Goal: Task Accomplishment & Management: Complete application form

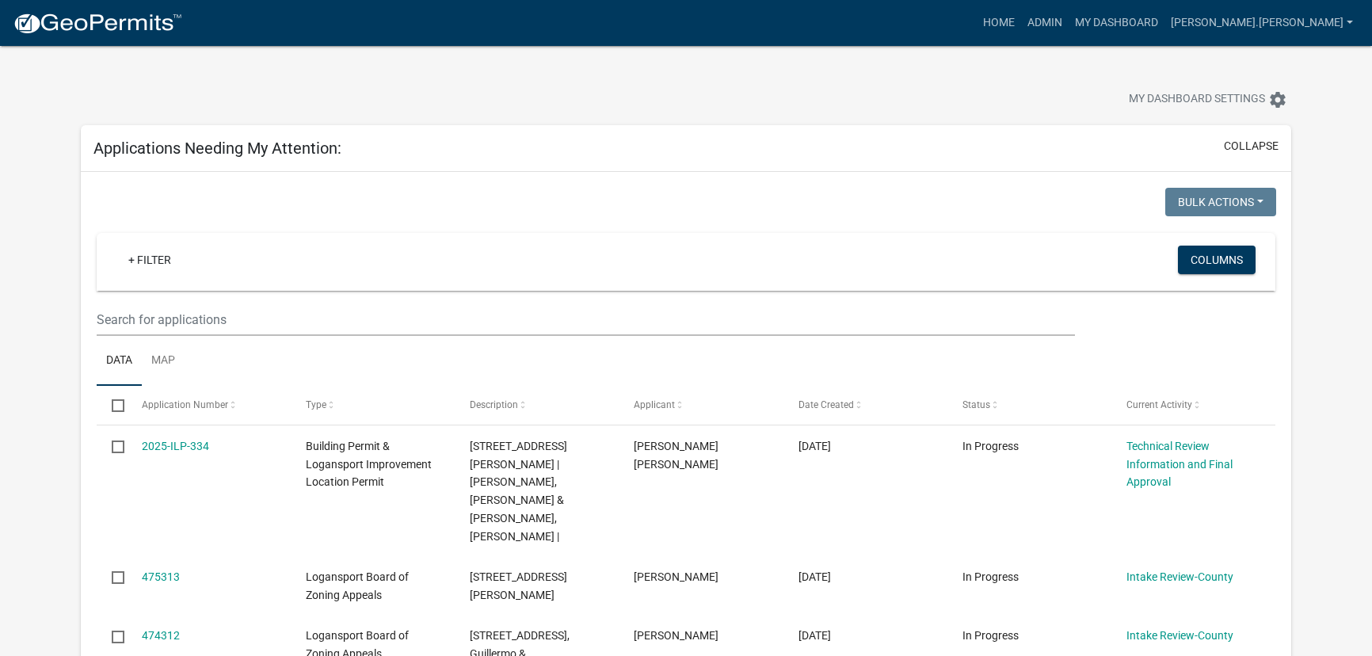
select select "3: 100"
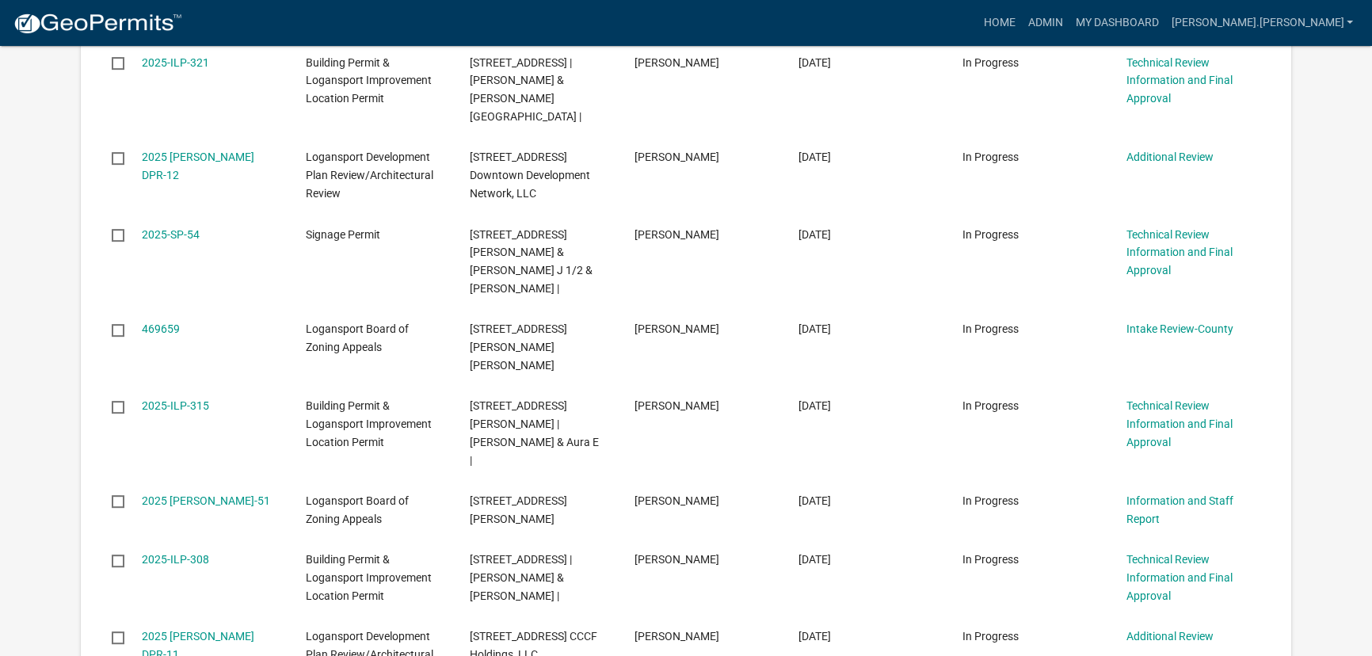
scroll to position [864, 0]
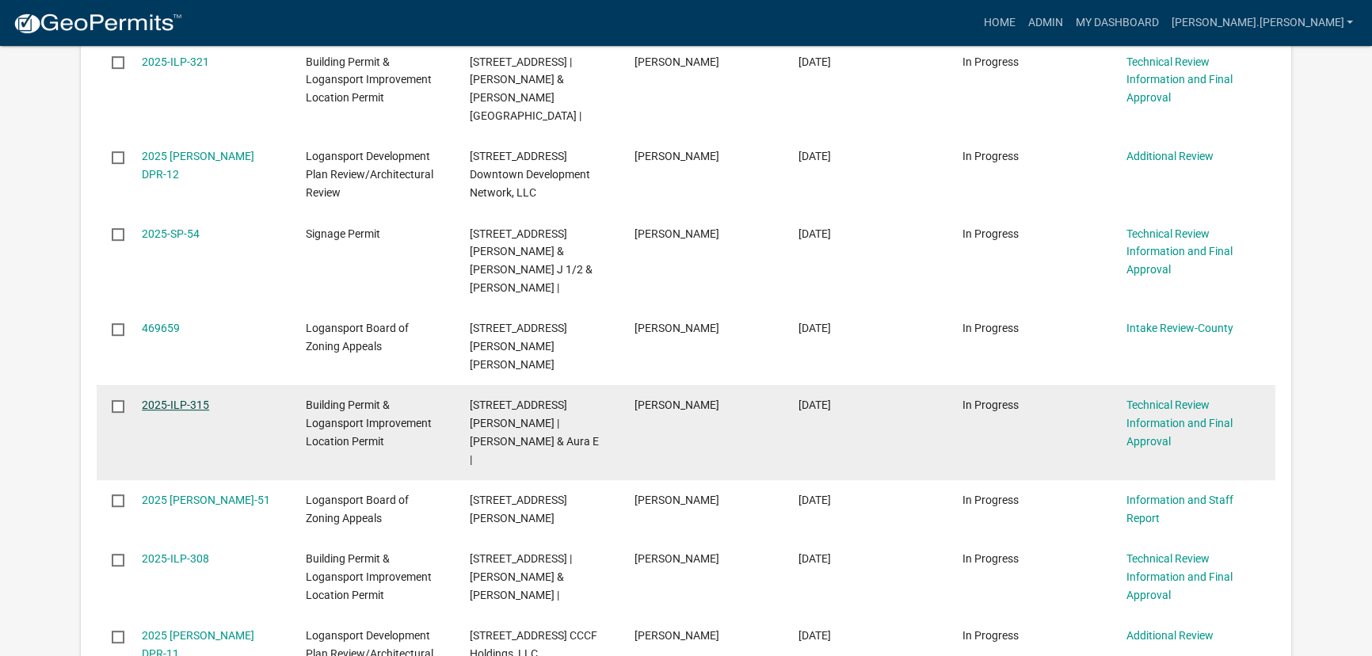
click at [174, 399] on link "2025-ILP-315" at bounding box center [175, 405] width 67 height 13
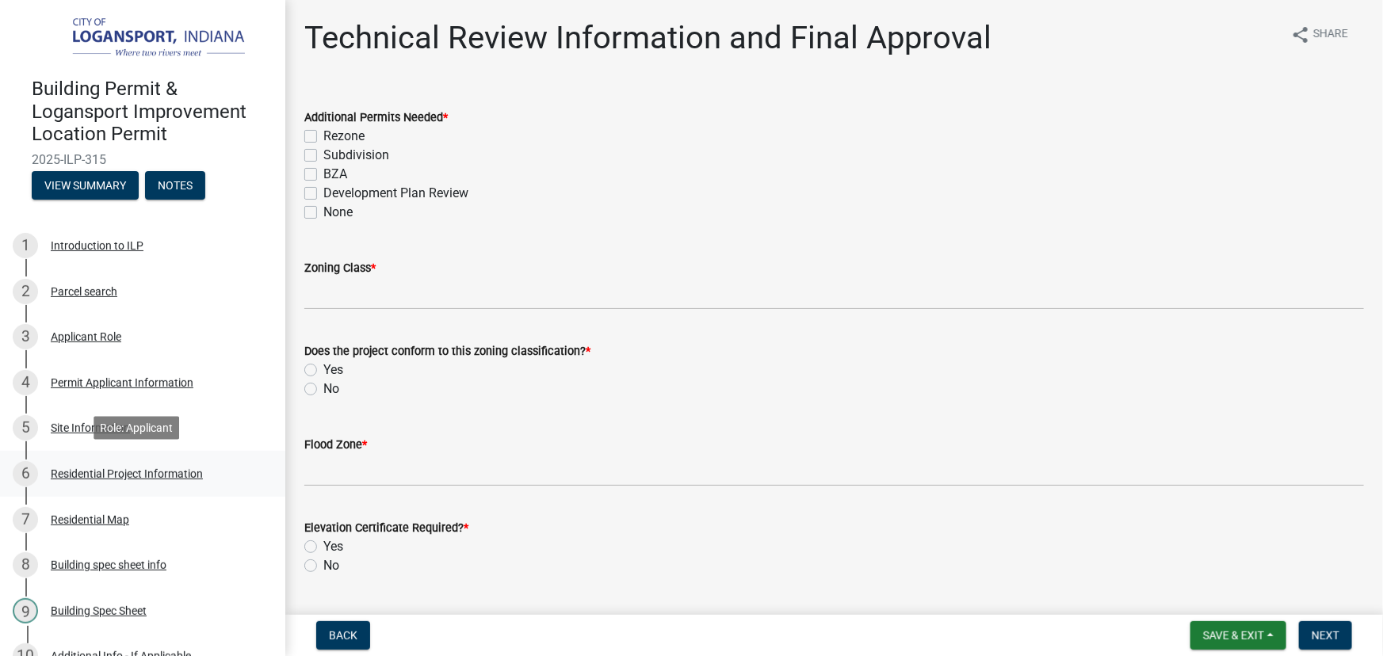
click at [166, 474] on div "Residential Project Information" at bounding box center [127, 473] width 152 height 11
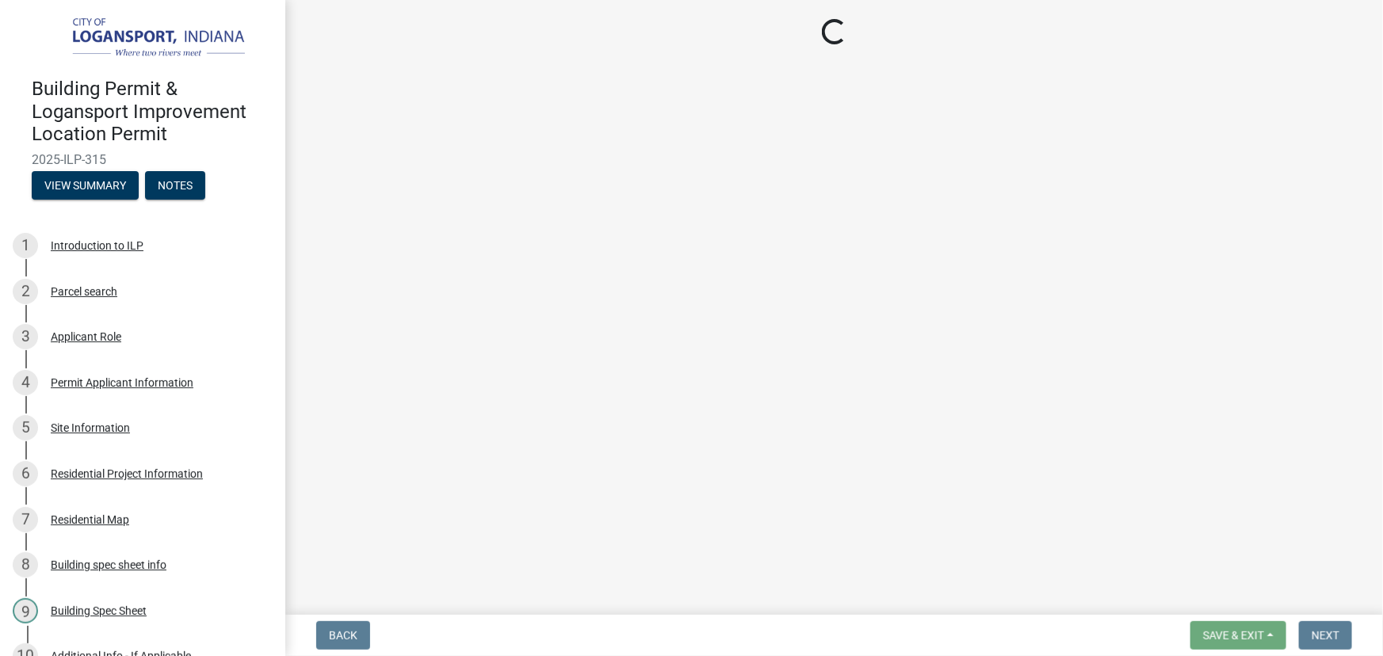
select select "379f7339-6ec9-4c1f-82ba-971c465cc0e0"
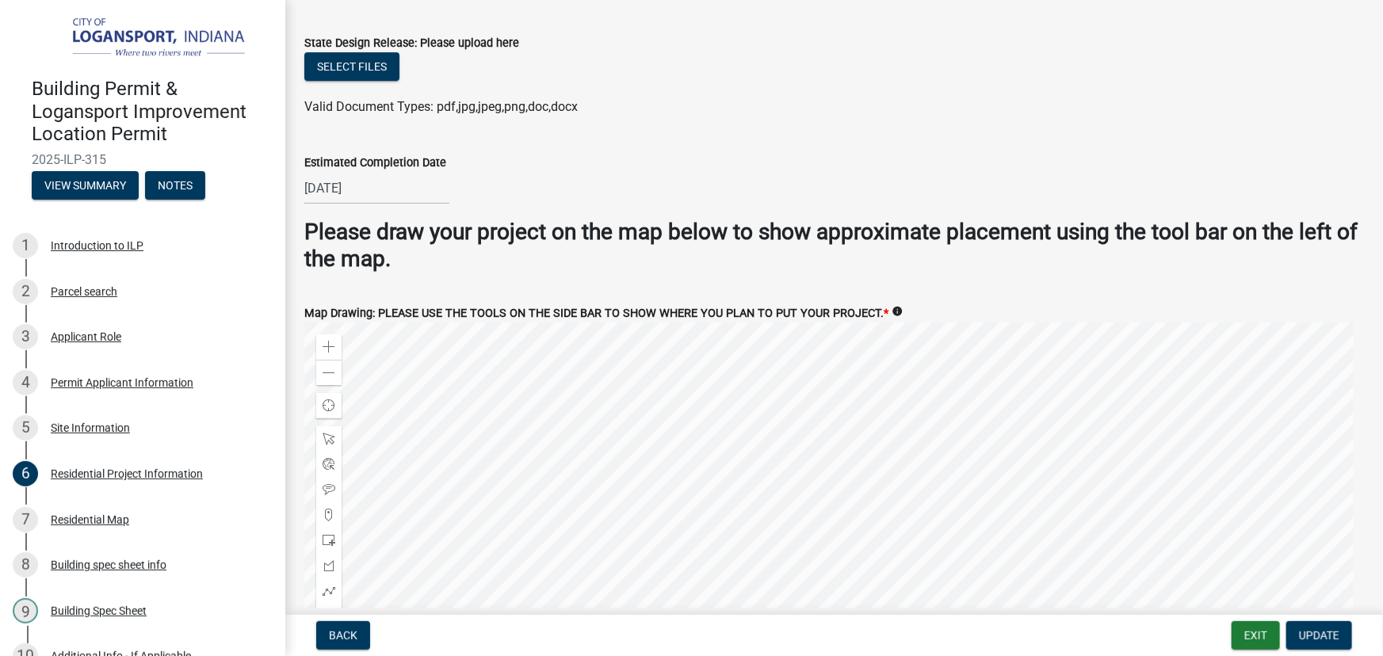
scroll to position [3060, 0]
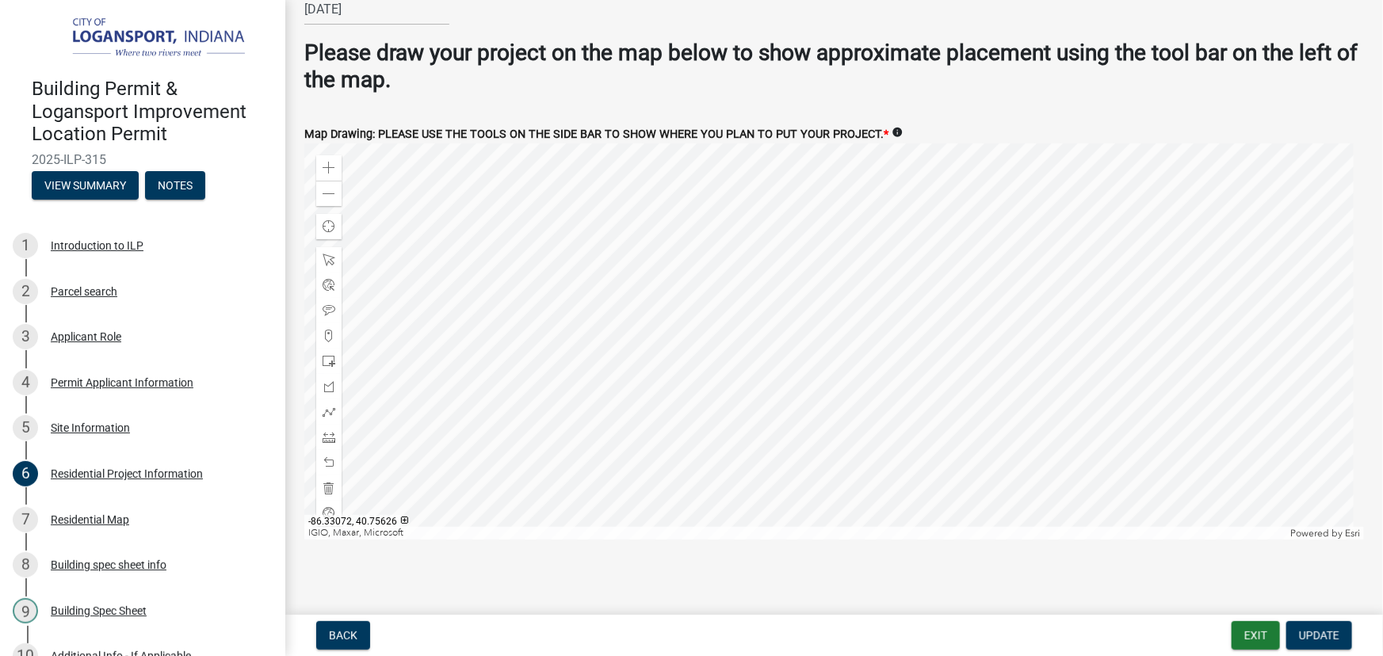
click at [725, 174] on div at bounding box center [833, 341] width 1059 height 396
click at [730, 311] on div at bounding box center [833, 341] width 1059 height 396
click at [179, 180] on button "Notes" at bounding box center [175, 185] width 60 height 29
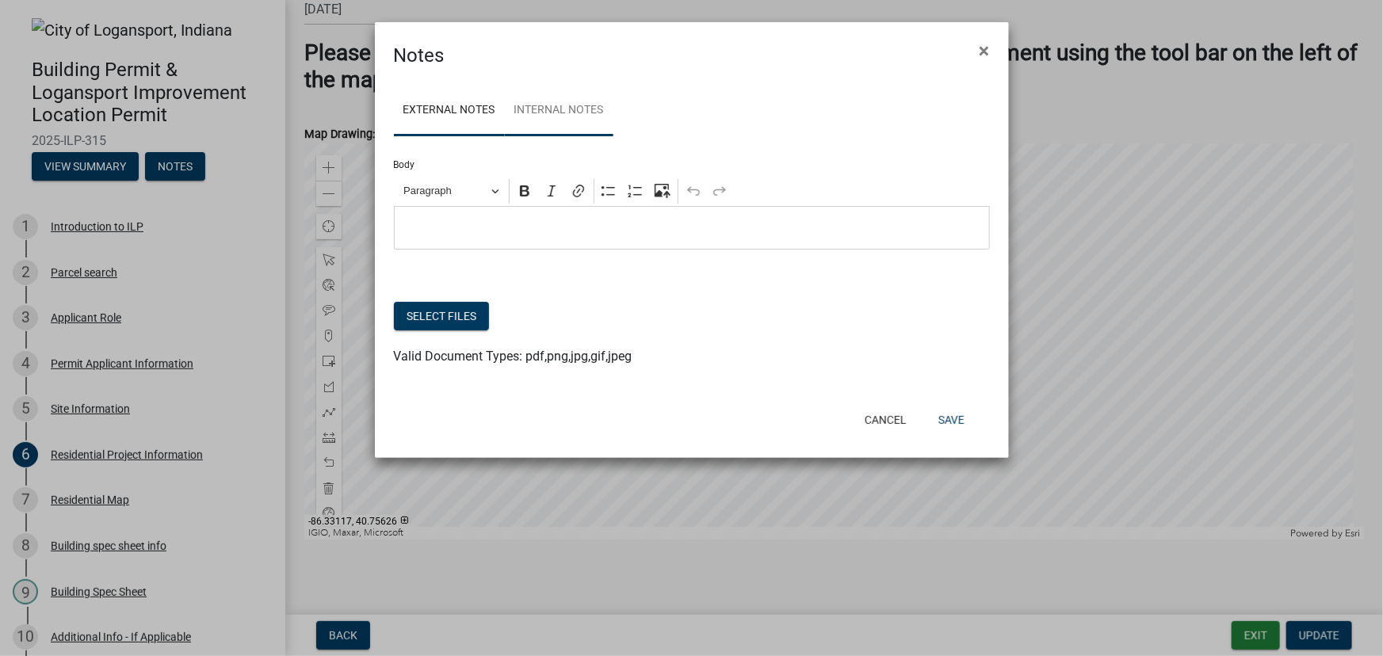
click at [582, 126] on link "Internal Notes" at bounding box center [559, 111] width 109 height 51
click at [578, 119] on link "Internal Notes" at bounding box center [559, 111] width 109 height 51
click at [427, 229] on p "Editor editing area: main. Press Alt+0 for help." at bounding box center [691, 228] width 579 height 19
drag, startPoint x: 736, startPoint y: 33, endPoint x: 226, endPoint y: 53, distance: 510.6
click at [226, 53] on ngb-modal-window "Notes × External Notes Internal Notes Body Rich Text Editor Paragraph Bold Ital…" at bounding box center [691, 328] width 1383 height 656
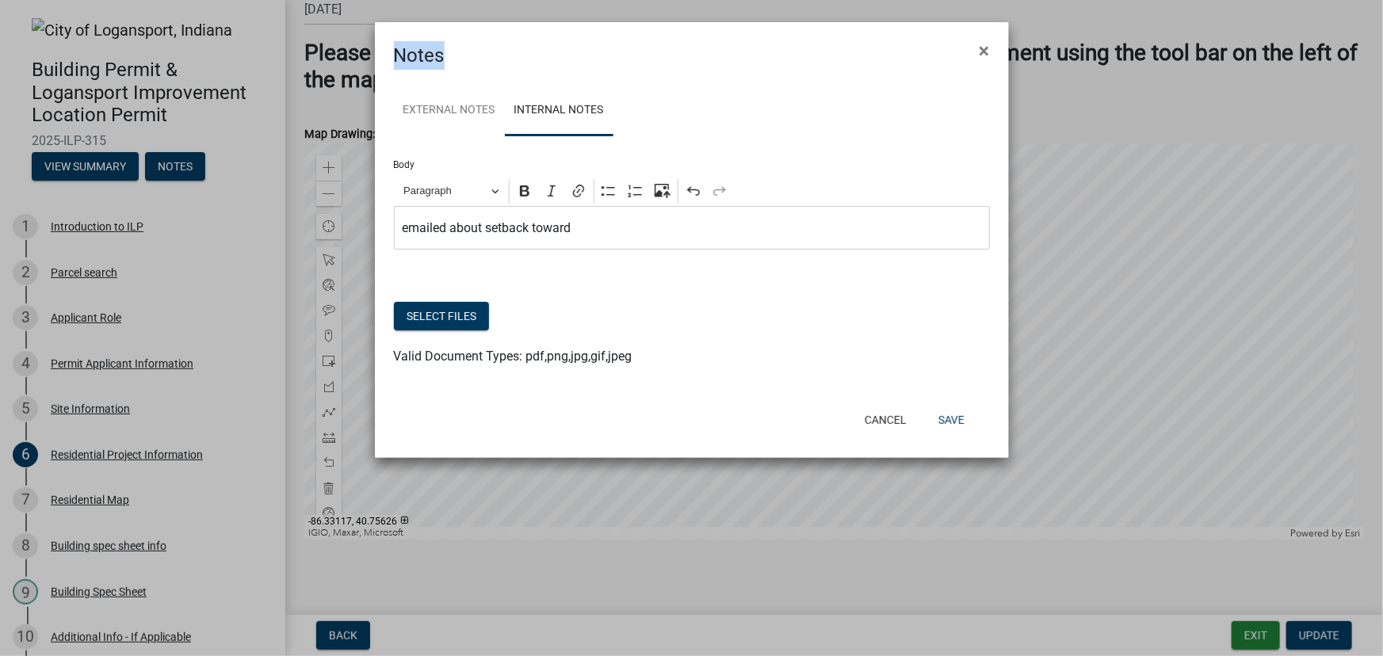
click at [638, 48] on div "Notes ×" at bounding box center [692, 46] width 634 height 48
click at [618, 231] on p "emailed about setback toward" at bounding box center [691, 228] width 579 height 19
click at [801, 228] on p "emailed about setback toward Stadium Dr. Using infill, setback is" at bounding box center [691, 228] width 579 height 19
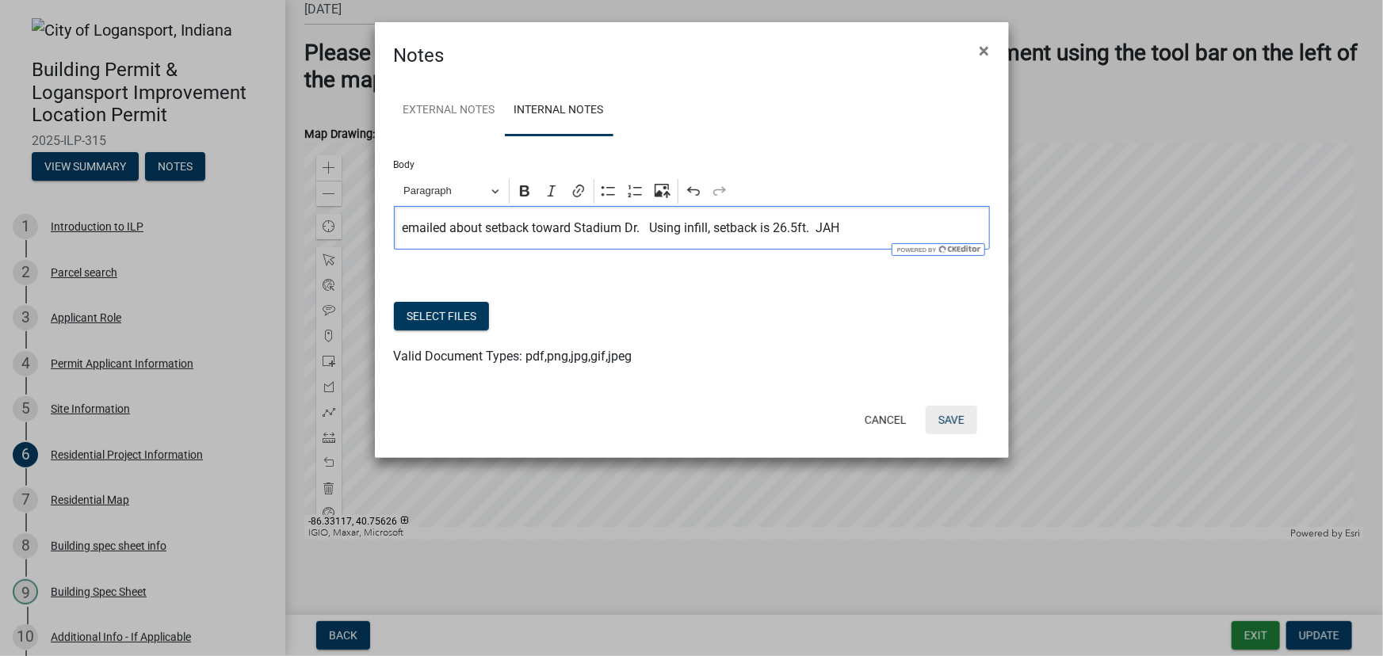
click at [951, 420] on button "Save" at bounding box center [950, 420] width 51 height 29
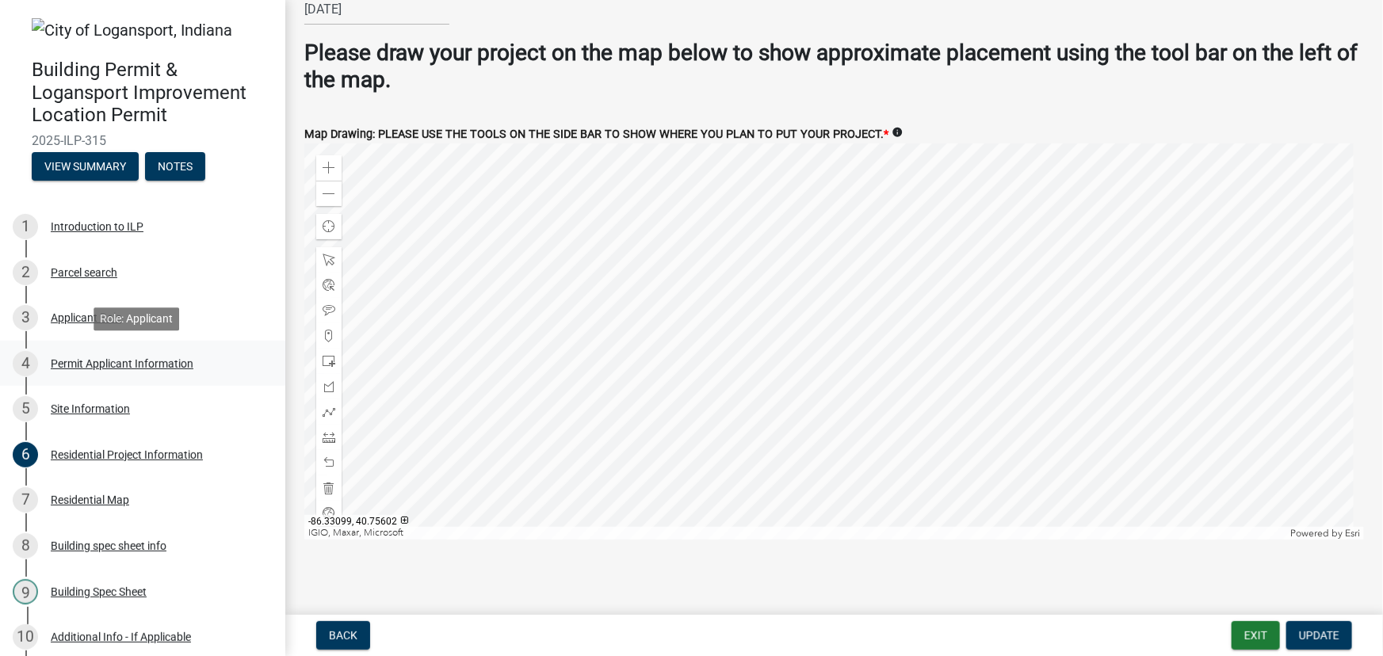
click at [105, 360] on div "Permit Applicant Information" at bounding box center [122, 363] width 143 height 11
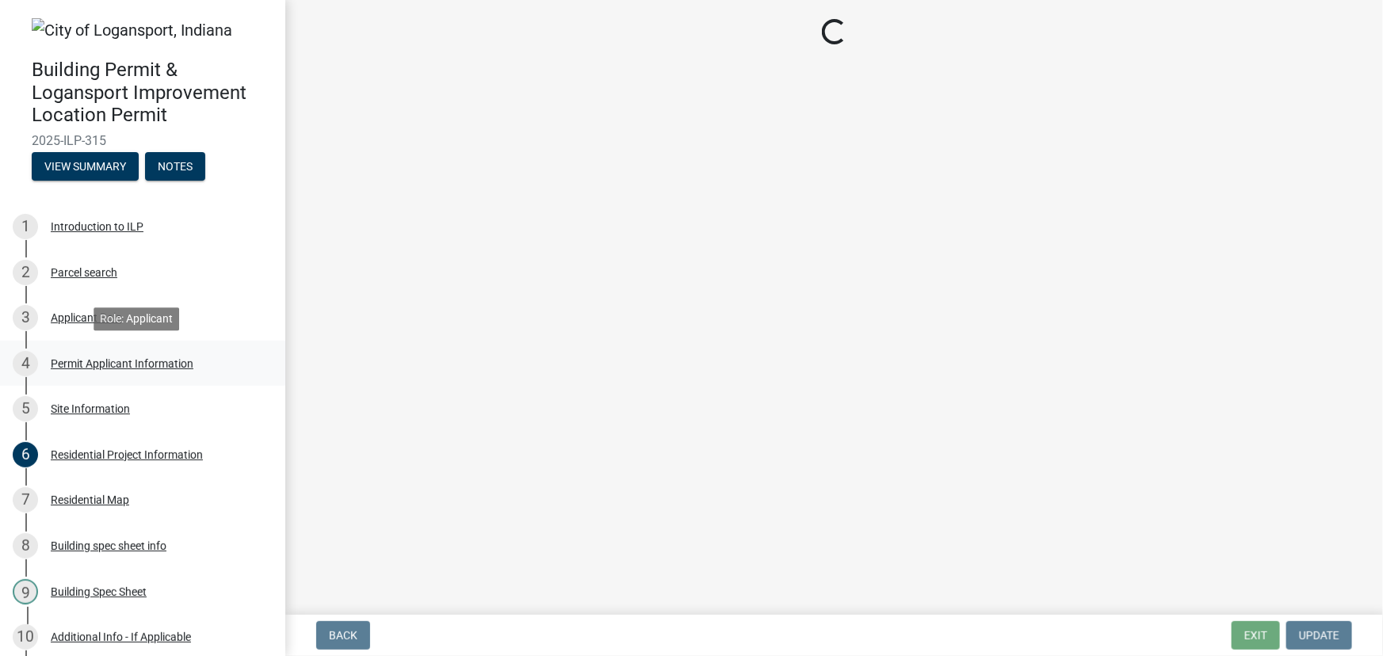
scroll to position [0, 0]
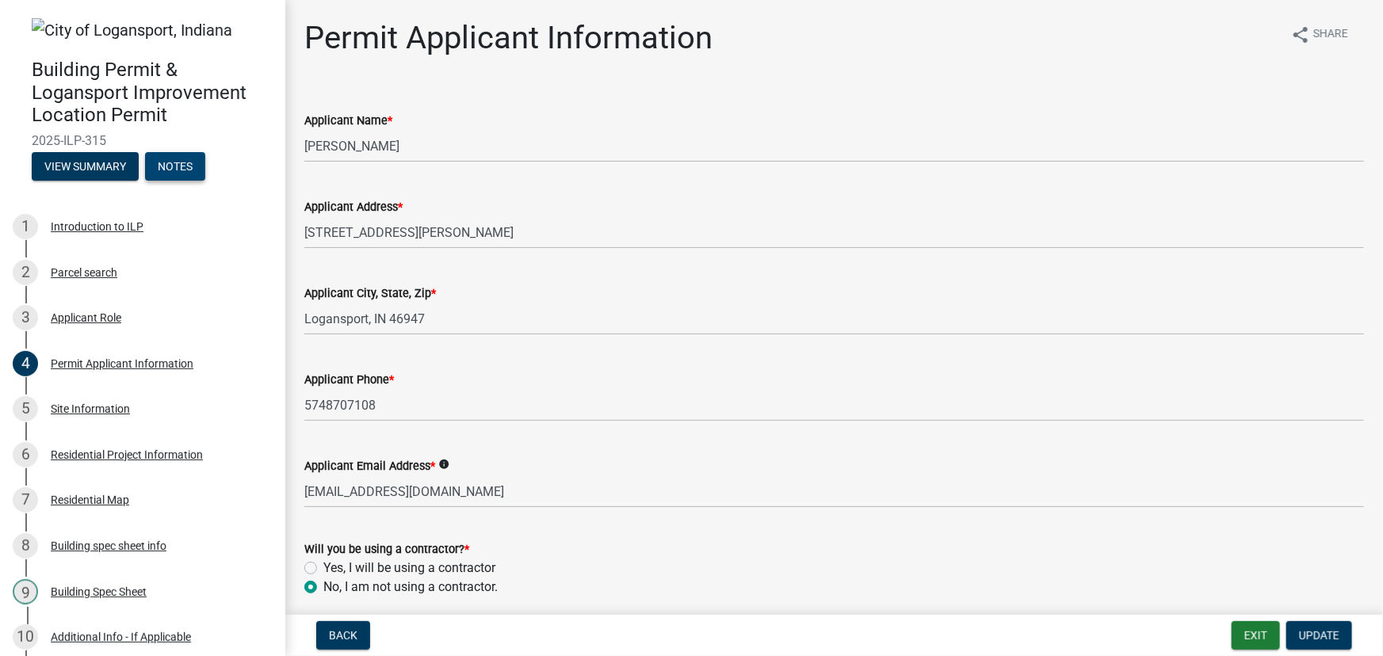
click at [194, 162] on button "Notes" at bounding box center [175, 166] width 60 height 29
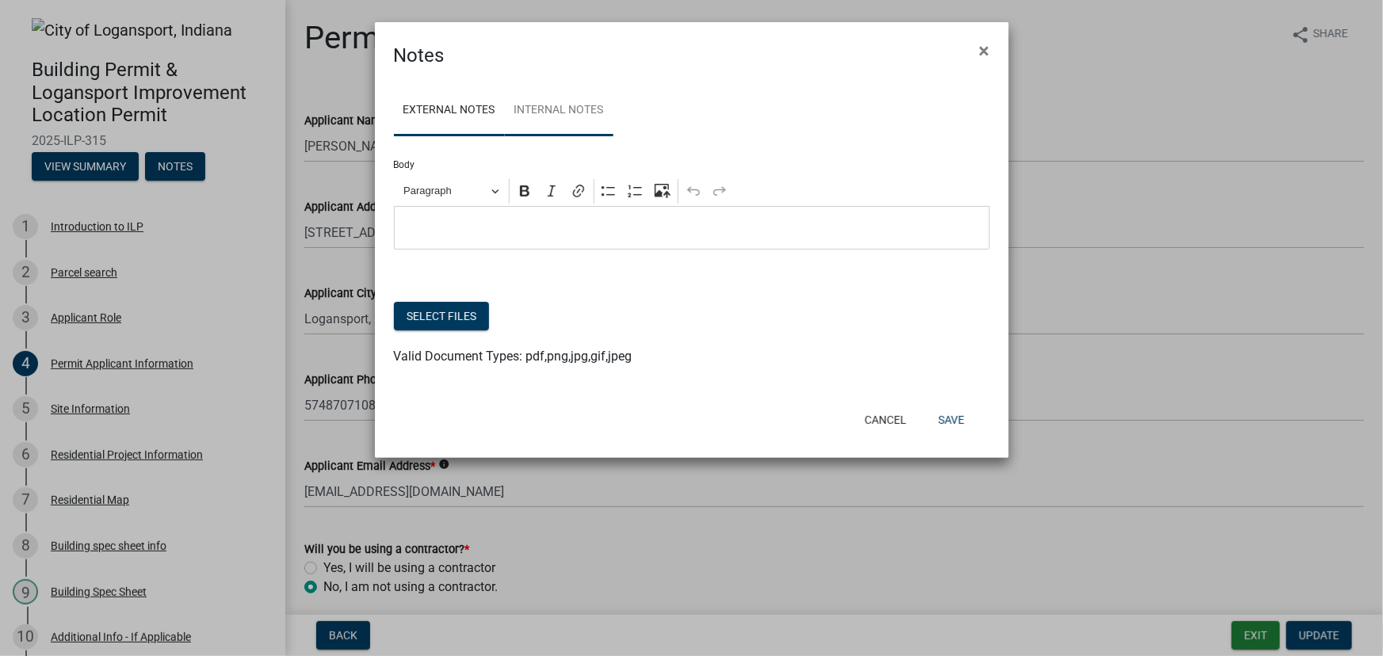
click at [565, 123] on link "Internal Notes" at bounding box center [559, 111] width 109 height 51
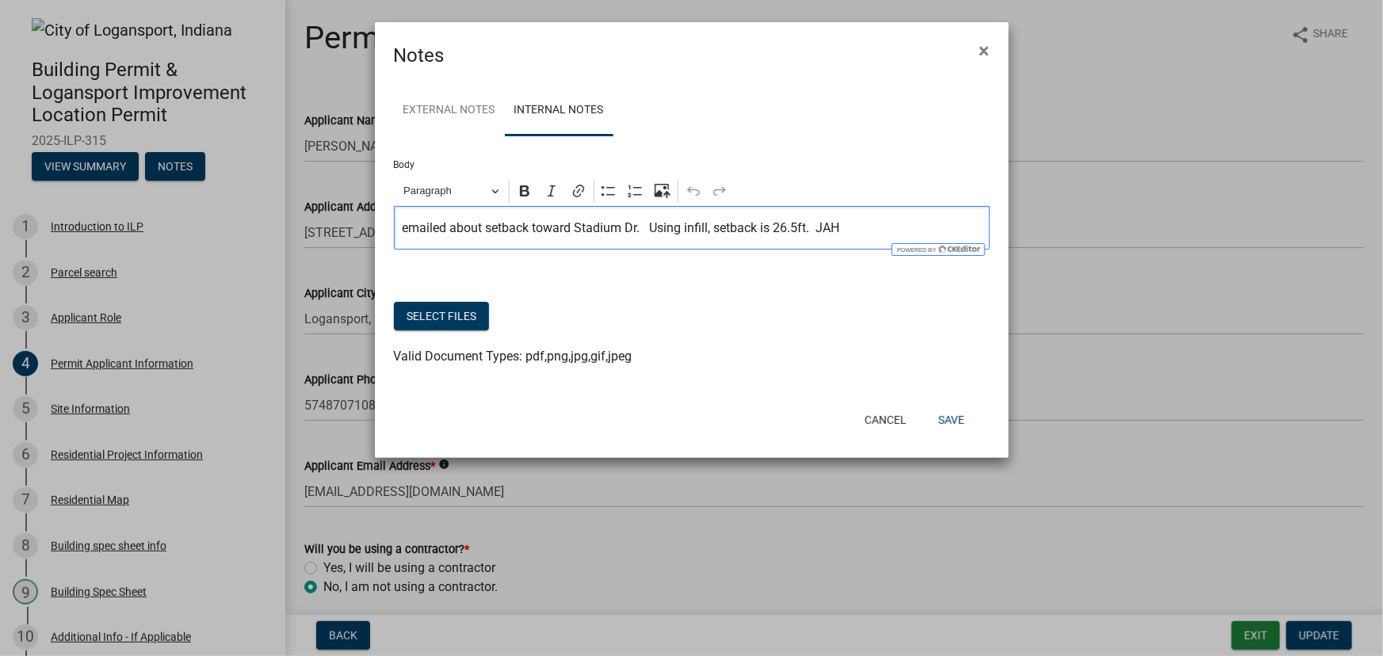
click at [876, 233] on p "emailed about setback toward Stadium Dr. Using infill, setback is 26.5ft. JAH" at bounding box center [691, 228] width 579 height 19
click at [959, 421] on button "Save" at bounding box center [950, 420] width 51 height 29
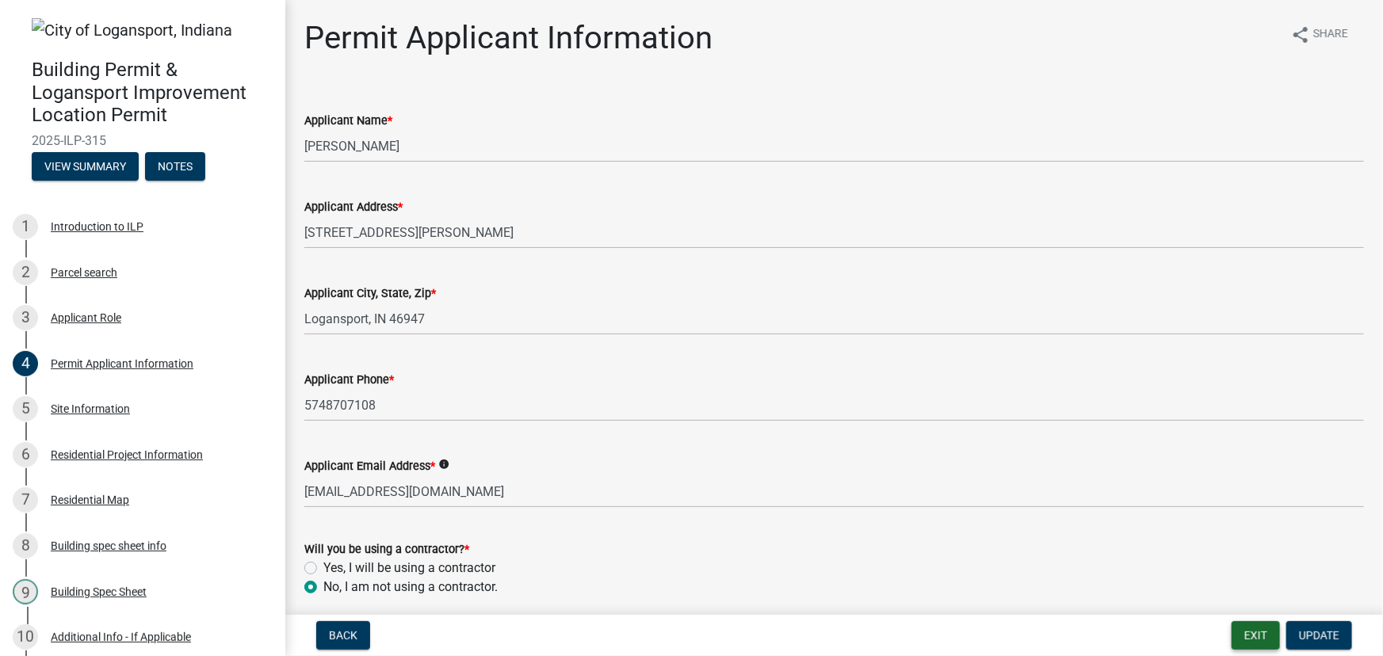
click at [1263, 642] on button "Exit" at bounding box center [1255, 635] width 48 height 29
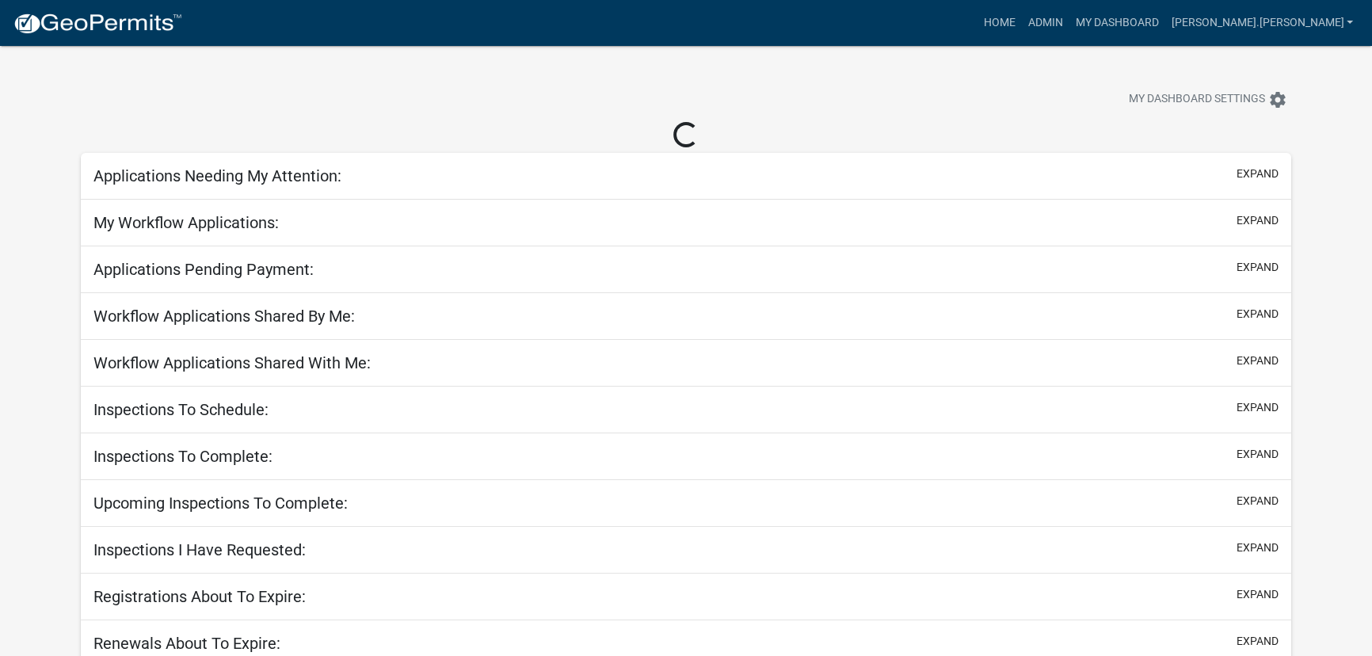
select select "3: 100"
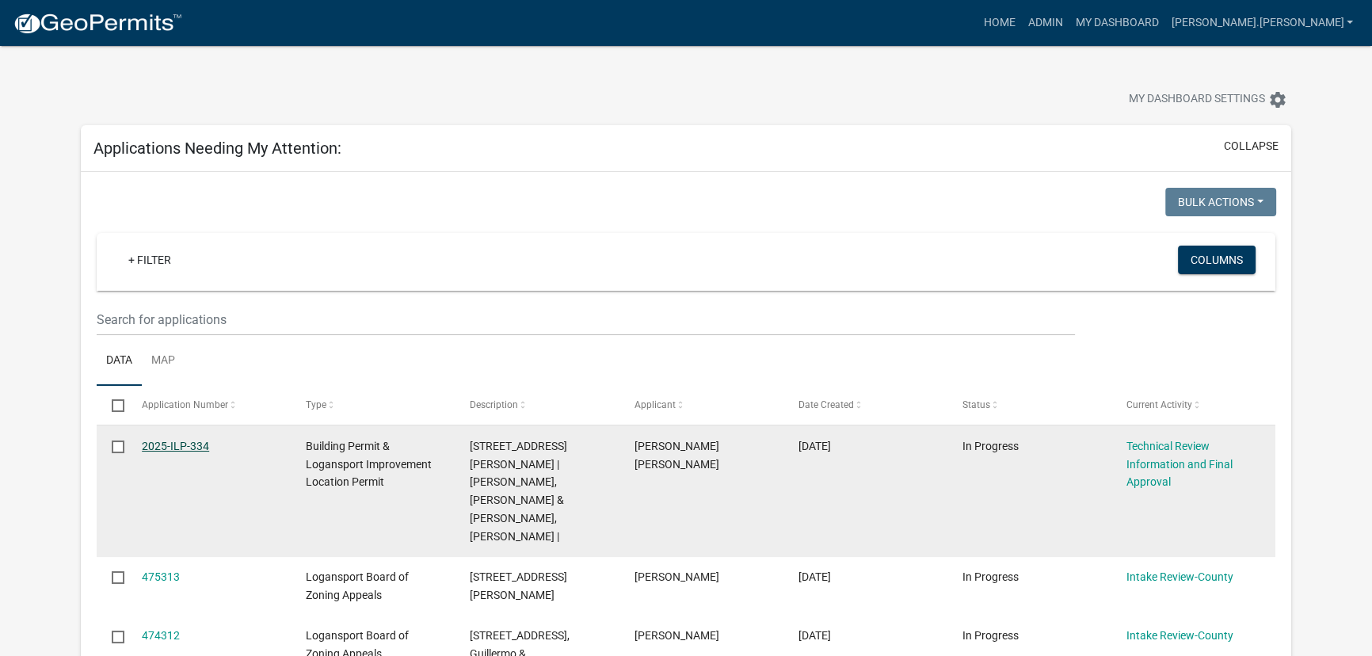
click at [177, 448] on link "2025-ILP-334" at bounding box center [175, 446] width 67 height 13
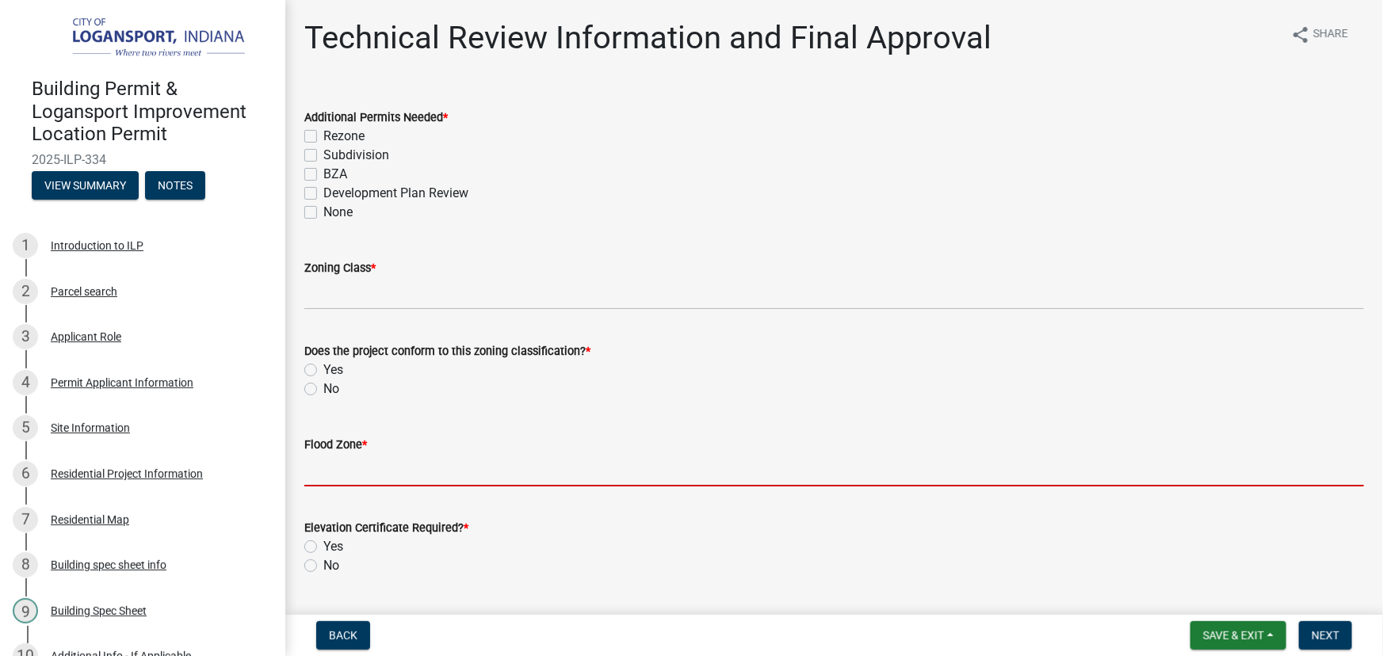
click at [348, 470] on input "Flood Zone *" at bounding box center [833, 470] width 1059 height 32
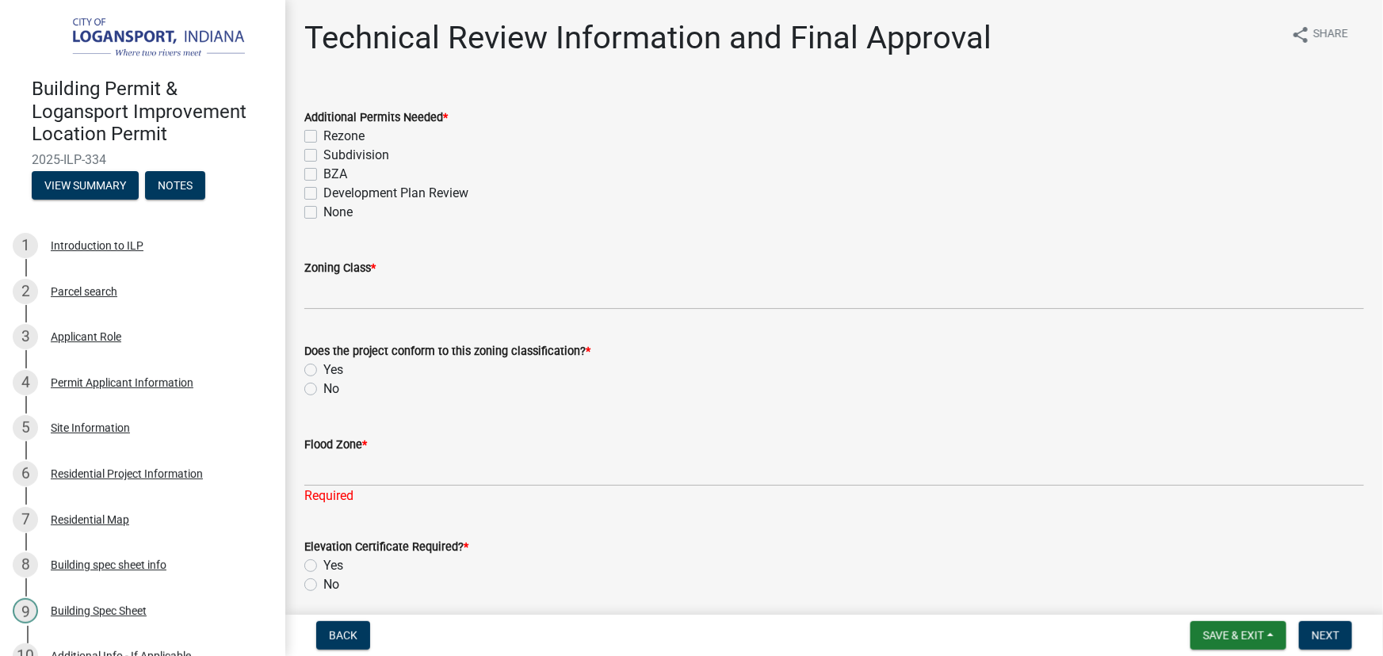
click at [325, 417] on div "Flood Zone * Required" at bounding box center [833, 459] width 1059 height 93
drag, startPoint x: 276, startPoint y: 299, endPoint x: 229, endPoint y: 278, distance: 51.1
click at [229, 279] on div "2 Parcel search" at bounding box center [136, 291] width 247 height 25
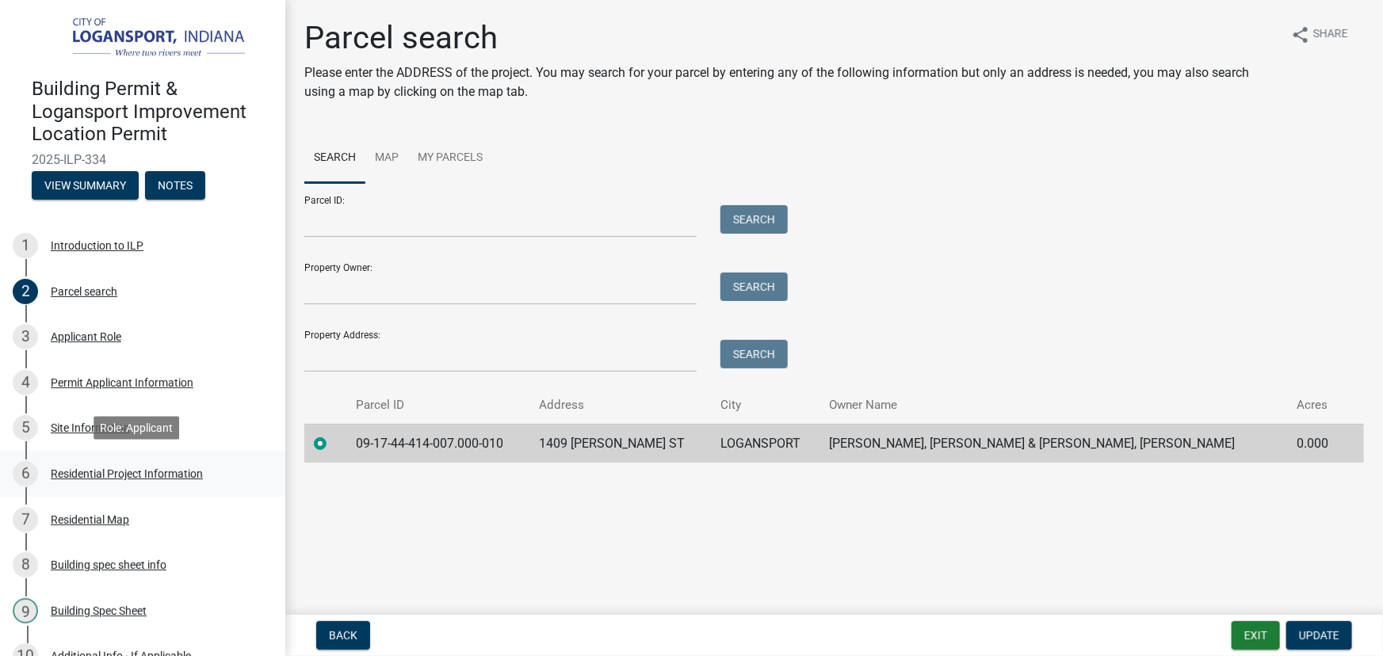
click at [113, 473] on div "Residential Project Information" at bounding box center [127, 473] width 152 height 11
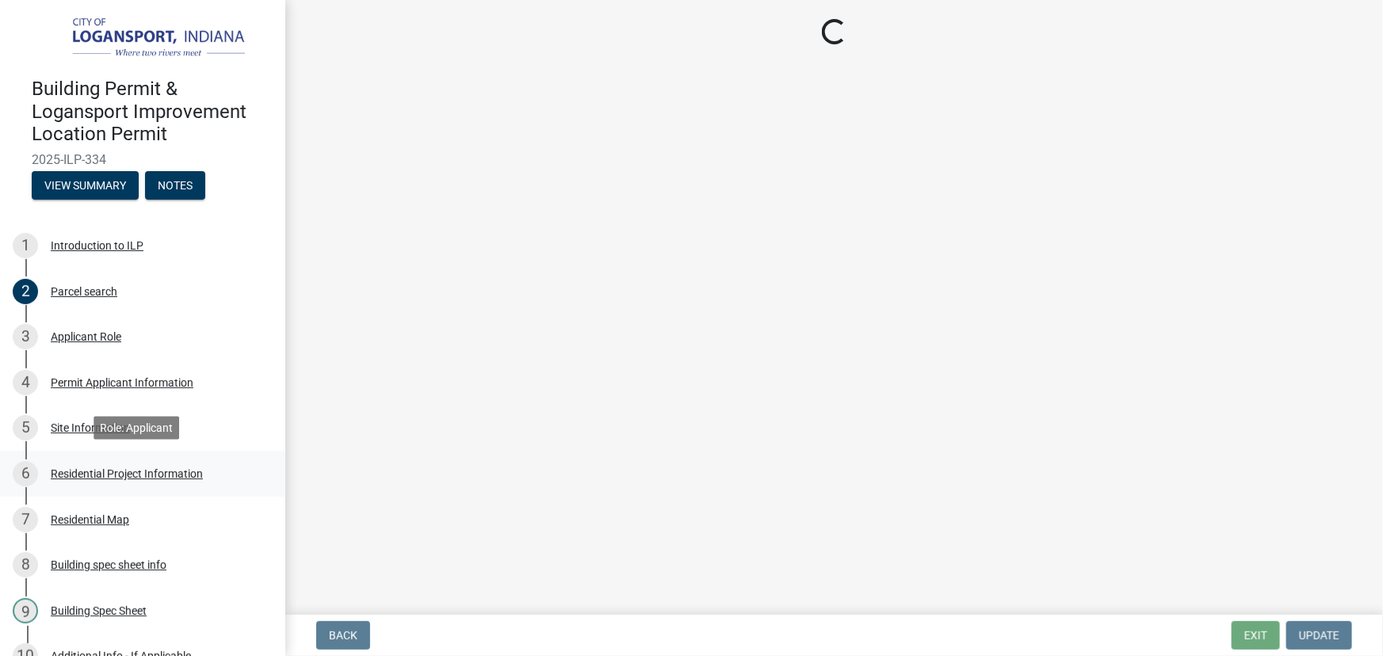
select select "b8a7655a-e911-4aac-a321-69e5bfba2fef"
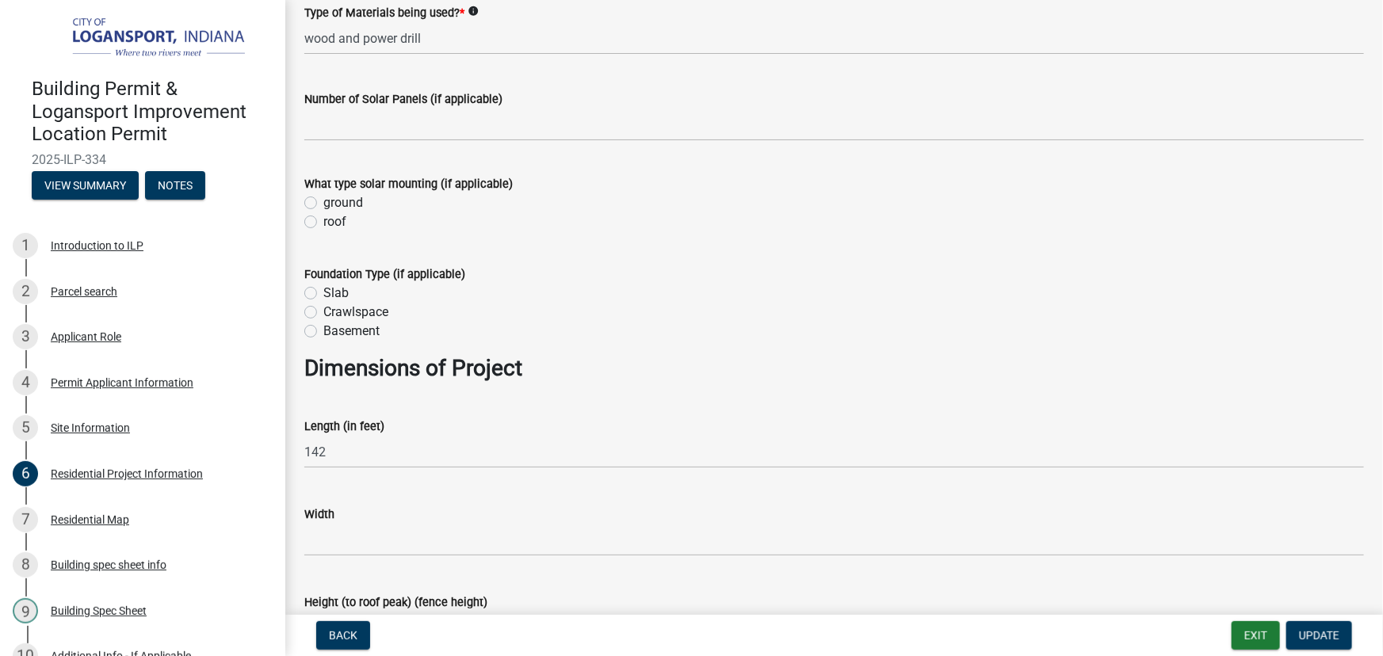
scroll to position [648, 0]
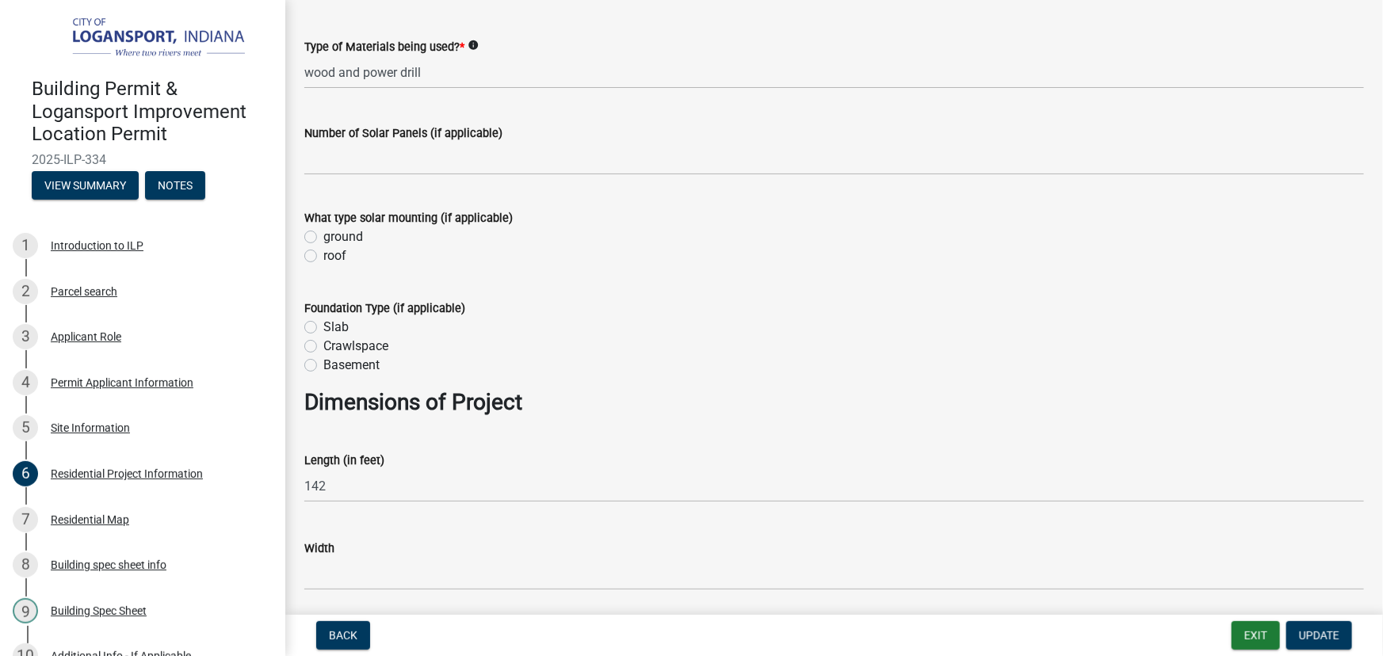
drag, startPoint x: 578, startPoint y: 323, endPoint x: 580, endPoint y: 288, distance: 35.7
click at [580, 288] on form "Foundation Type (if applicable) Slab Crawlspace Basement" at bounding box center [833, 327] width 1059 height 95
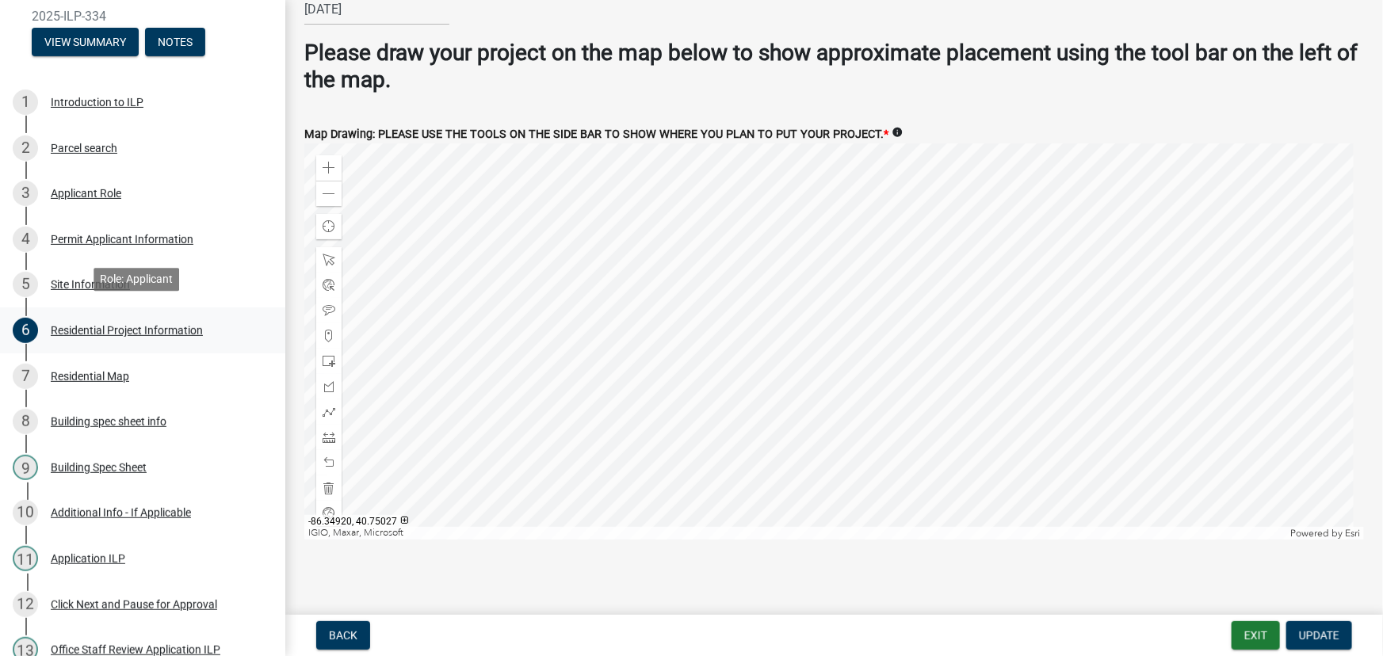
scroll to position [487, 0]
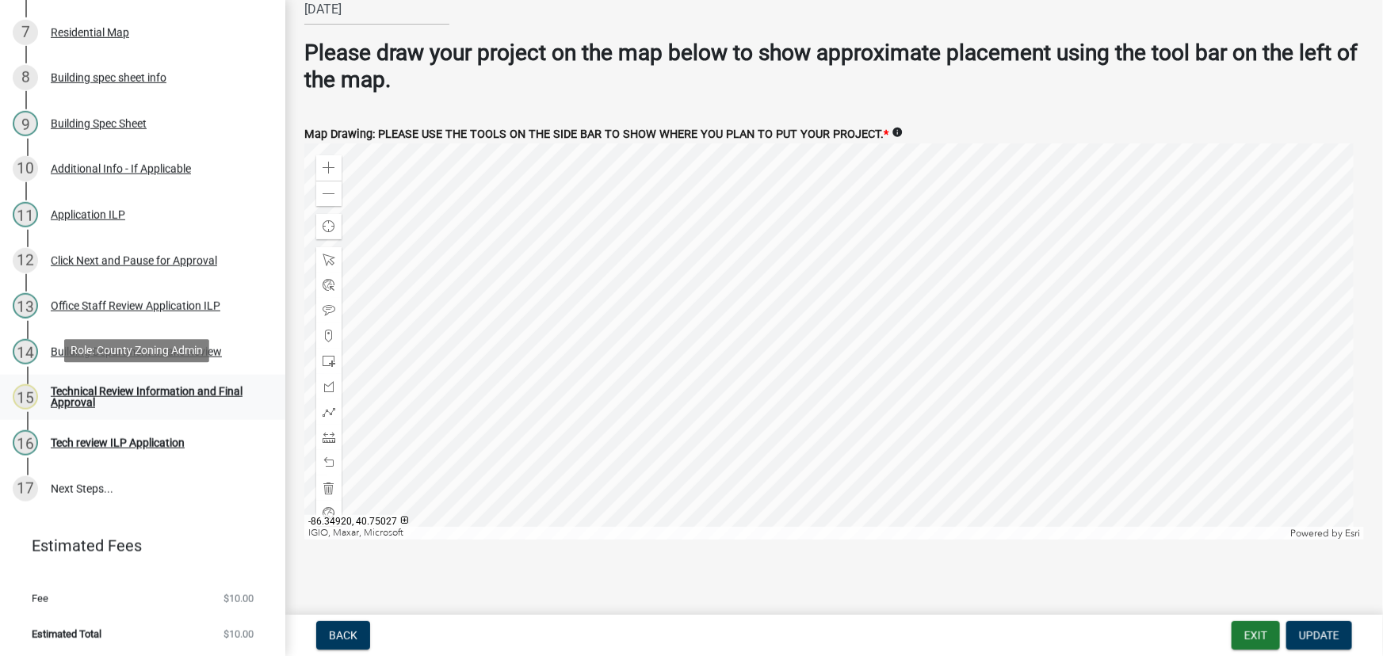
click at [115, 403] on div "Technical Review Information and Final Approval" at bounding box center [155, 397] width 209 height 22
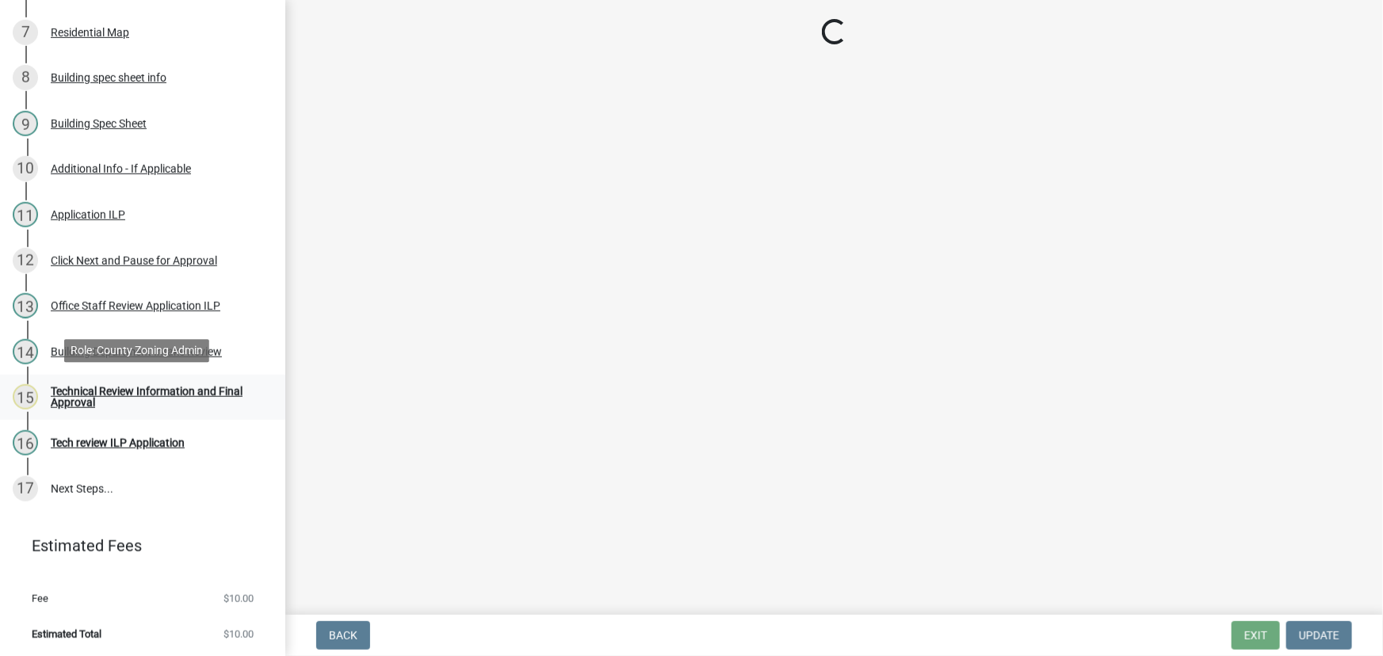
scroll to position [0, 0]
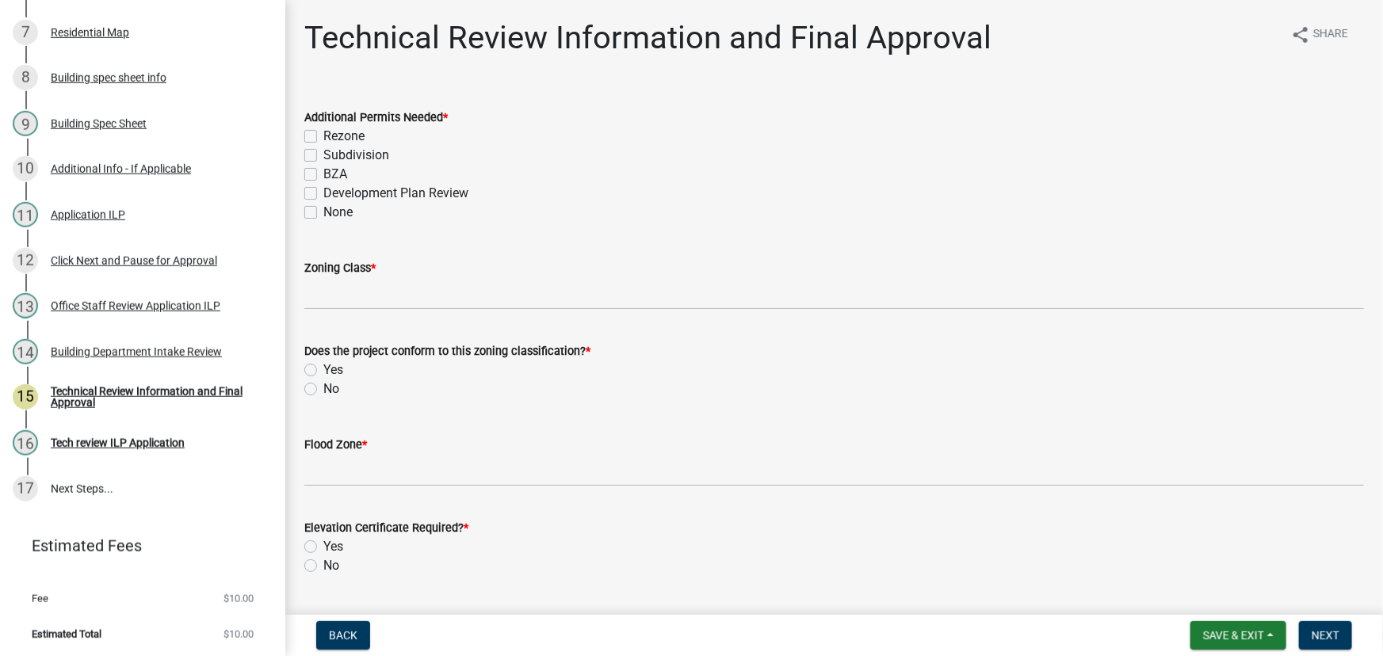
click at [323, 215] on label "None" at bounding box center [337, 212] width 29 height 19
click at [323, 213] on input "None" at bounding box center [328, 208] width 10 height 10
checkbox input "true"
checkbox input "false"
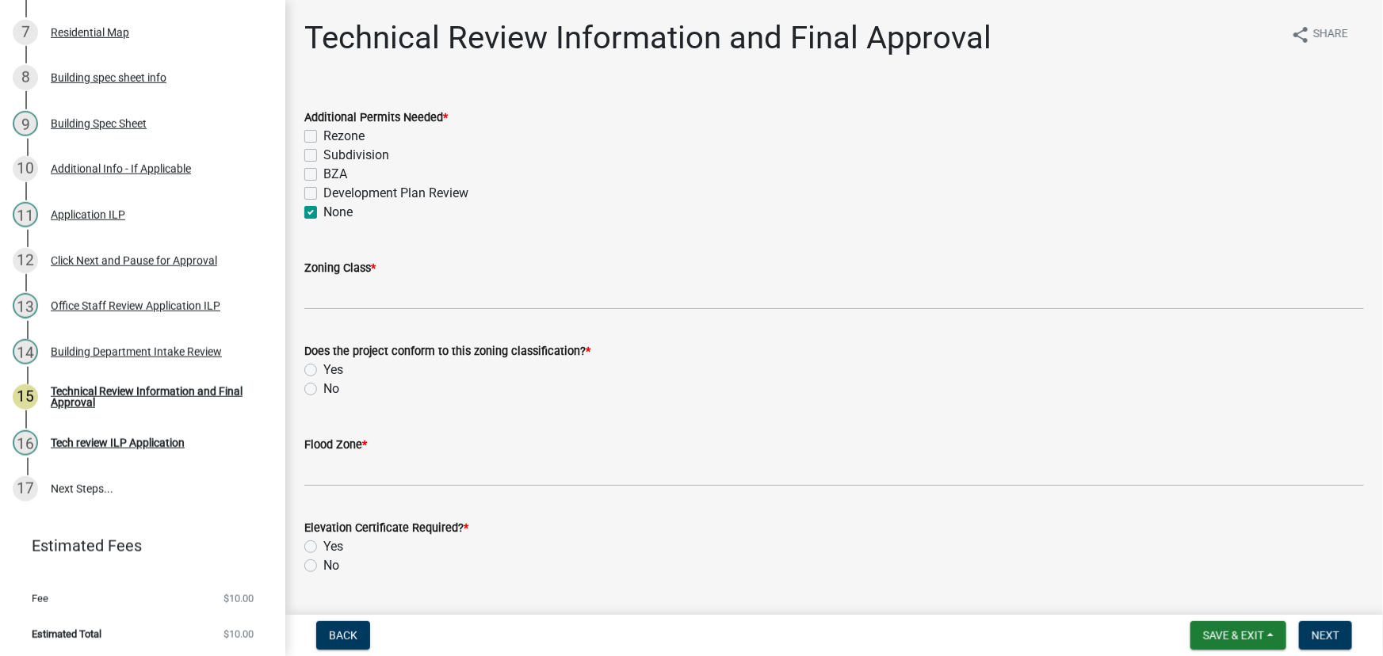
checkbox input "false"
checkbox input "true"
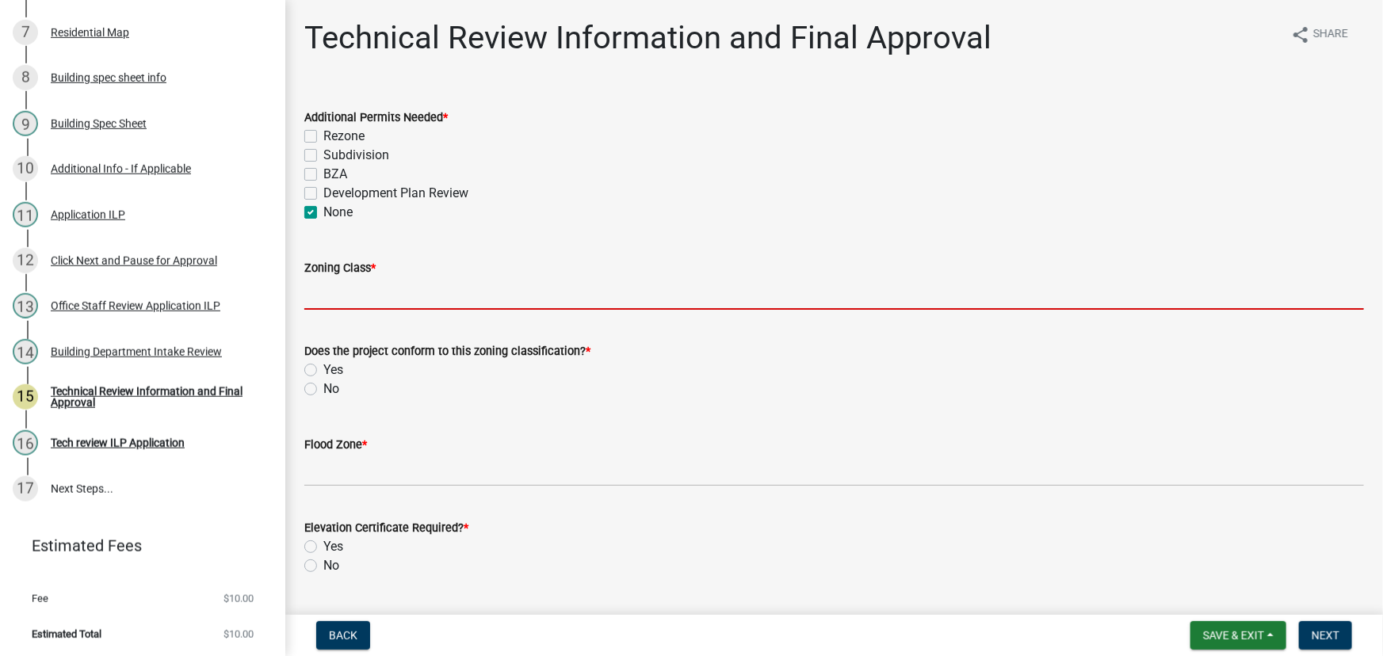
click at [323, 292] on input "Zoning Class *" at bounding box center [833, 293] width 1059 height 32
type input "R3"
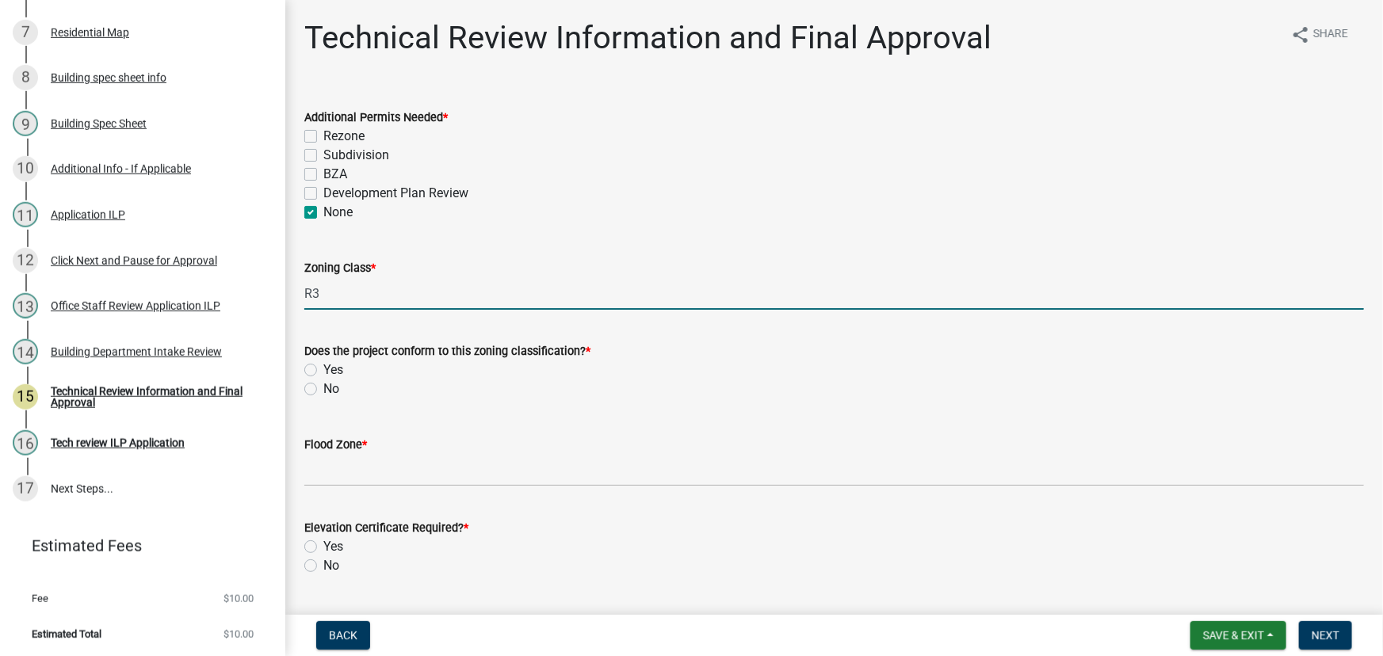
click at [323, 368] on label "Yes" at bounding box center [333, 369] width 20 height 19
click at [323, 368] on input "Yes" at bounding box center [328, 365] width 10 height 10
radio input "true"
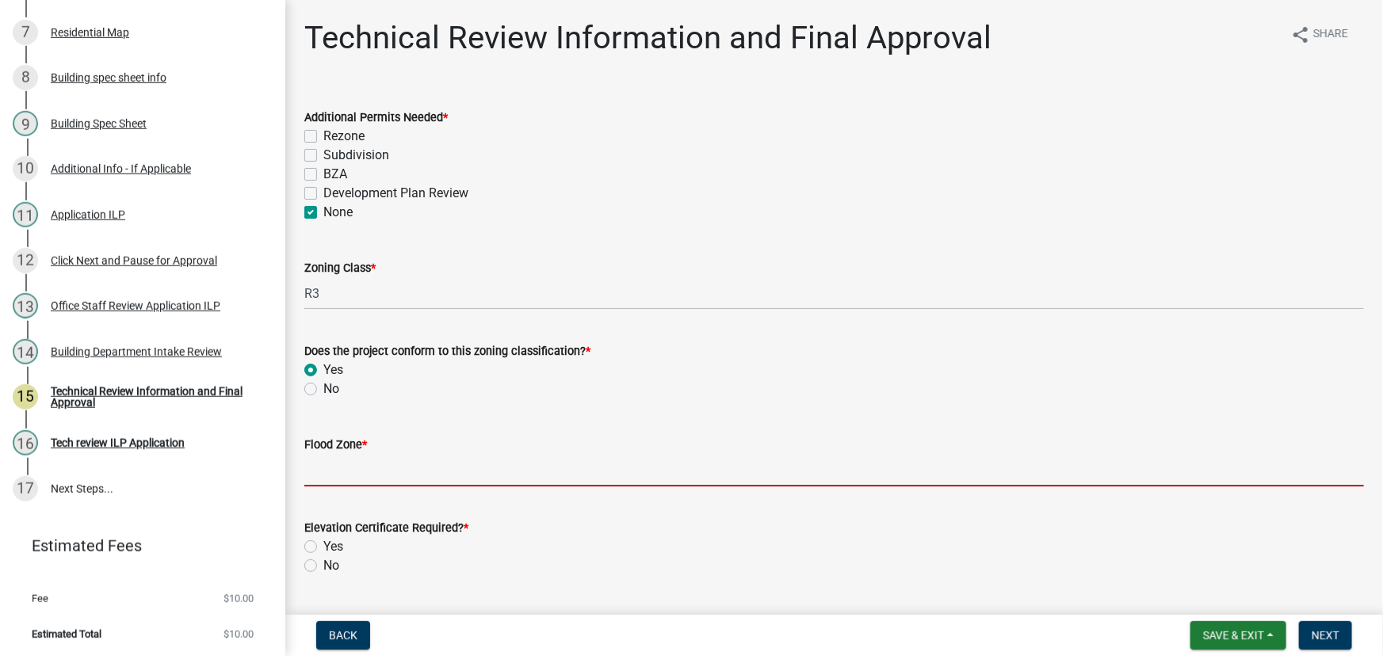
click at [333, 479] on input "Flood Zone *" at bounding box center [833, 470] width 1059 height 32
type input "X"
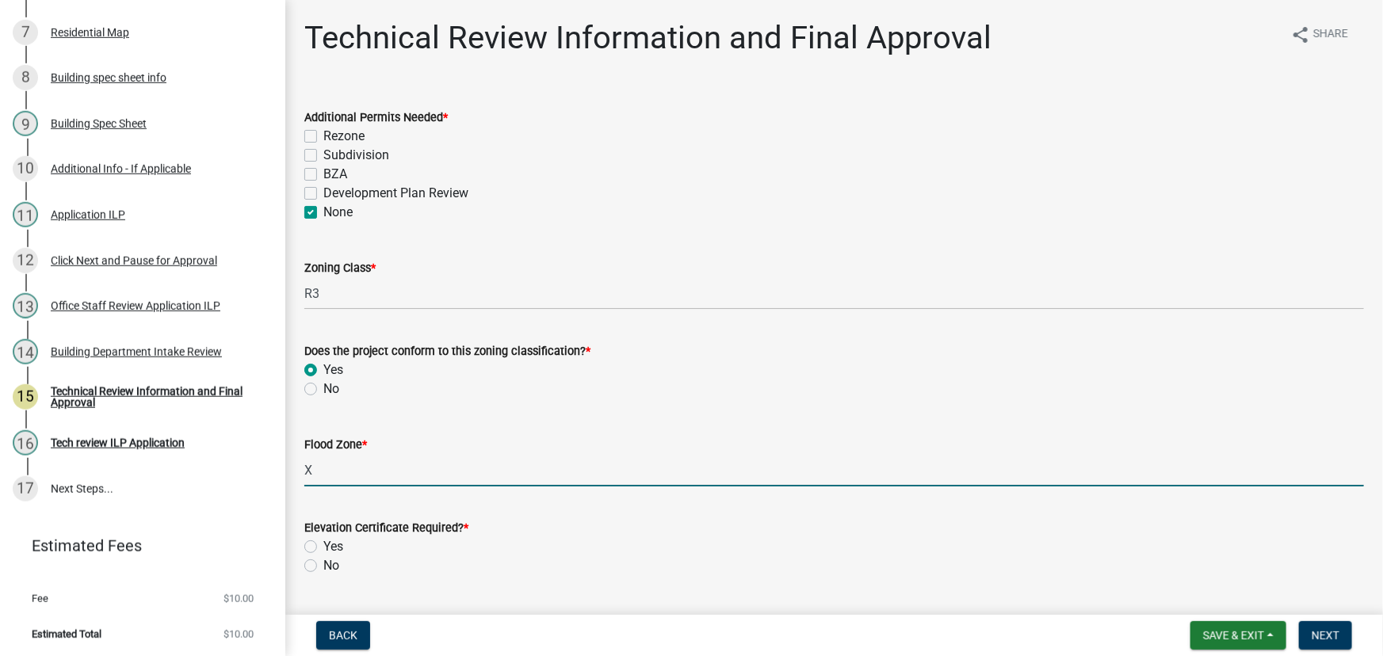
click at [323, 566] on label "No" at bounding box center [331, 565] width 16 height 19
click at [323, 566] on input "No" at bounding box center [328, 561] width 10 height 10
radio input "true"
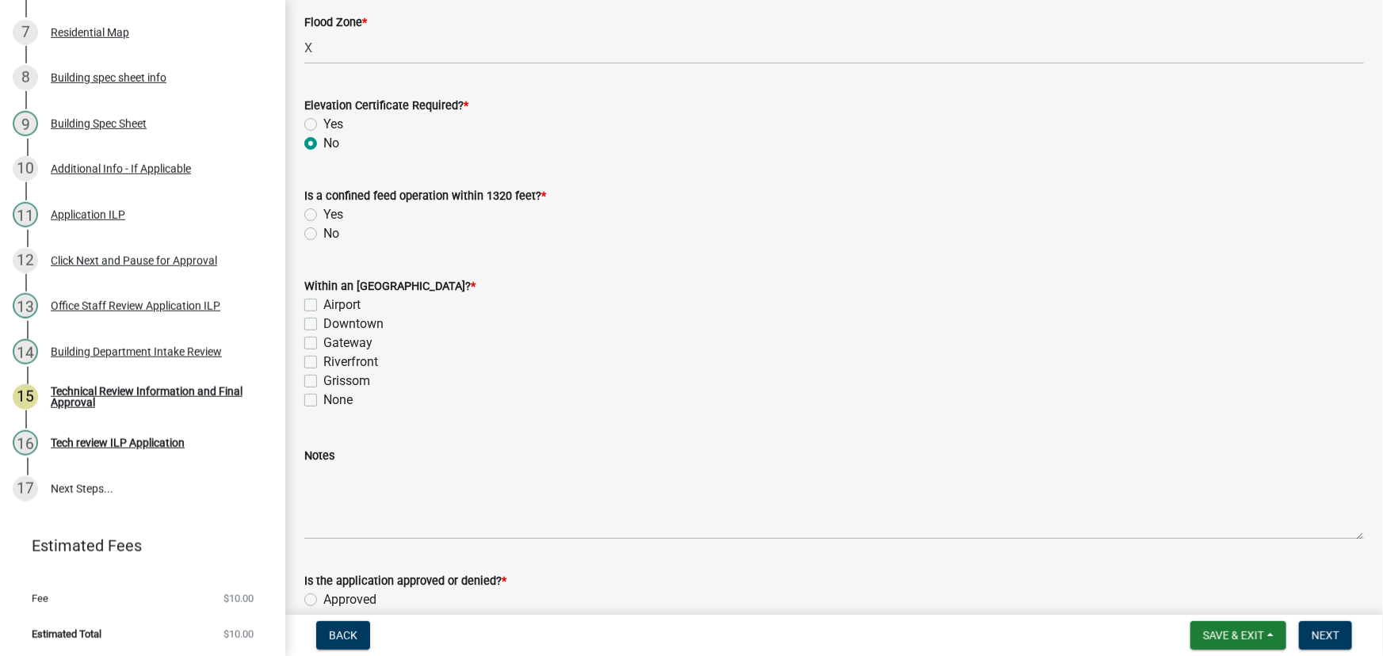
scroll to position [432, 0]
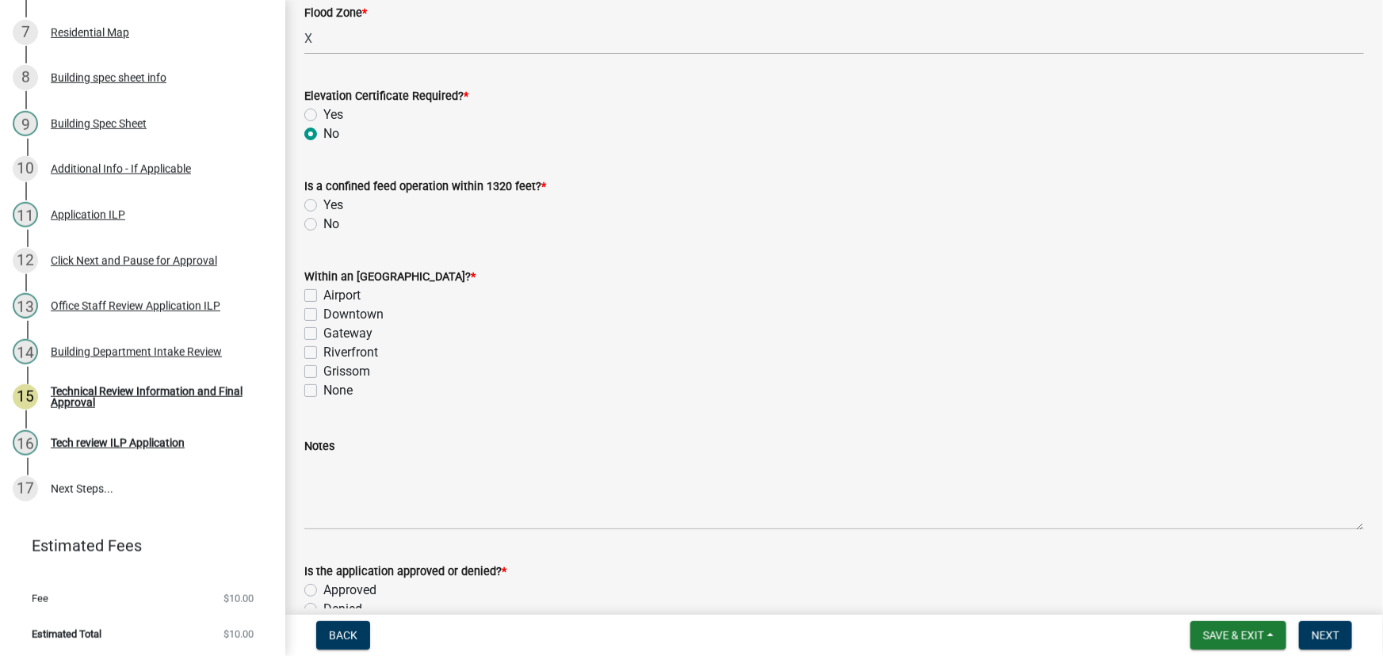
click at [323, 221] on label "No" at bounding box center [331, 224] width 16 height 19
click at [323, 221] on input "No" at bounding box center [328, 220] width 10 height 10
radio input "true"
click at [323, 395] on label "None" at bounding box center [337, 390] width 29 height 19
click at [323, 391] on input "None" at bounding box center [328, 386] width 10 height 10
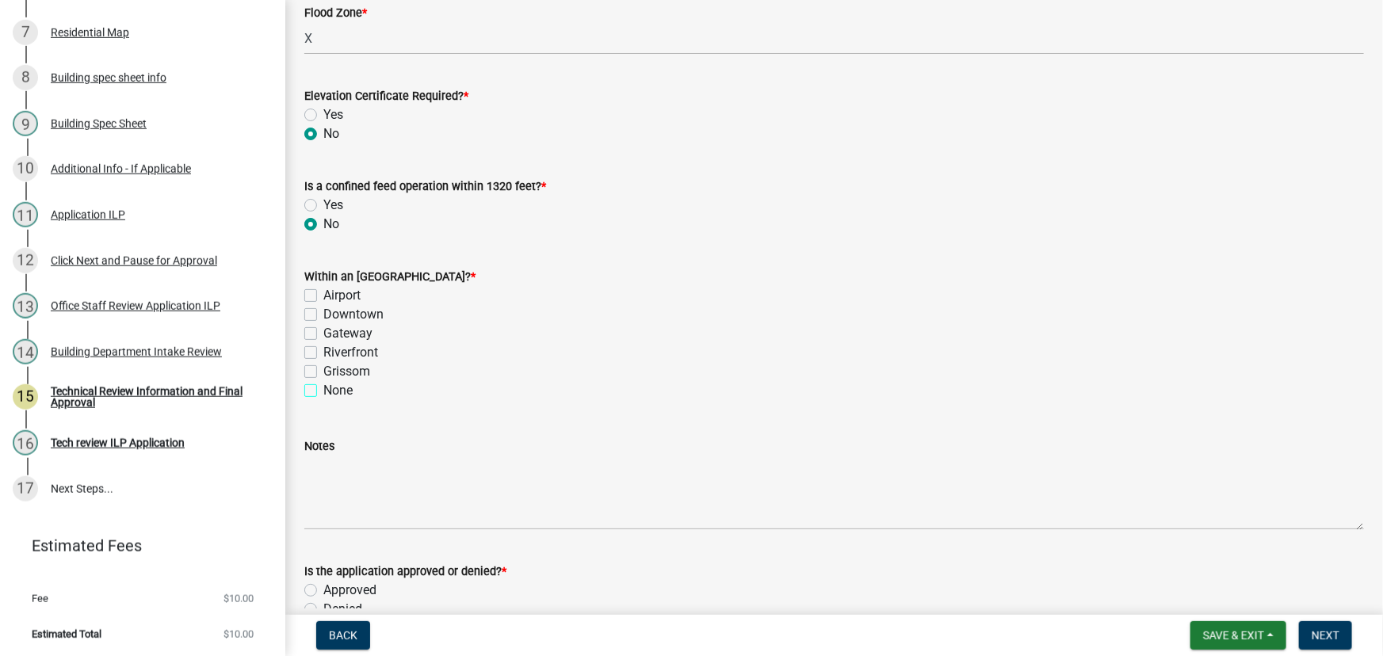
checkbox input "true"
checkbox input "false"
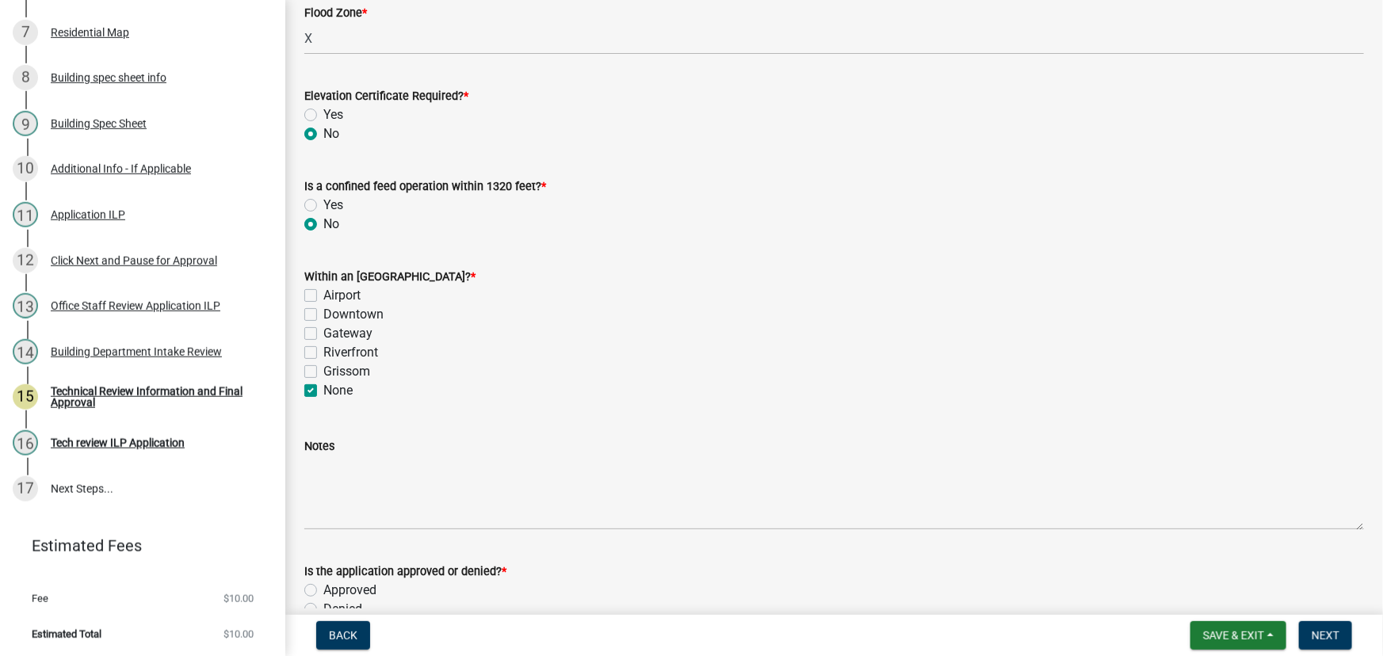
checkbox input "false"
checkbox input "true"
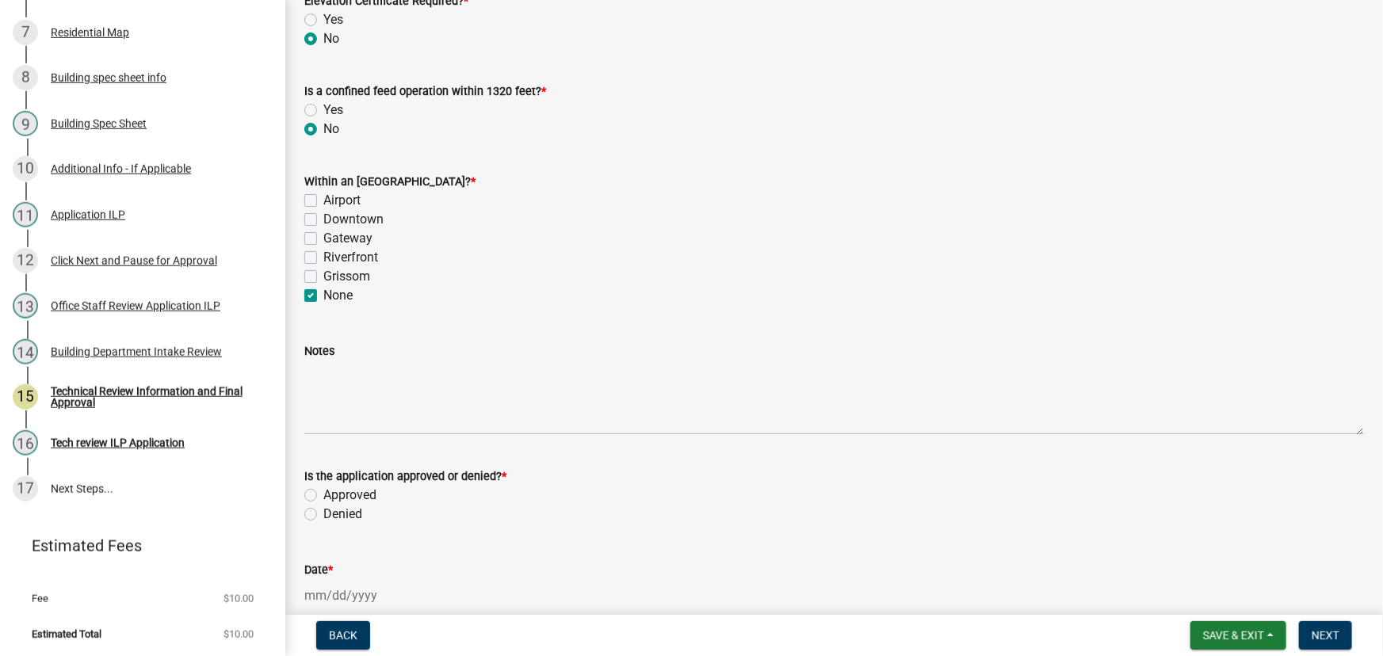
scroll to position [720, 0]
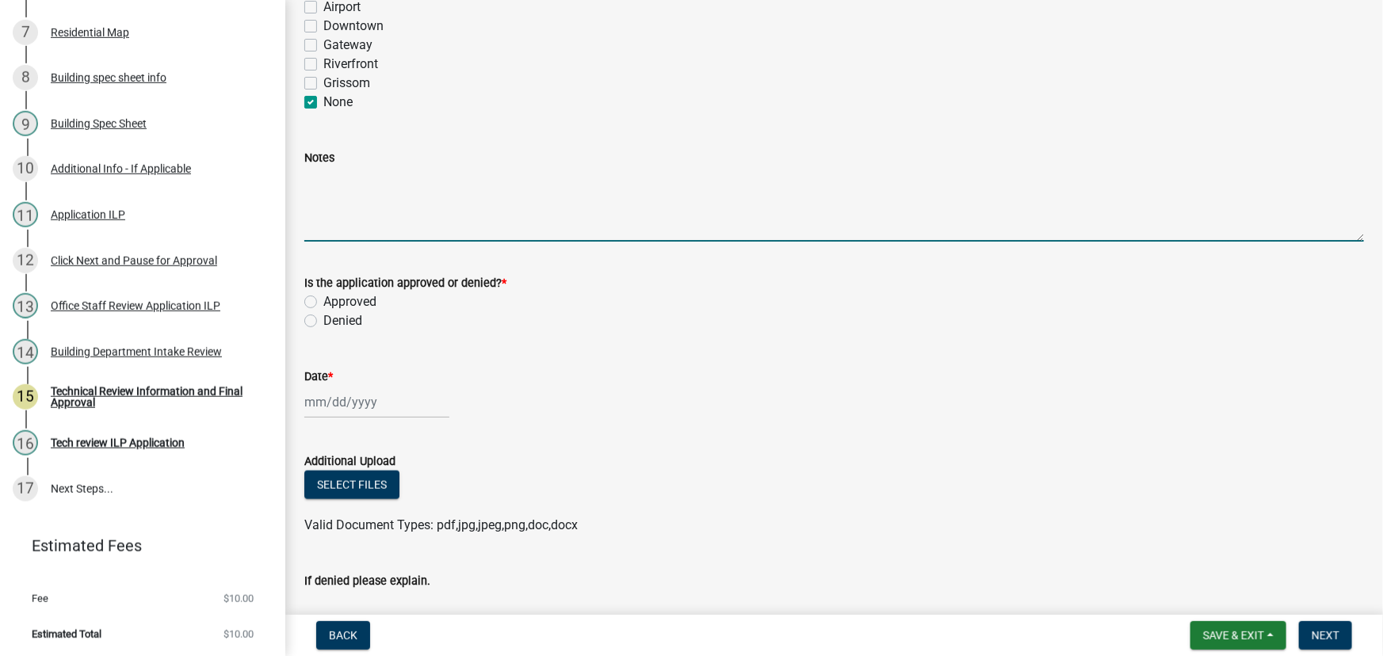
click at [348, 184] on textarea "Notes" at bounding box center [833, 204] width 1059 height 74
type textarea "D"
type textarea "Fence must be completely on own property. Fence shall be constructed so that th…"
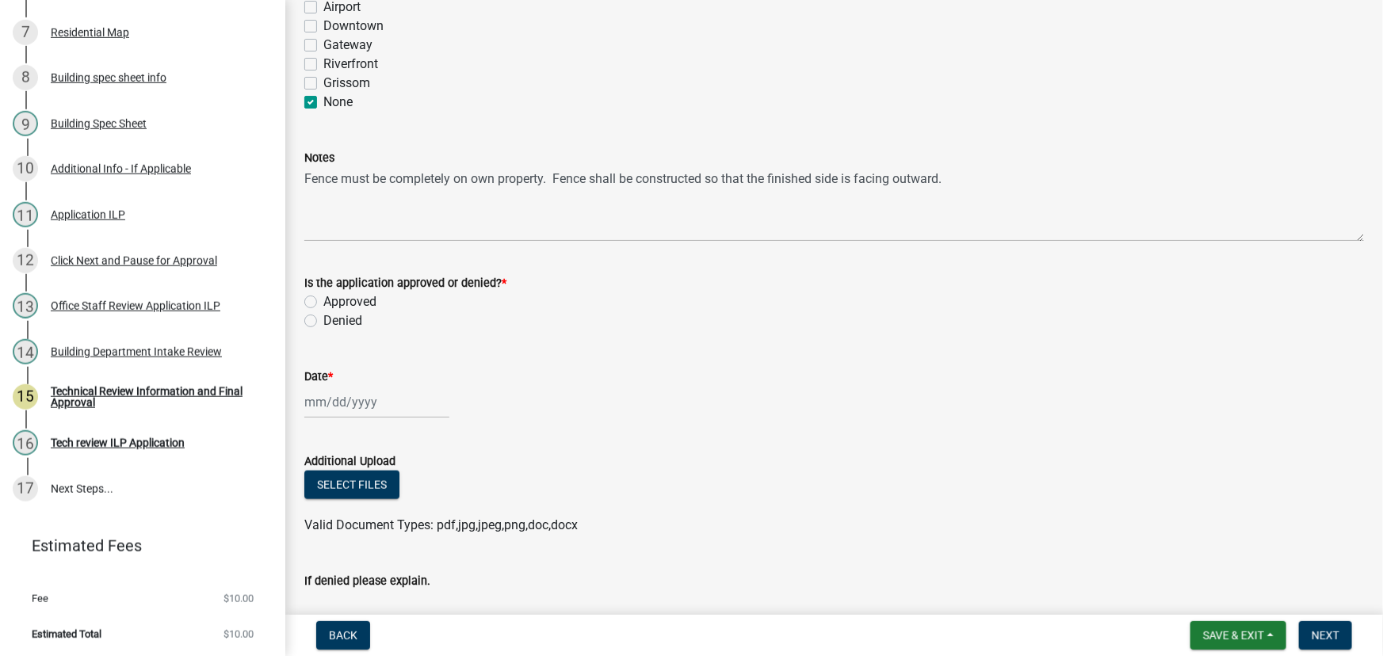
click at [323, 300] on label "Approved" at bounding box center [349, 301] width 53 height 19
click at [323, 300] on input "Approved" at bounding box center [328, 297] width 10 height 10
radio input "true"
select select "9"
select select "2025"
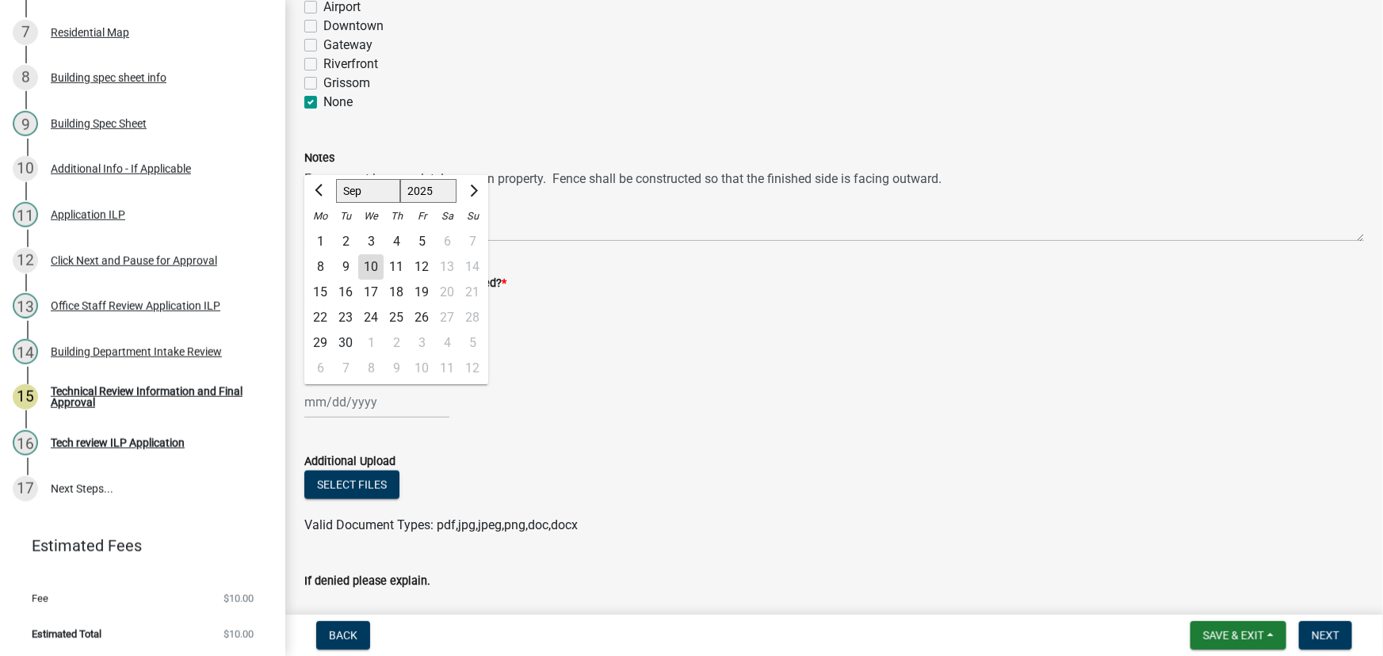
click at [335, 402] on div "[PERSON_NAME] Feb Mar Apr [PERSON_NAME][DATE] Oct Nov [DATE] 1526 1527 1528 152…" at bounding box center [376, 402] width 145 height 32
click at [365, 257] on div "10" at bounding box center [370, 266] width 25 height 25
type input "[DATE]"
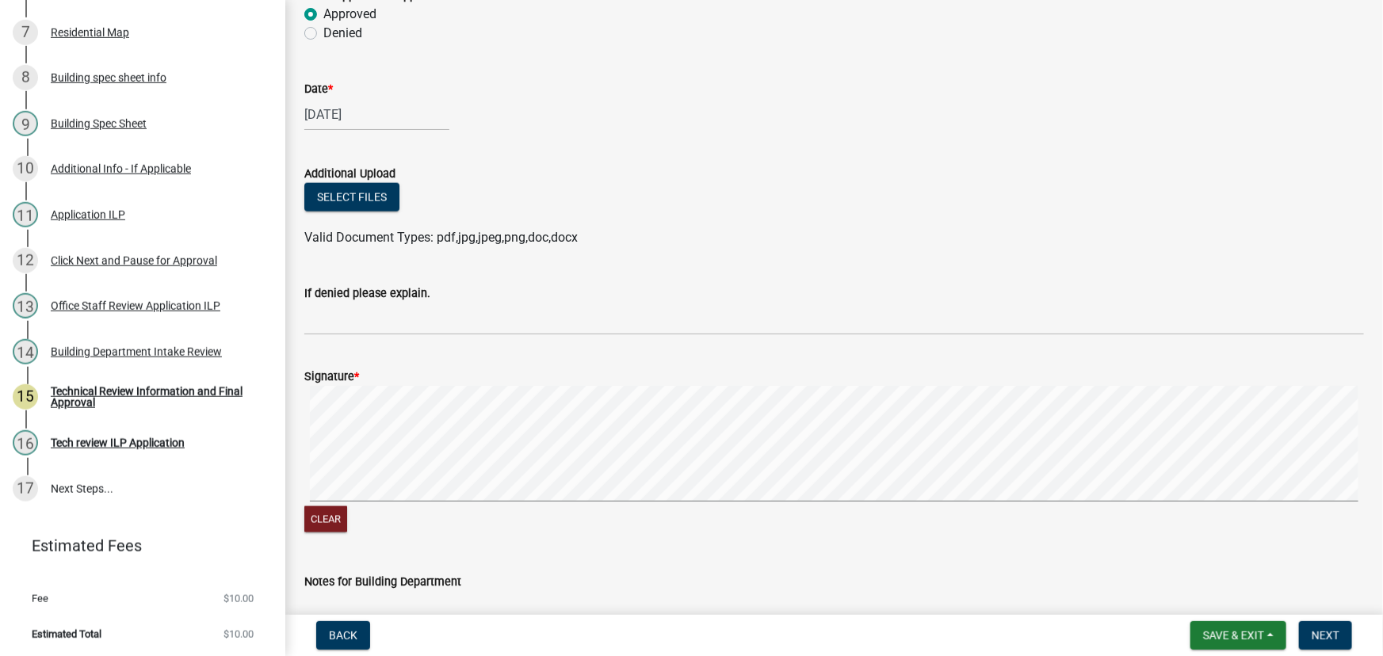
scroll to position [1139, 0]
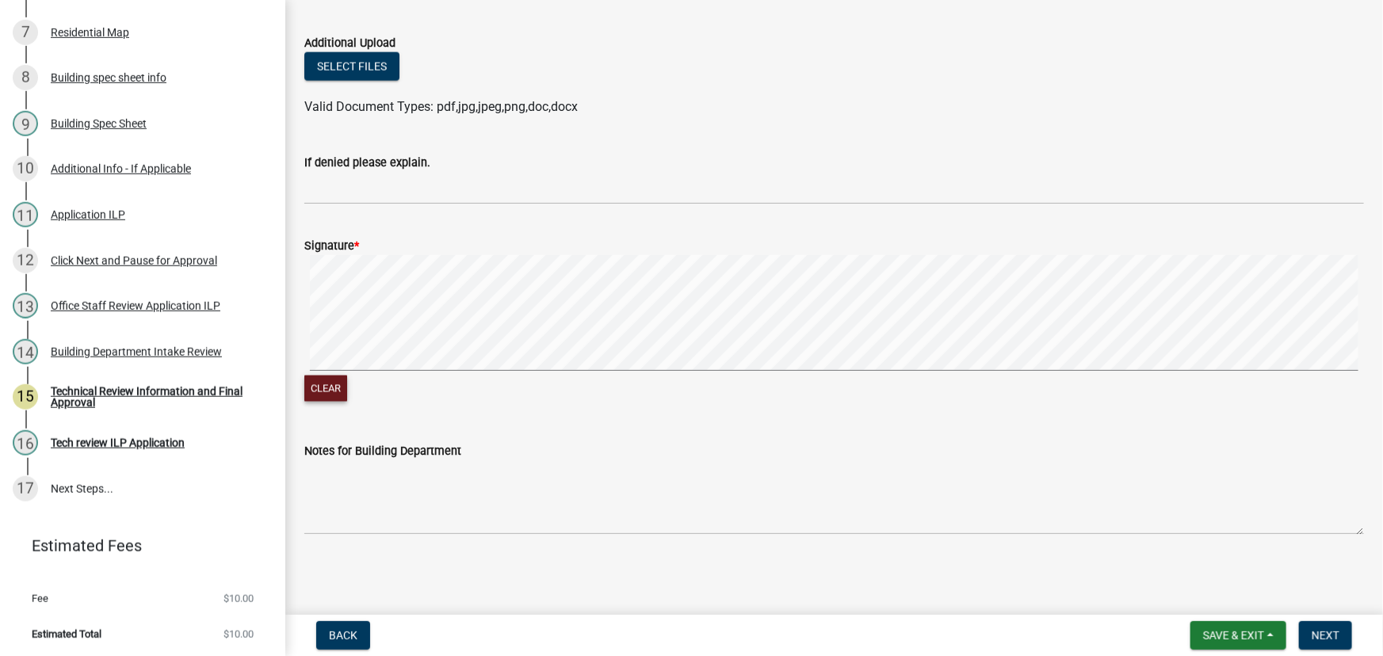
click at [330, 379] on button "Clear" at bounding box center [325, 389] width 43 height 26
click at [1330, 632] on span "Next" at bounding box center [1325, 635] width 28 height 13
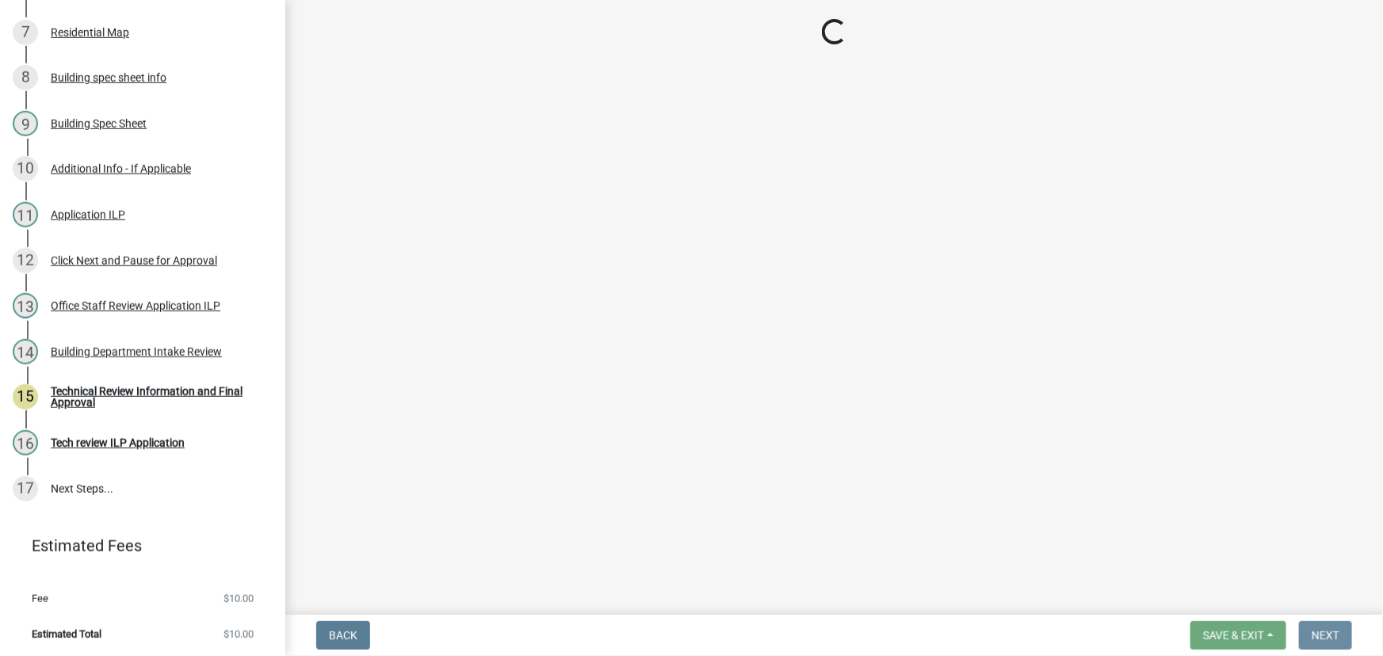
scroll to position [0, 0]
drag, startPoint x: 1239, startPoint y: 654, endPoint x: 712, endPoint y: 463, distance: 560.4
click at [712, 463] on main "Loading..." at bounding box center [833, 304] width 1097 height 608
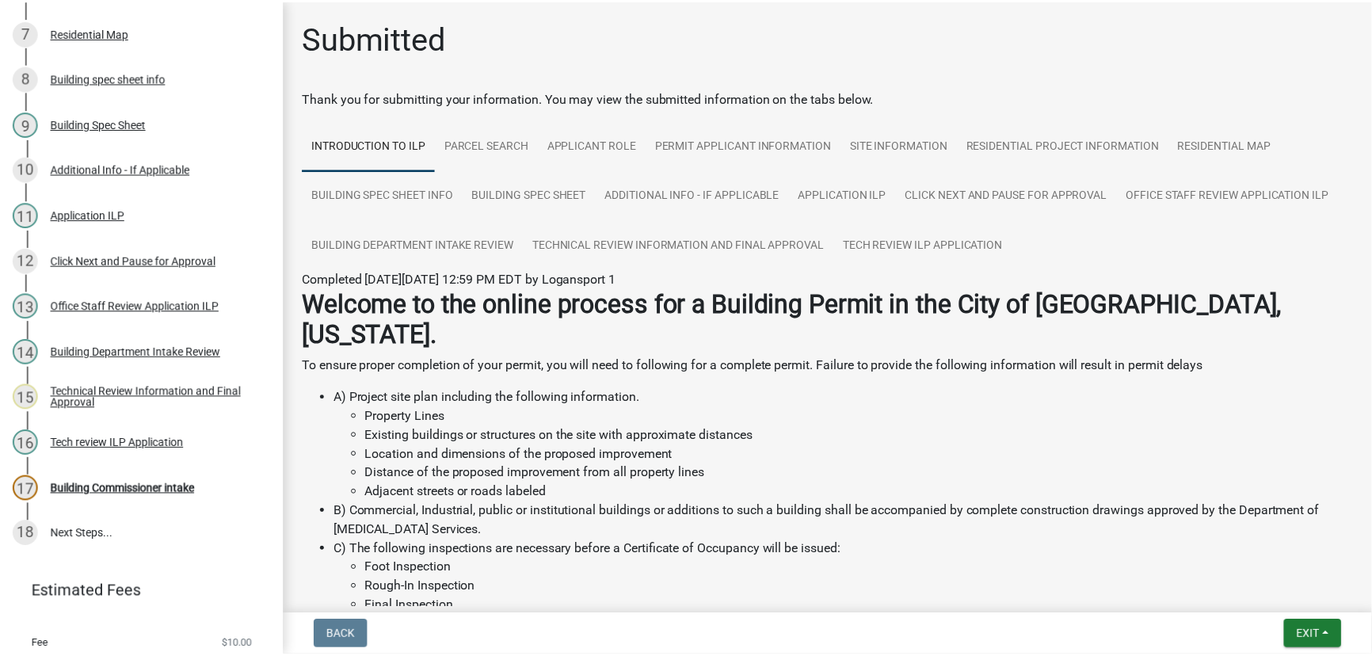
scroll to position [532, 0]
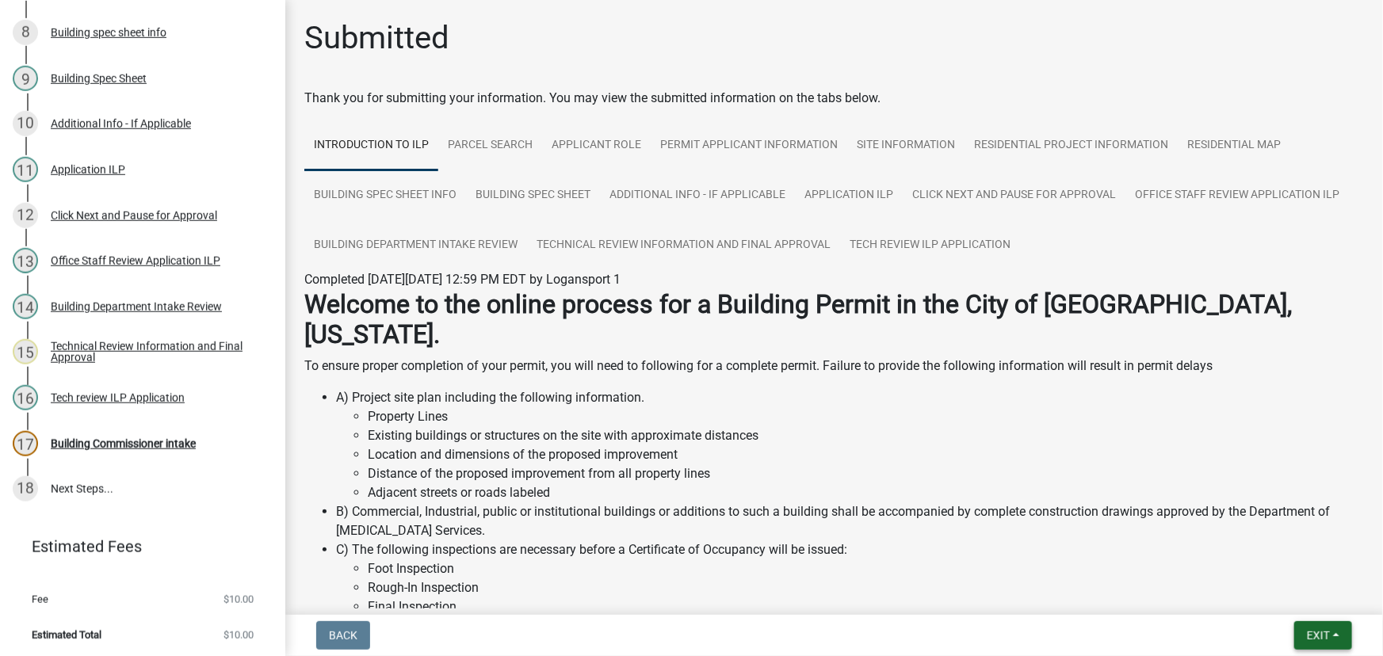
click at [1336, 633] on button "Exit" at bounding box center [1323, 635] width 58 height 29
click at [1265, 589] on button "Save & Exit" at bounding box center [1288, 594] width 127 height 38
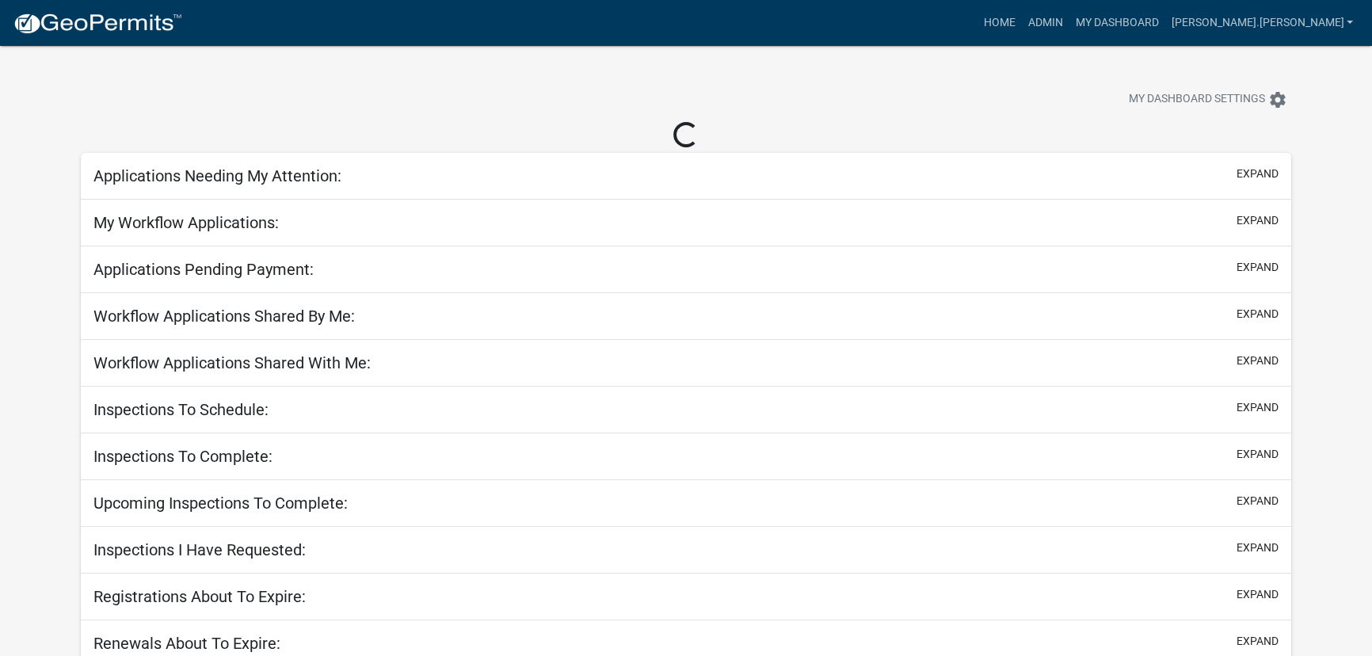
click at [340, 175] on h5 "Applications Needing My Attention:" at bounding box center [217, 175] width 248 height 19
select select "3: 100"
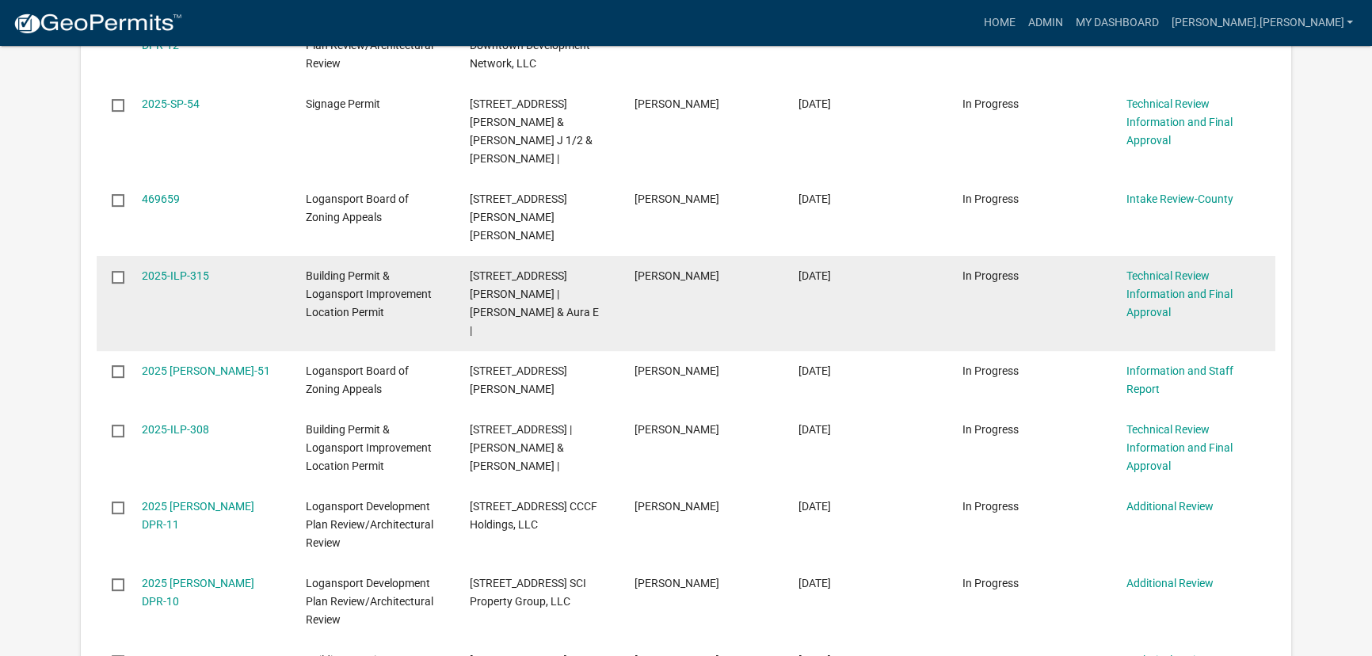
scroll to position [792, 0]
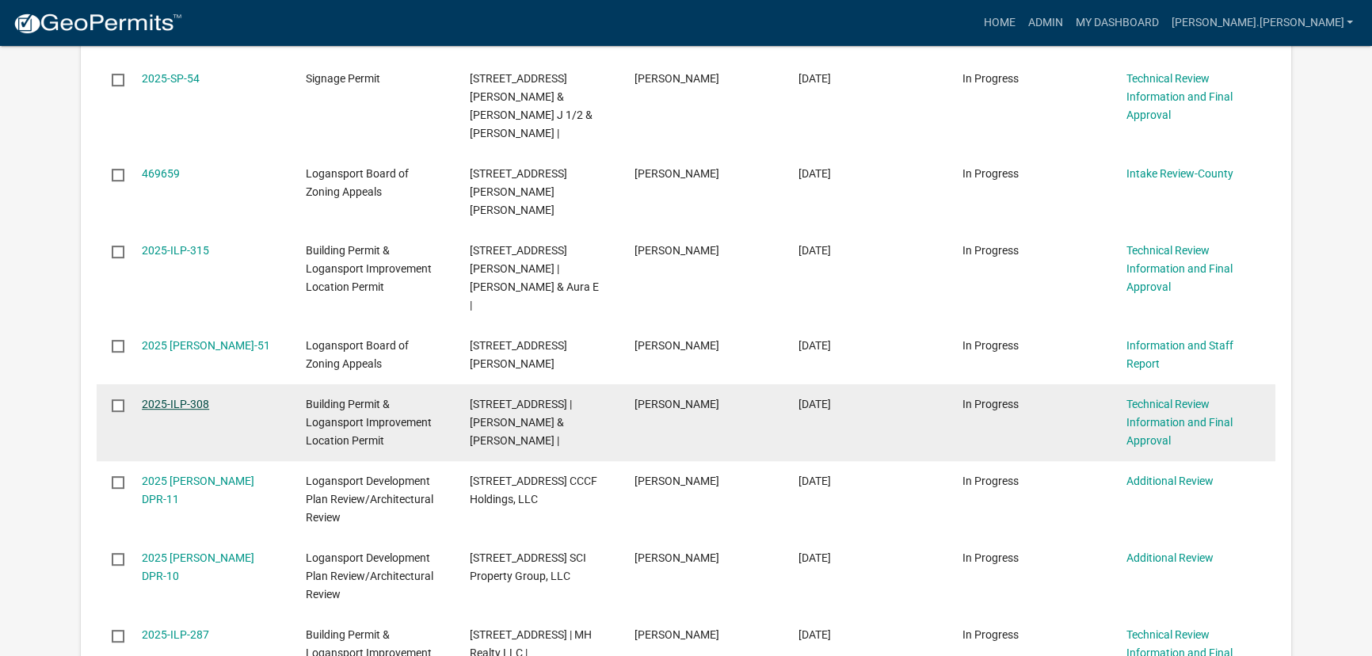
click at [159, 398] on link "2025-ILP-308" at bounding box center [175, 404] width 67 height 13
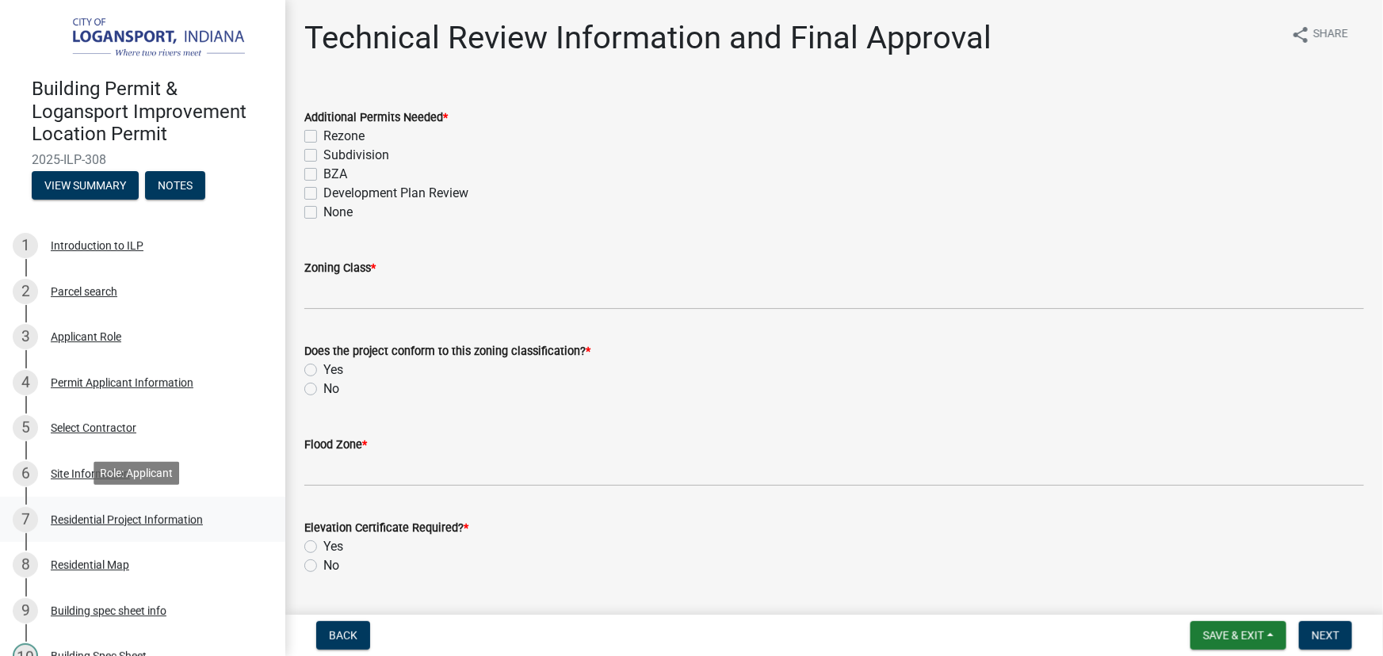
click at [85, 516] on div "Residential Project Information" at bounding box center [127, 519] width 152 height 11
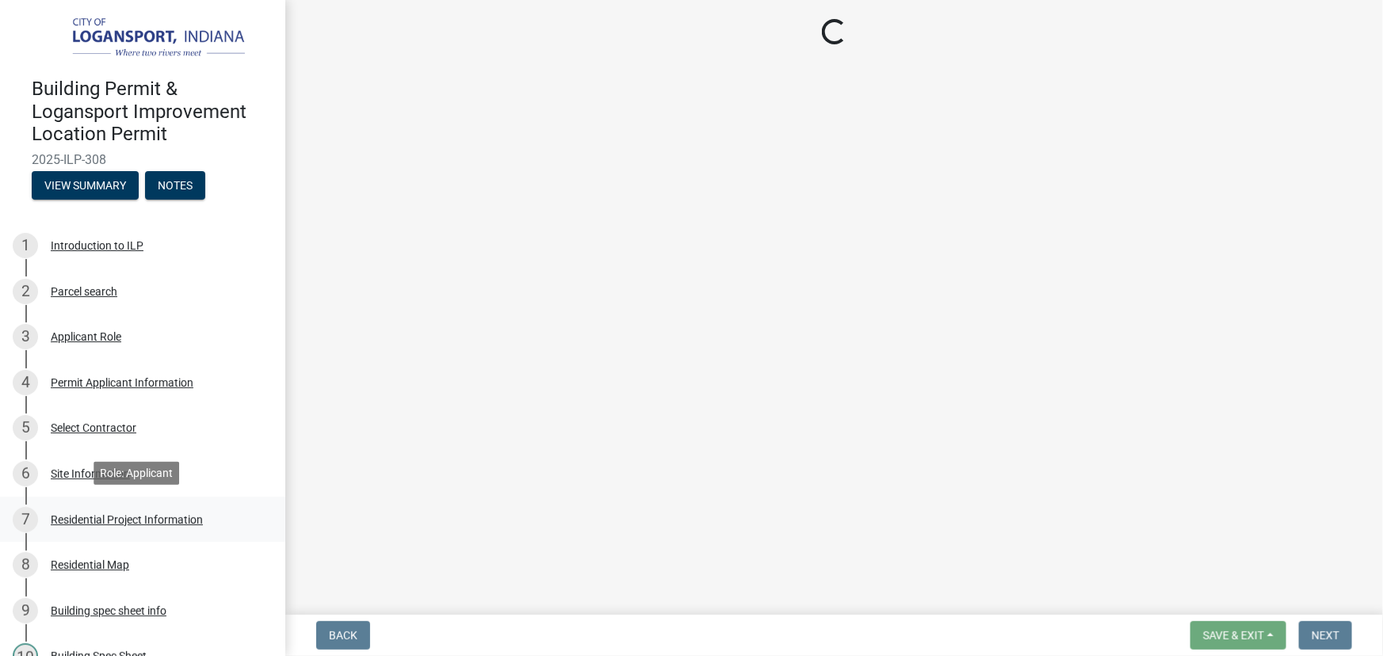
select select "379f7339-6ec9-4c1f-82ba-971c465cc0e0"
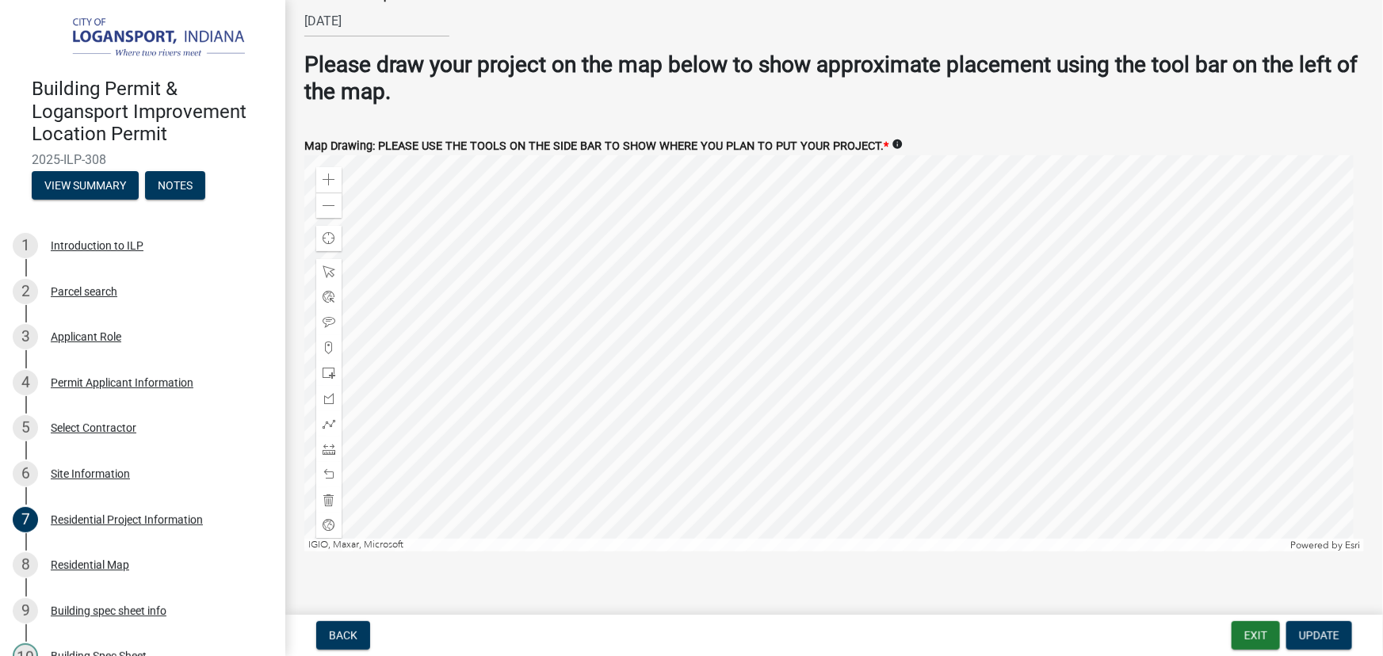
scroll to position [3060, 0]
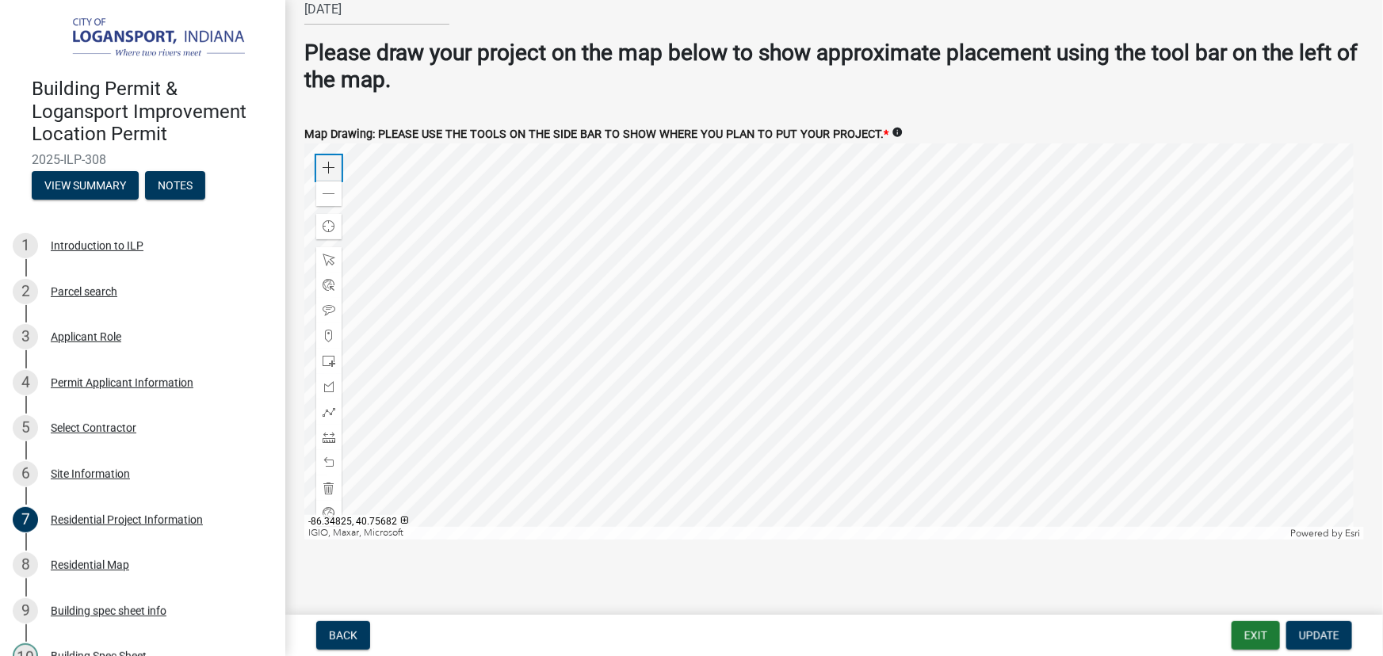
click at [330, 162] on span at bounding box center [328, 168] width 13 height 13
click at [848, 353] on div at bounding box center [833, 341] width 1059 height 396
click at [332, 162] on span at bounding box center [328, 168] width 13 height 13
click at [329, 188] on span at bounding box center [328, 194] width 13 height 13
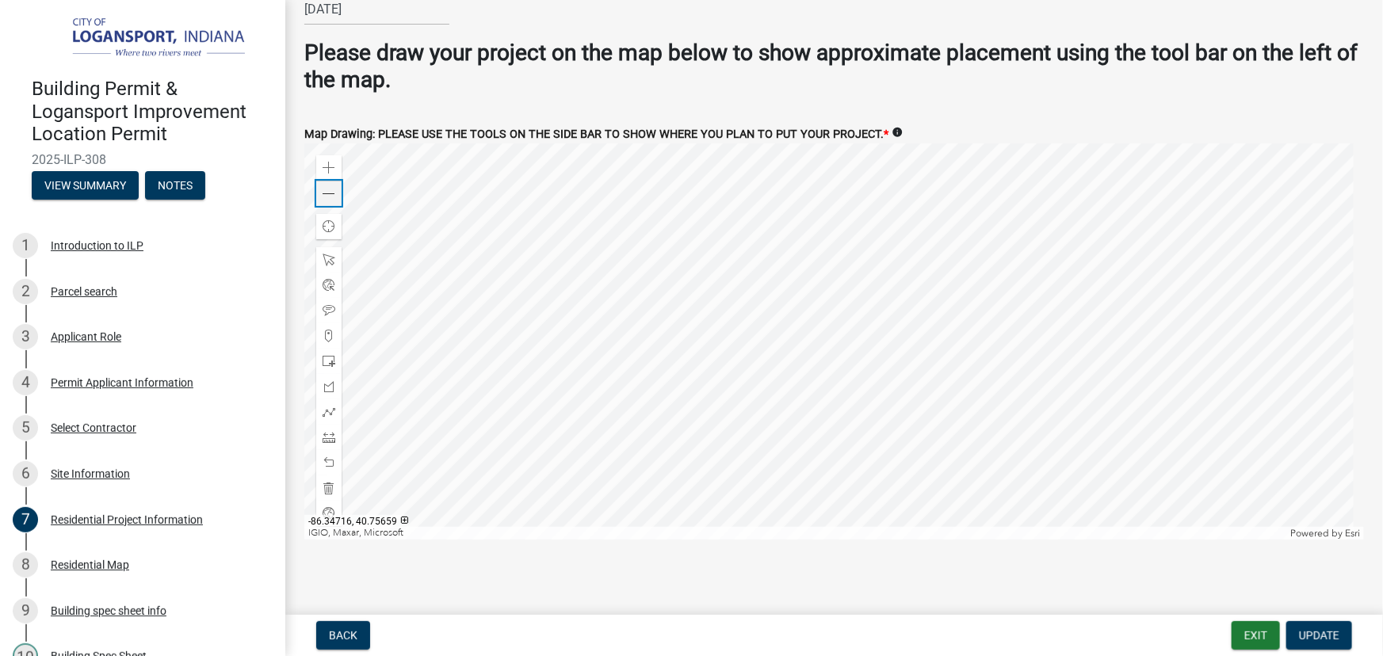
click at [316, 184] on div "Zoom out" at bounding box center [328, 193] width 25 height 25
click at [618, 310] on div at bounding box center [833, 341] width 1059 height 396
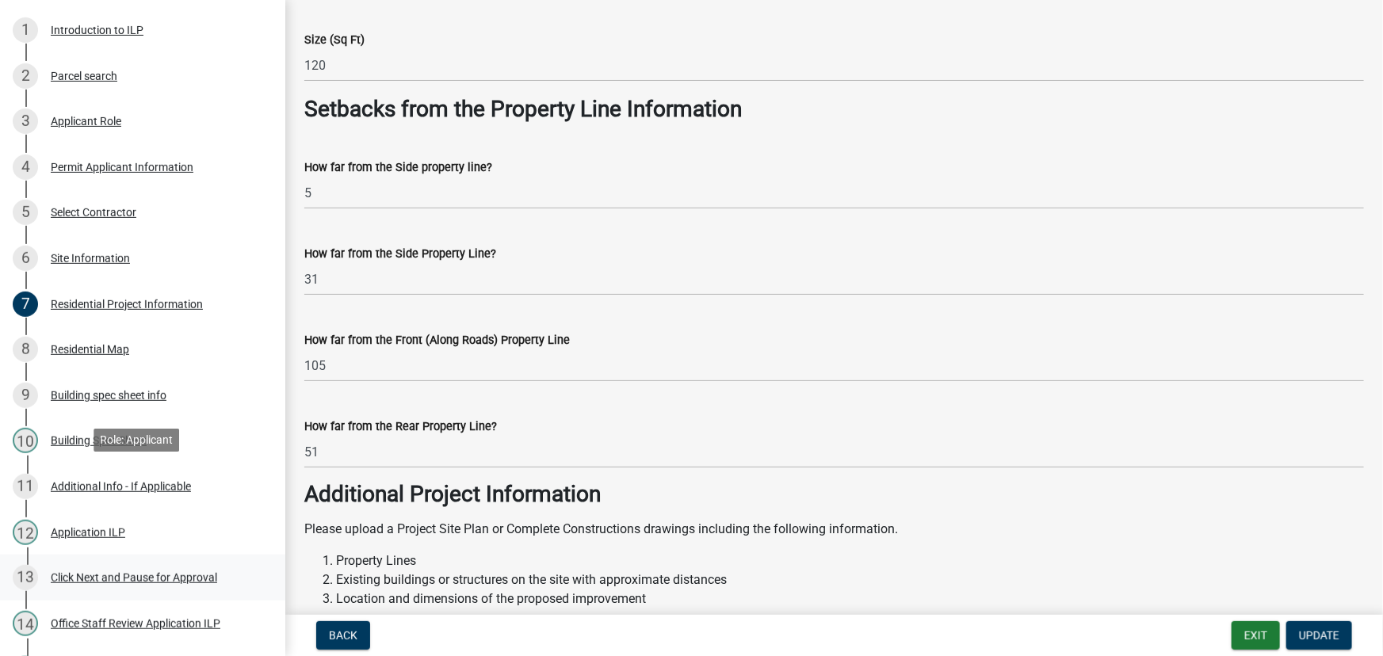
scroll to position [432, 0]
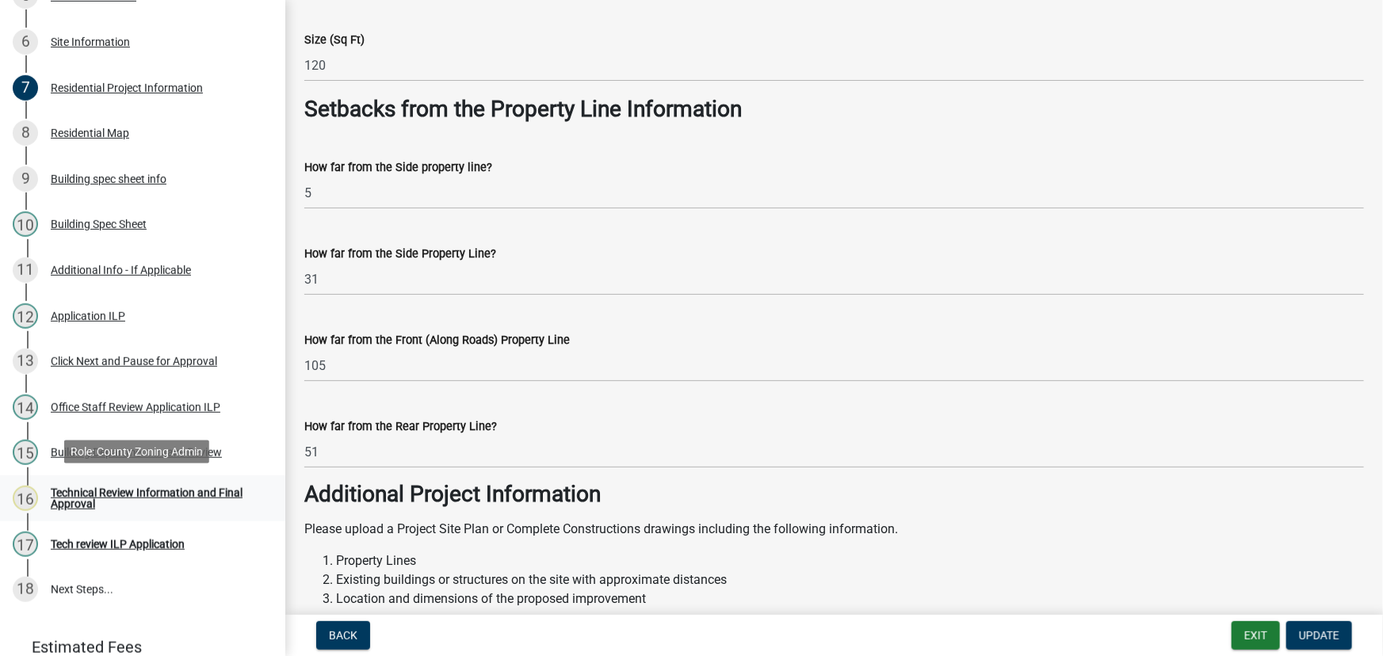
click at [88, 488] on div "Technical Review Information and Final Approval" at bounding box center [155, 498] width 209 height 22
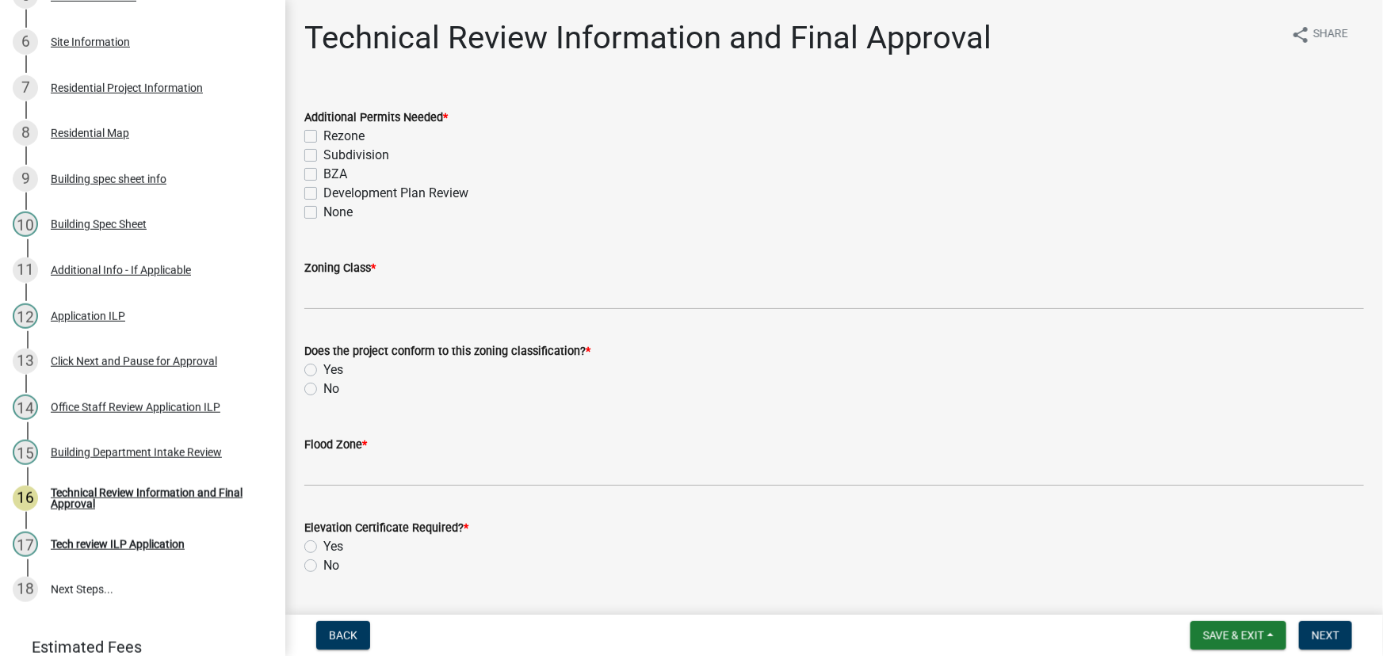
click at [323, 213] on label "None" at bounding box center [337, 212] width 29 height 19
click at [323, 213] on input "None" at bounding box center [328, 208] width 10 height 10
checkbox input "true"
checkbox input "false"
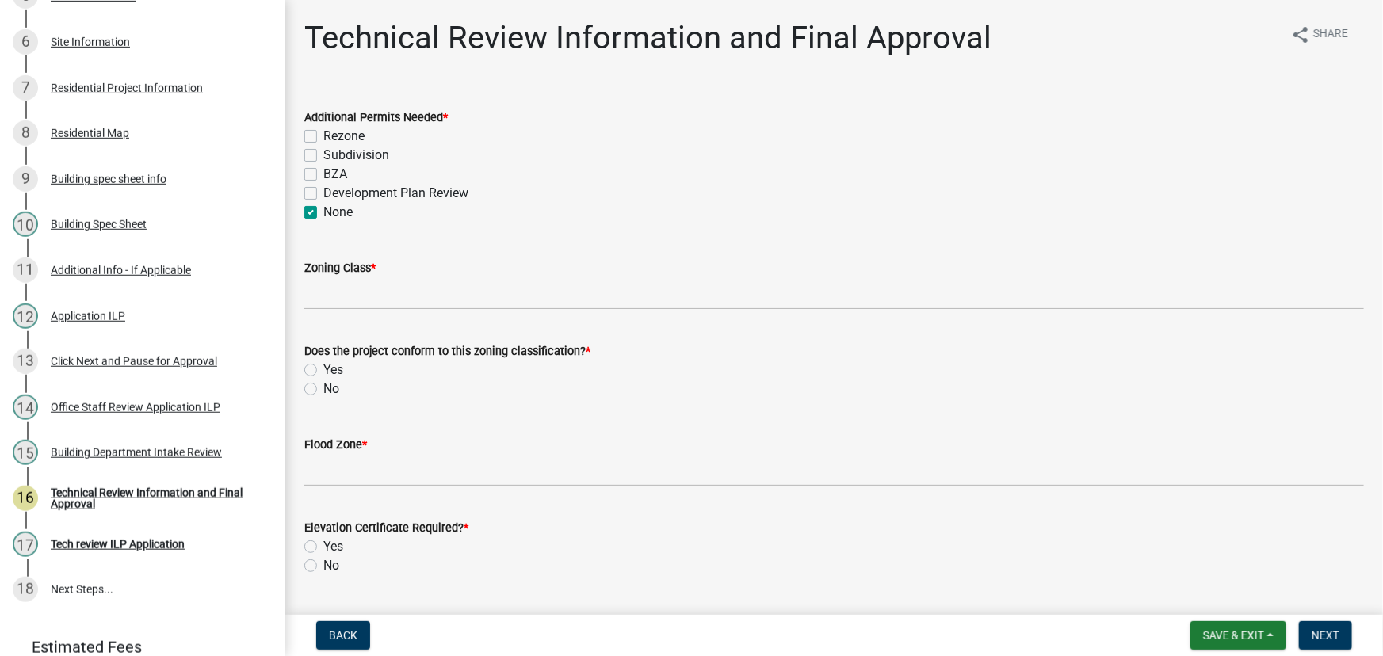
checkbox input "false"
checkbox input "true"
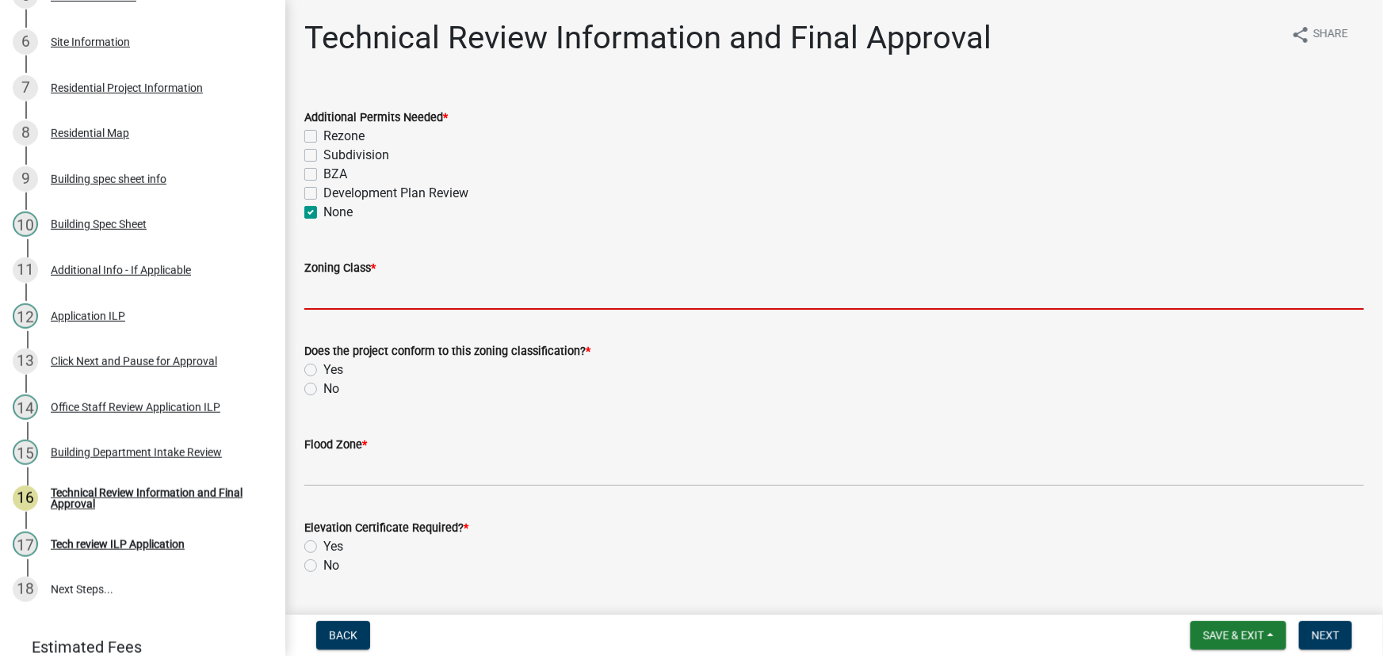
click at [331, 280] on input "Zoning Class *" at bounding box center [833, 293] width 1059 height 32
type input "R3"
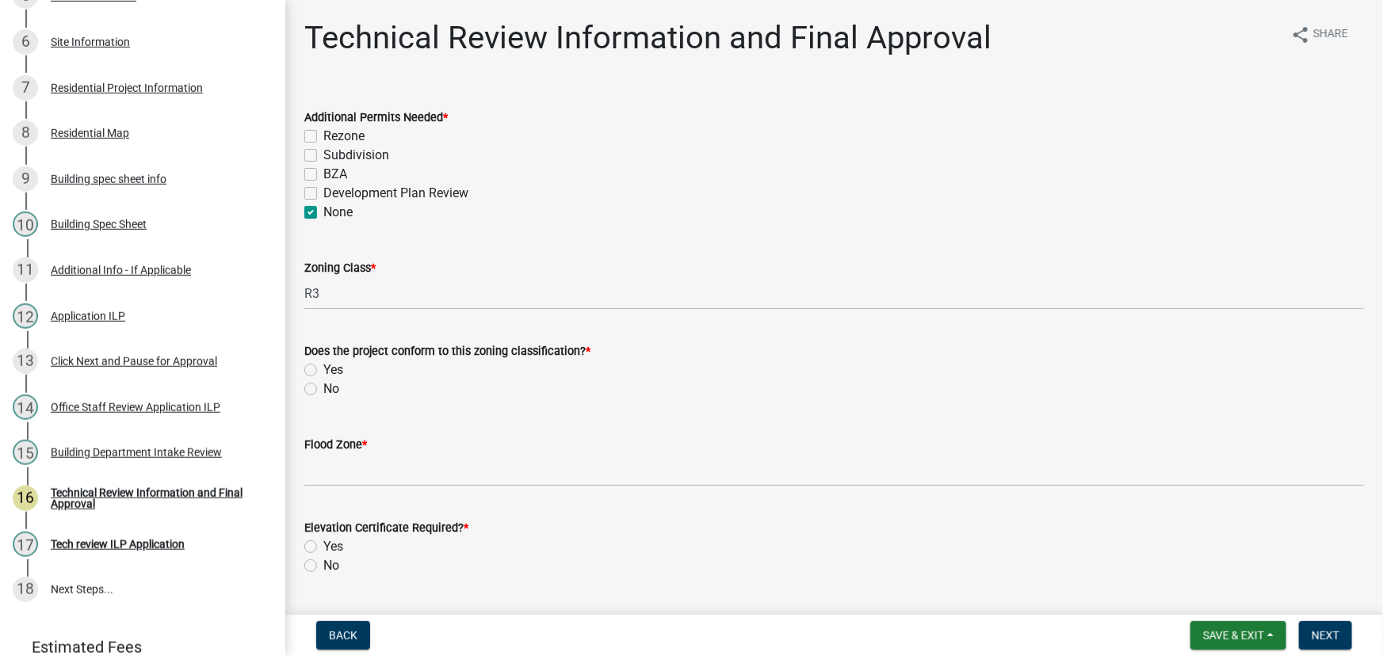
click at [323, 370] on label "Yes" at bounding box center [333, 369] width 20 height 19
click at [323, 370] on input "Yes" at bounding box center [328, 365] width 10 height 10
radio input "true"
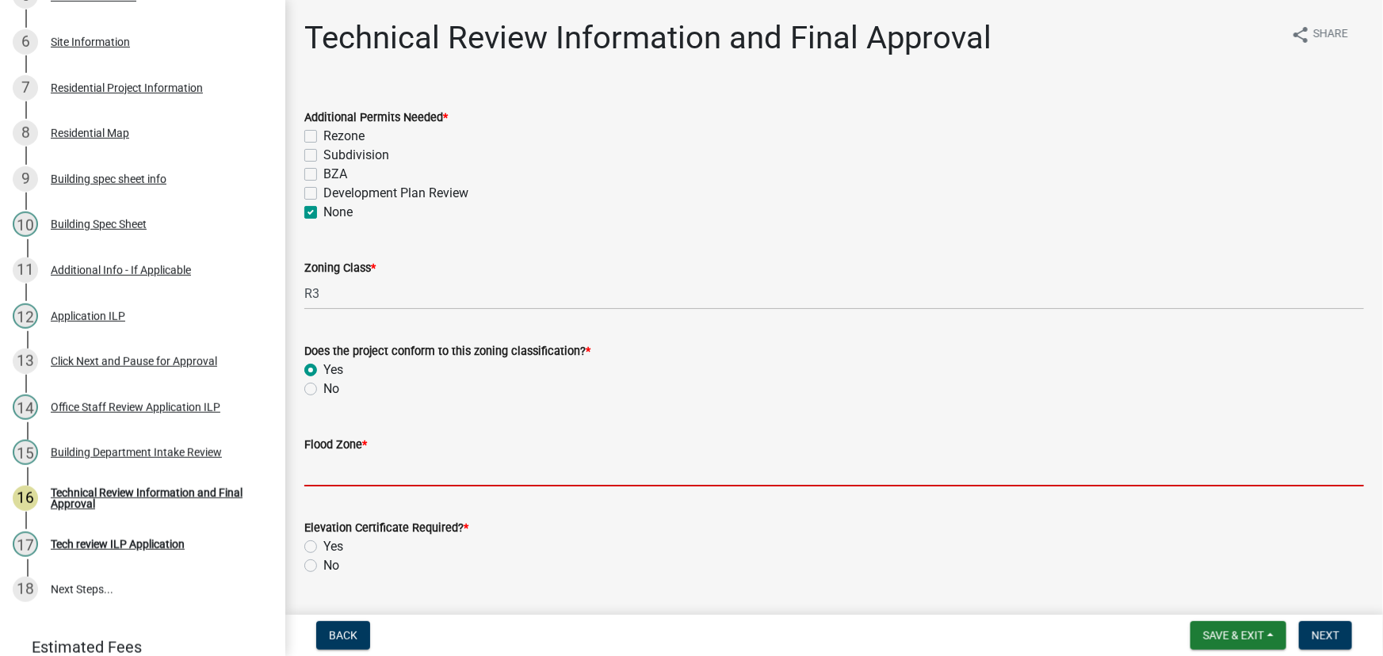
click at [327, 463] on input "Flood Zone *" at bounding box center [833, 470] width 1059 height 32
type input "X"
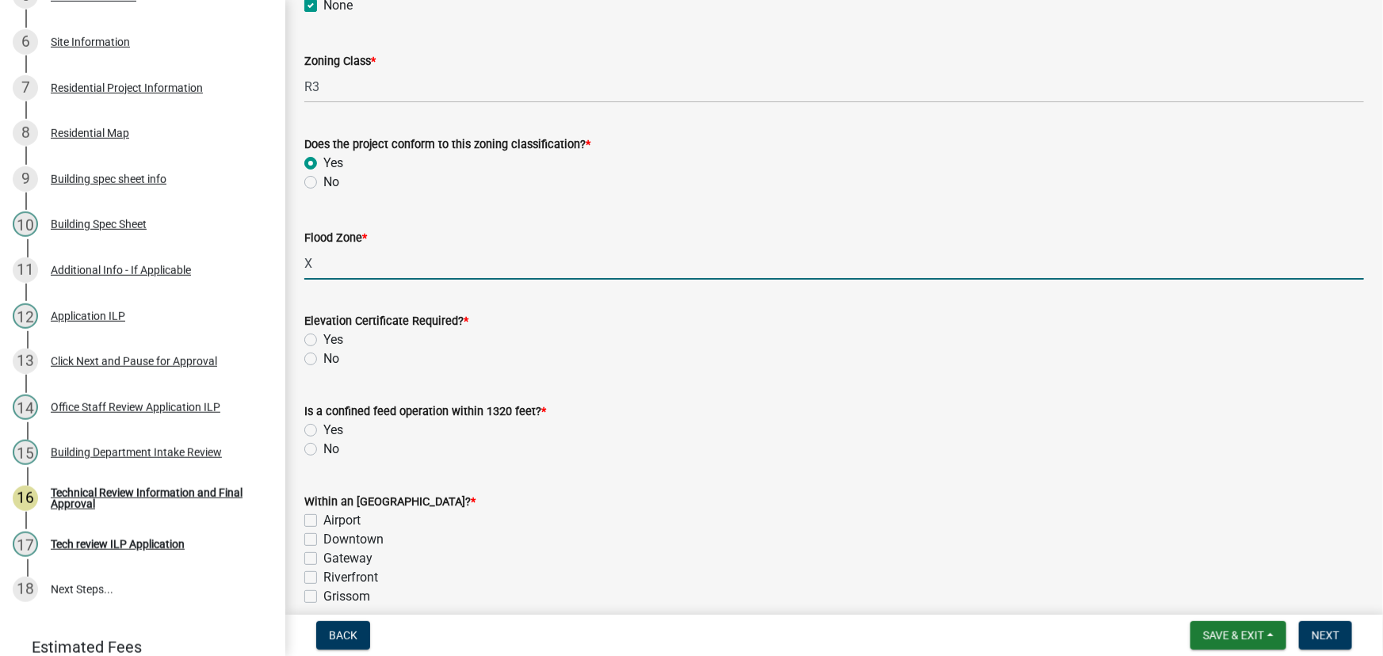
scroll to position [288, 0]
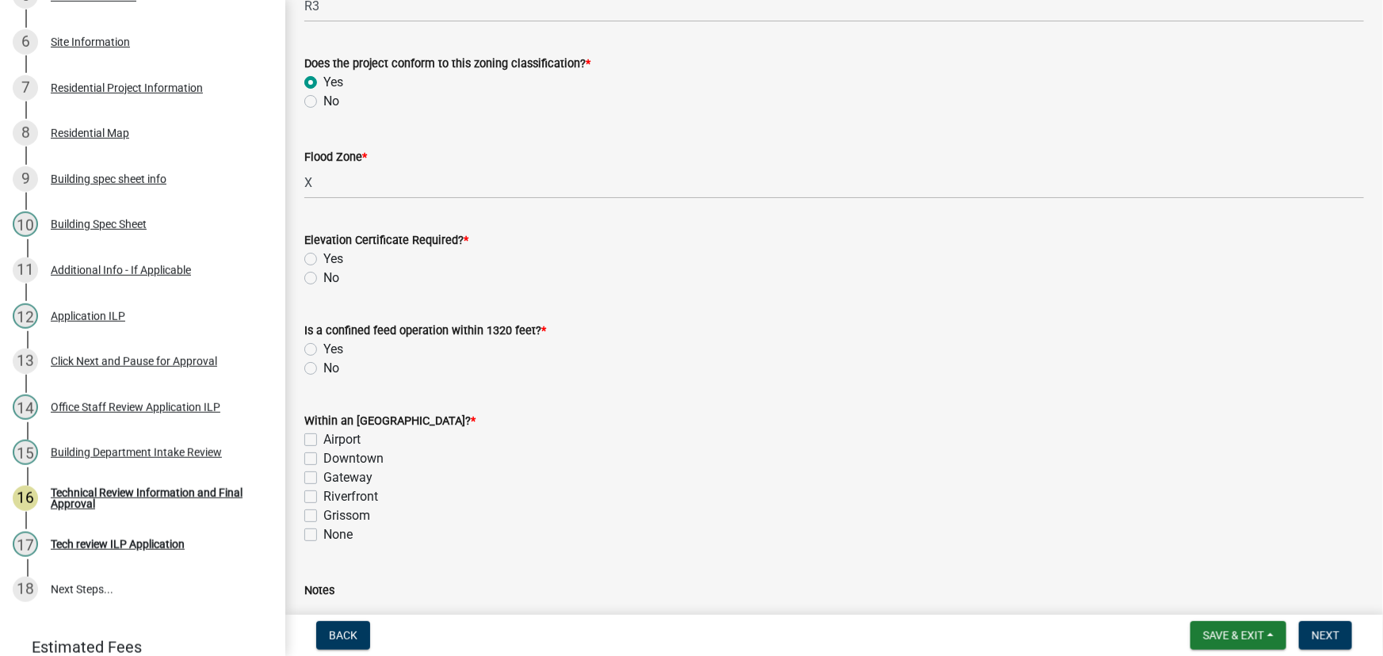
click at [323, 365] on label "No" at bounding box center [331, 368] width 16 height 19
click at [323, 365] on input "No" at bounding box center [328, 364] width 10 height 10
radio input "true"
click at [323, 531] on label "None" at bounding box center [337, 534] width 29 height 19
click at [323, 531] on input "None" at bounding box center [328, 530] width 10 height 10
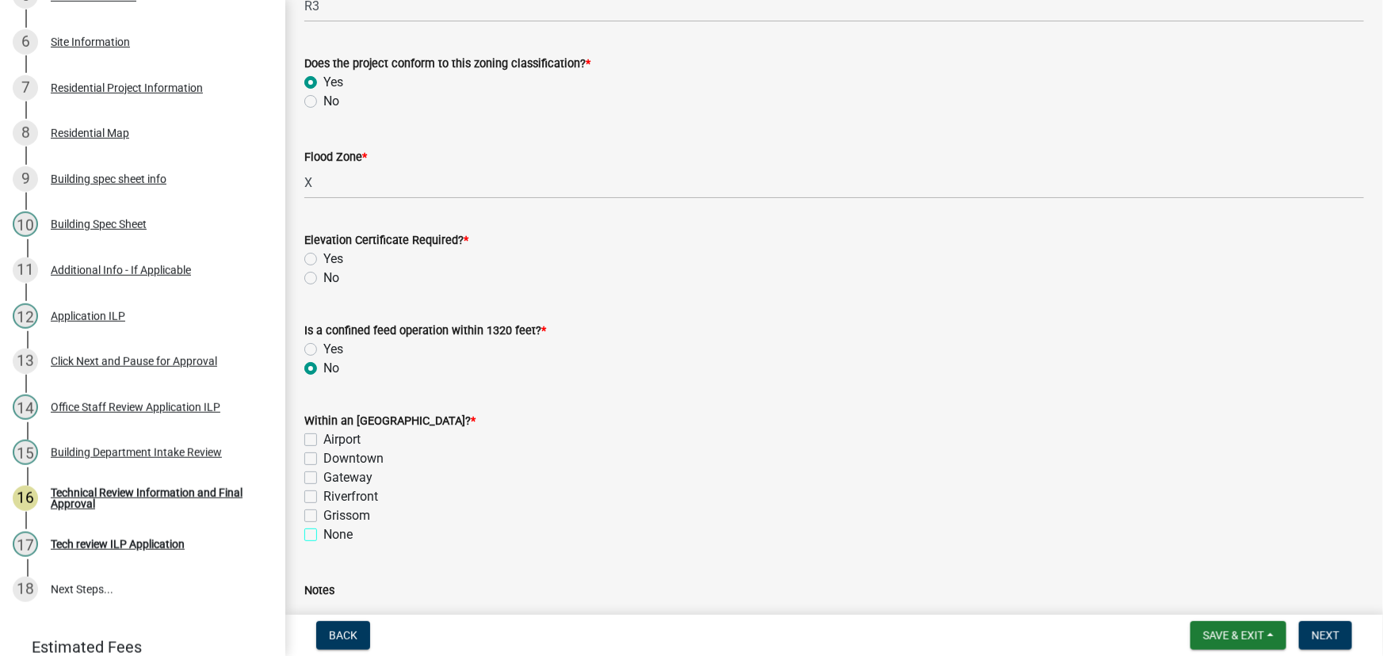
checkbox input "true"
checkbox input "false"
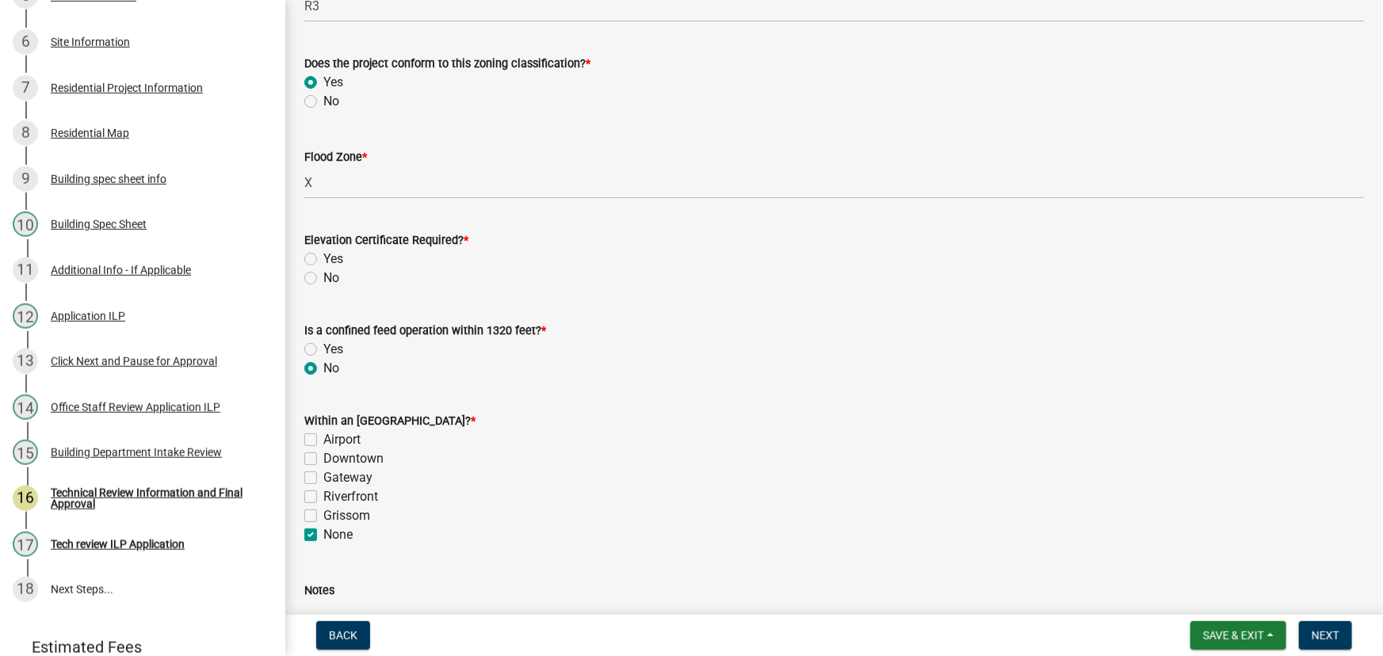
checkbox input "false"
checkbox input "true"
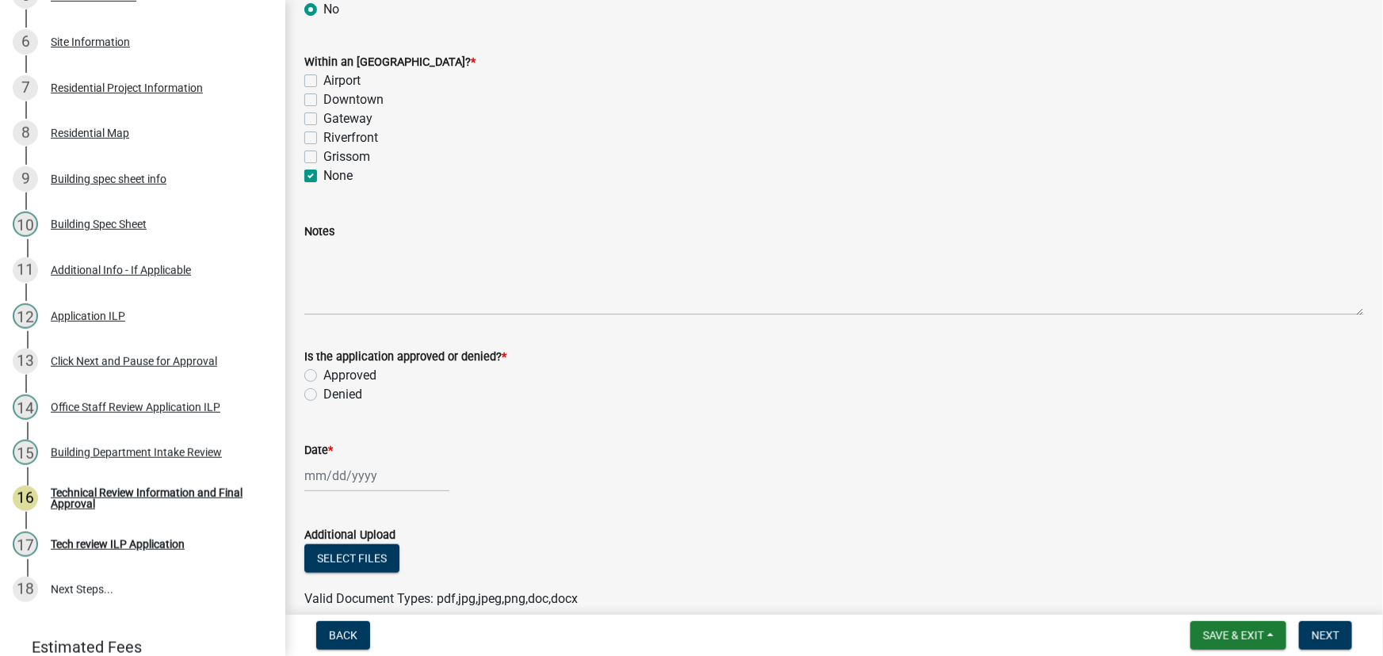
scroll to position [648, 0]
click at [323, 374] on label "Approved" at bounding box center [349, 373] width 53 height 19
click at [323, 374] on input "Approved" at bounding box center [328, 369] width 10 height 10
radio input "true"
select select "9"
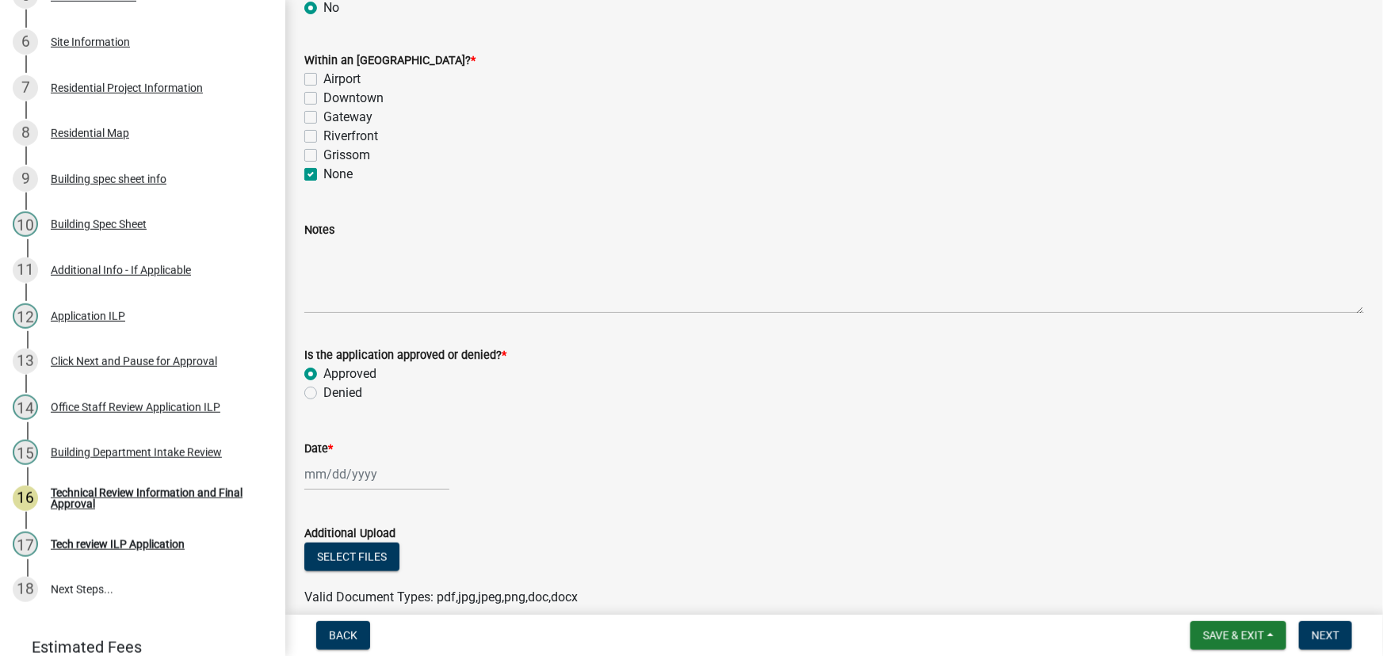
select select "2025"
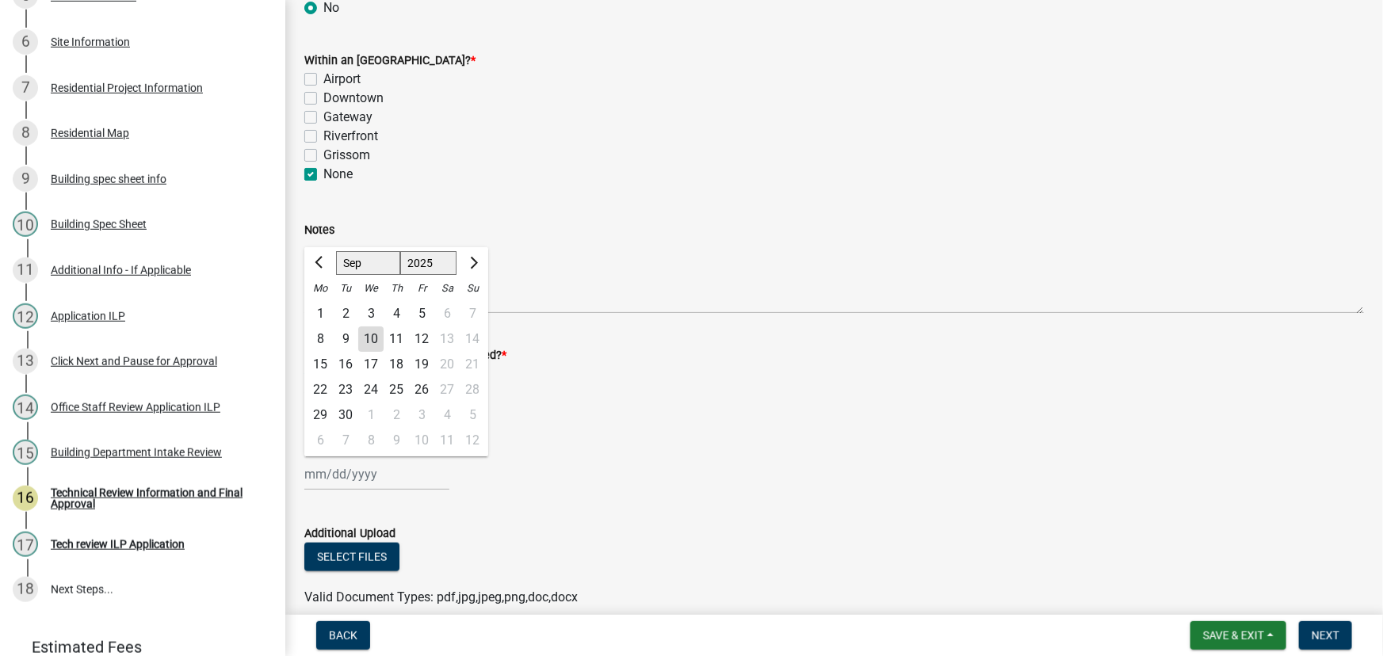
click at [339, 475] on div "[PERSON_NAME] Feb Mar Apr [PERSON_NAME][DATE] Oct Nov [DATE] 1526 1527 1528 152…" at bounding box center [376, 474] width 145 height 32
click at [370, 340] on div "10" at bounding box center [370, 338] width 25 height 25
type input "[DATE]"
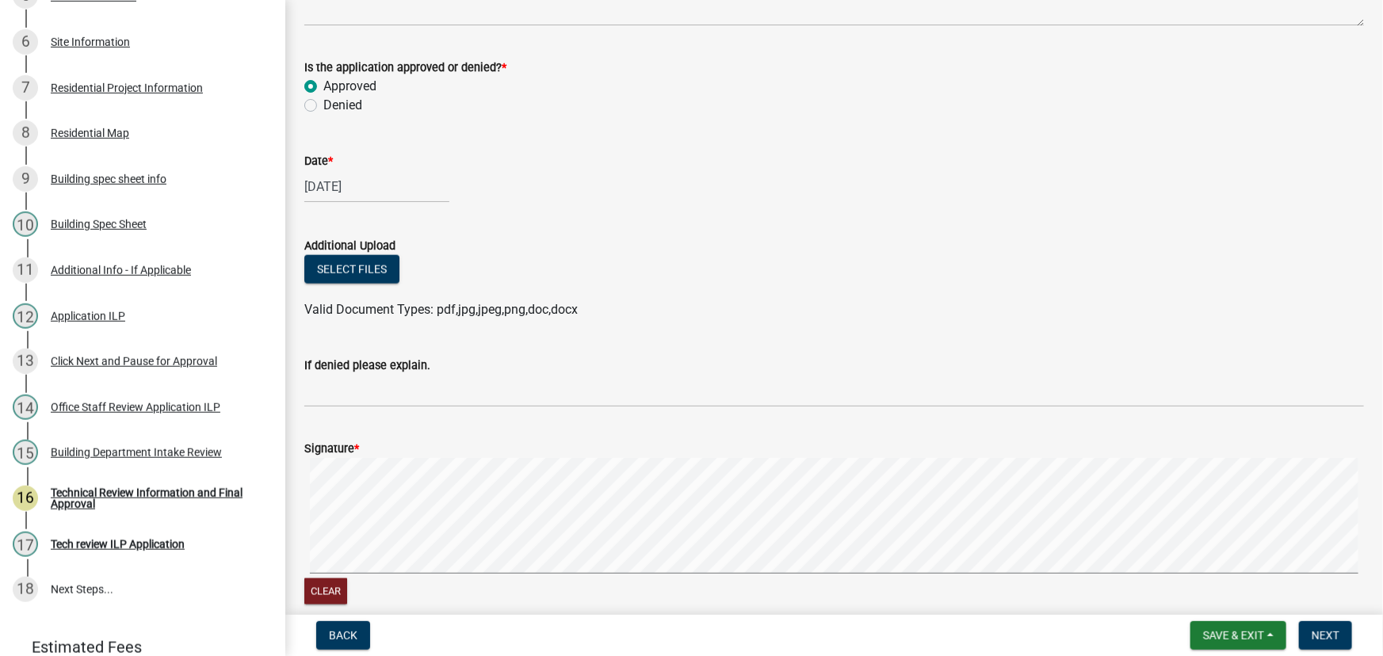
scroll to position [1139, 0]
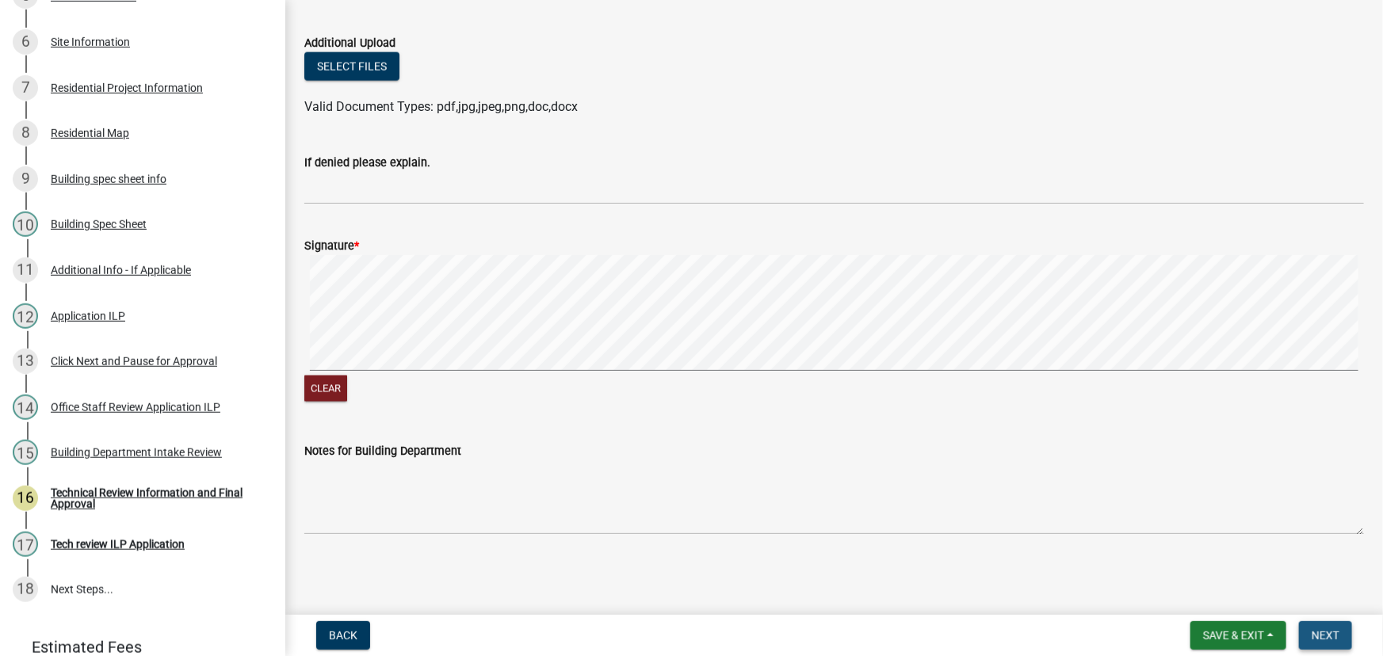
click at [1325, 631] on span "Next" at bounding box center [1325, 635] width 28 height 13
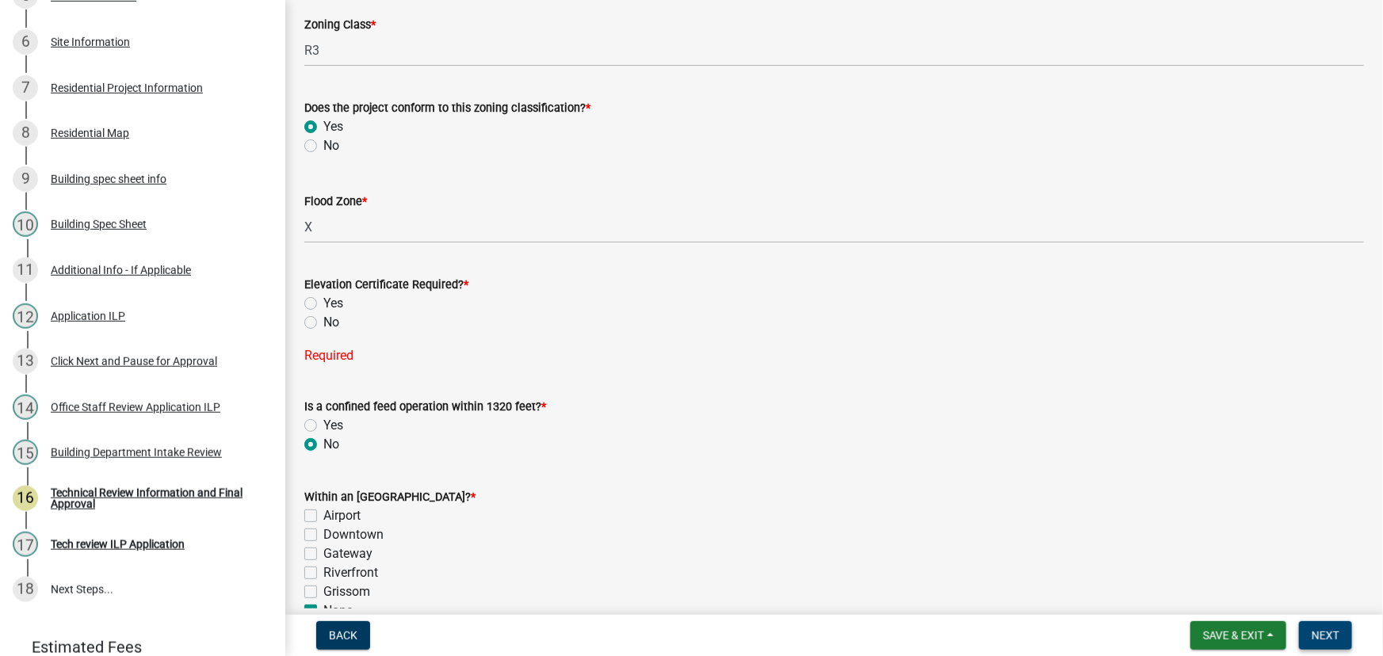
scroll to position [234, 0]
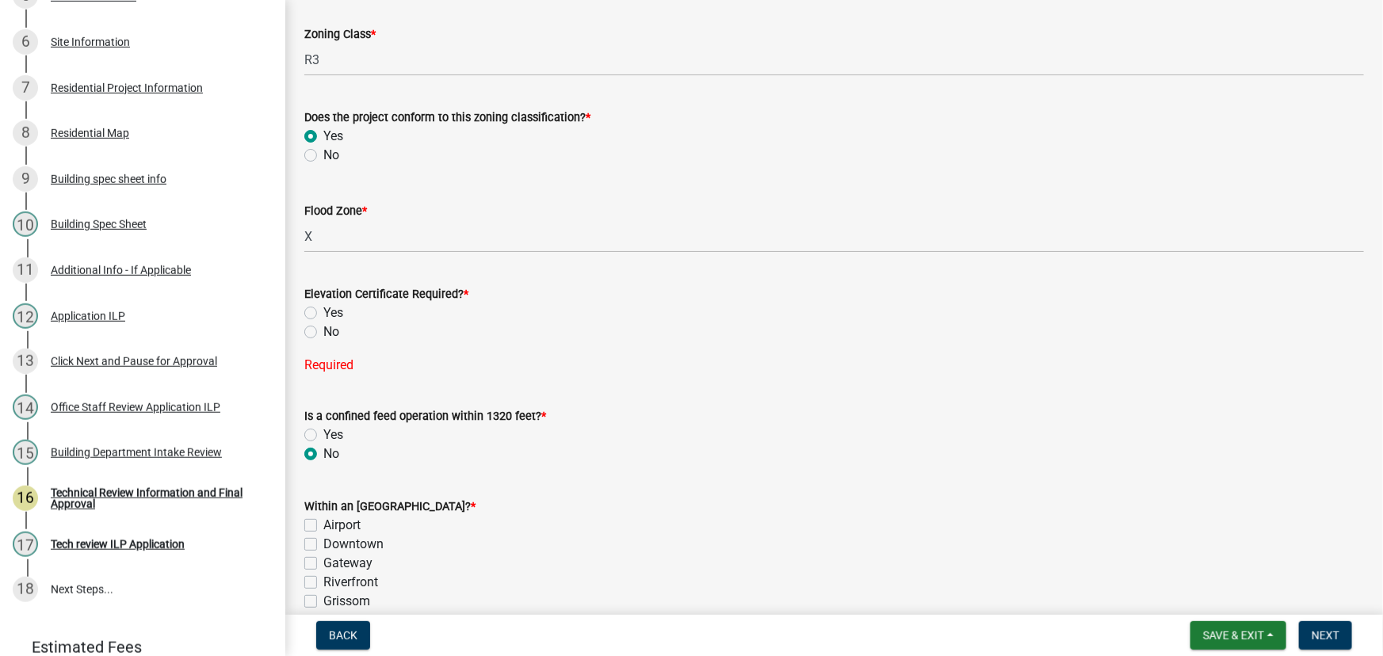
click at [323, 330] on label "No" at bounding box center [331, 331] width 16 height 19
click at [323, 330] on input "No" at bounding box center [328, 327] width 10 height 10
radio input "true"
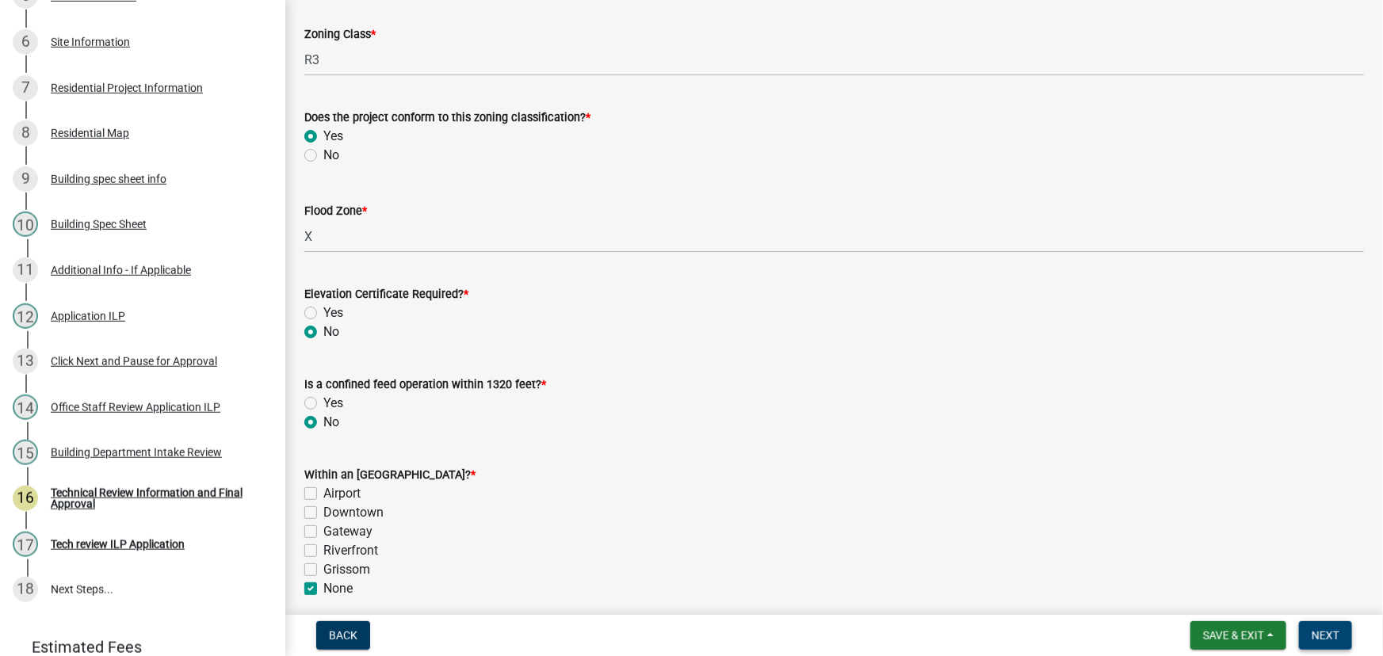
click at [1326, 635] on span "Next" at bounding box center [1325, 635] width 28 height 13
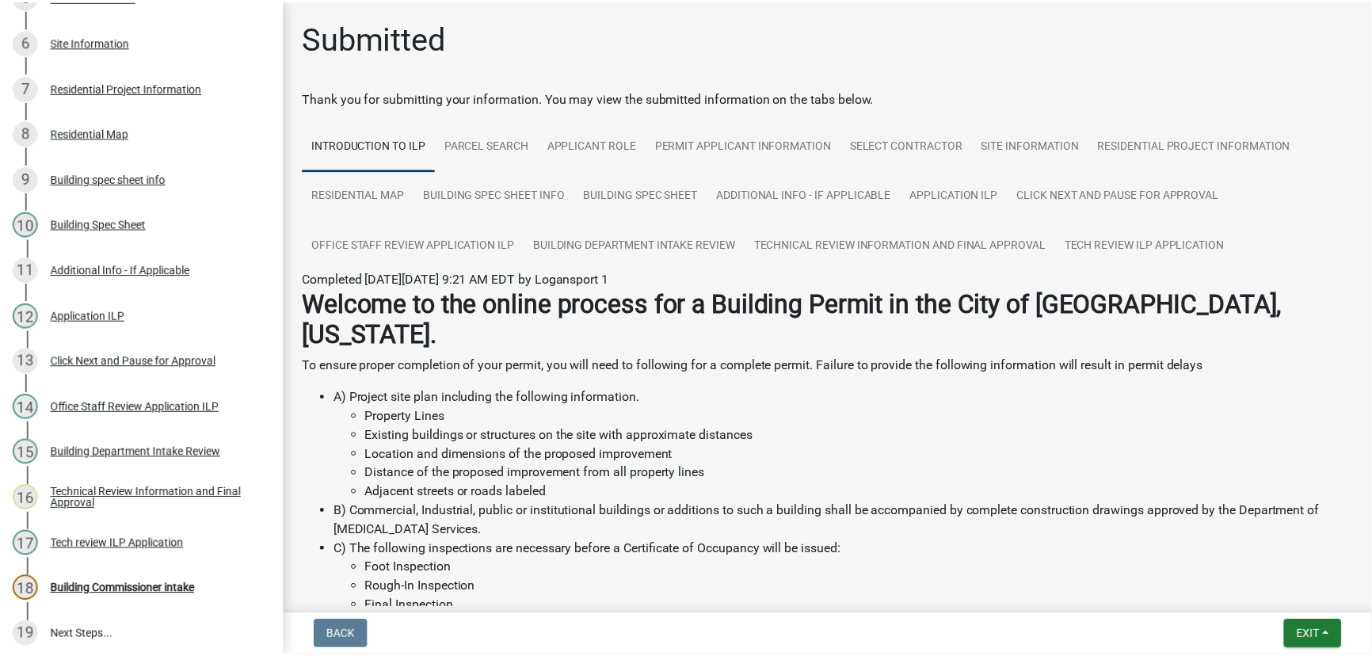
scroll to position [478, 0]
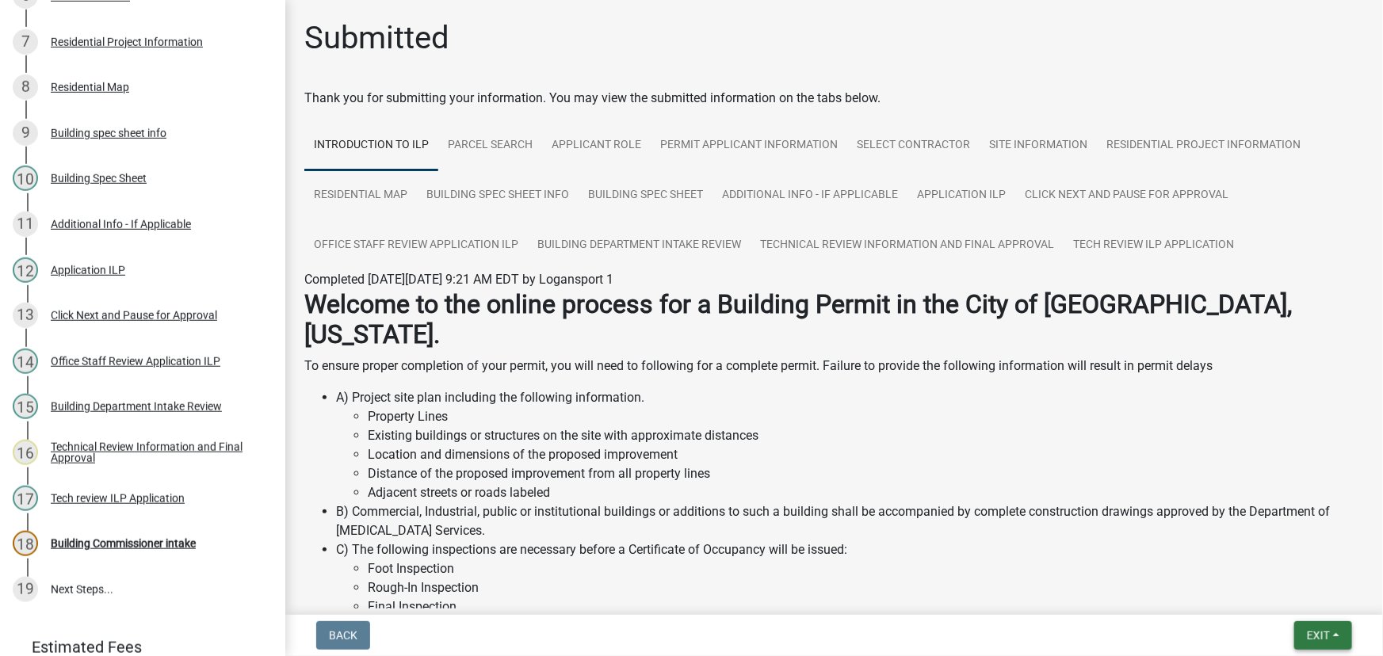
click at [1333, 627] on button "Exit" at bounding box center [1323, 635] width 58 height 29
click at [1277, 593] on button "Save & Exit" at bounding box center [1288, 594] width 127 height 38
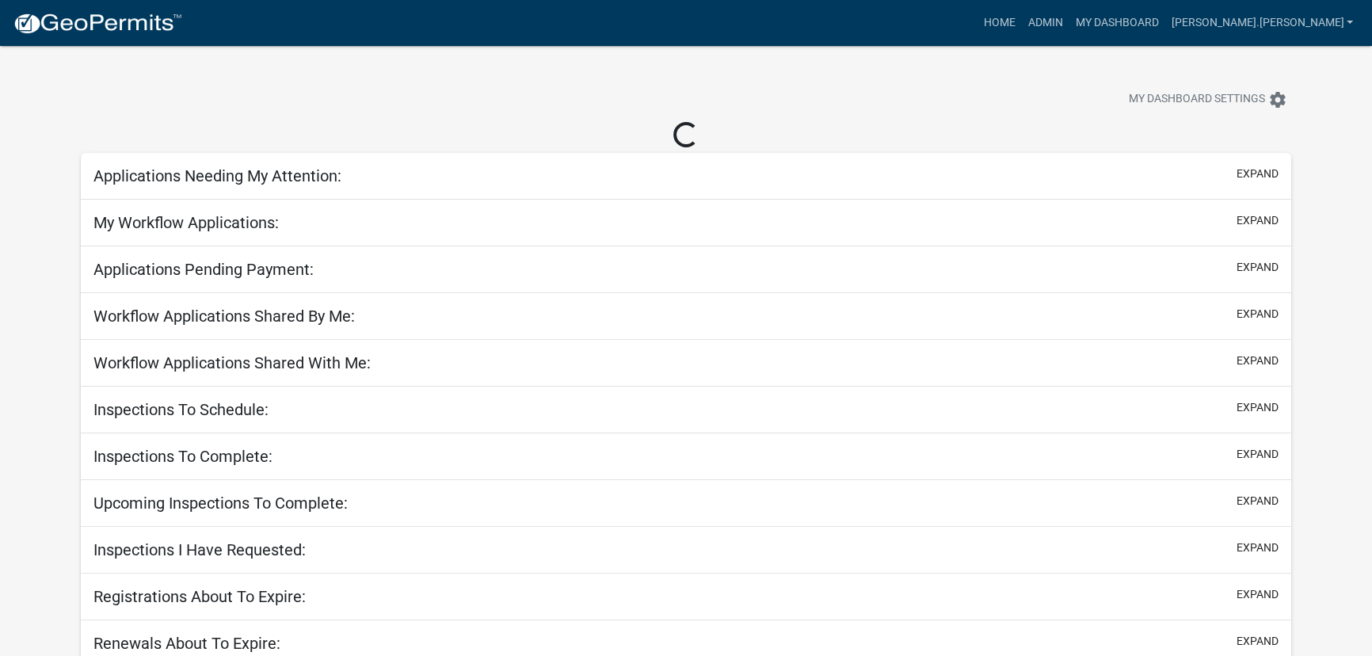
select select "3: 100"
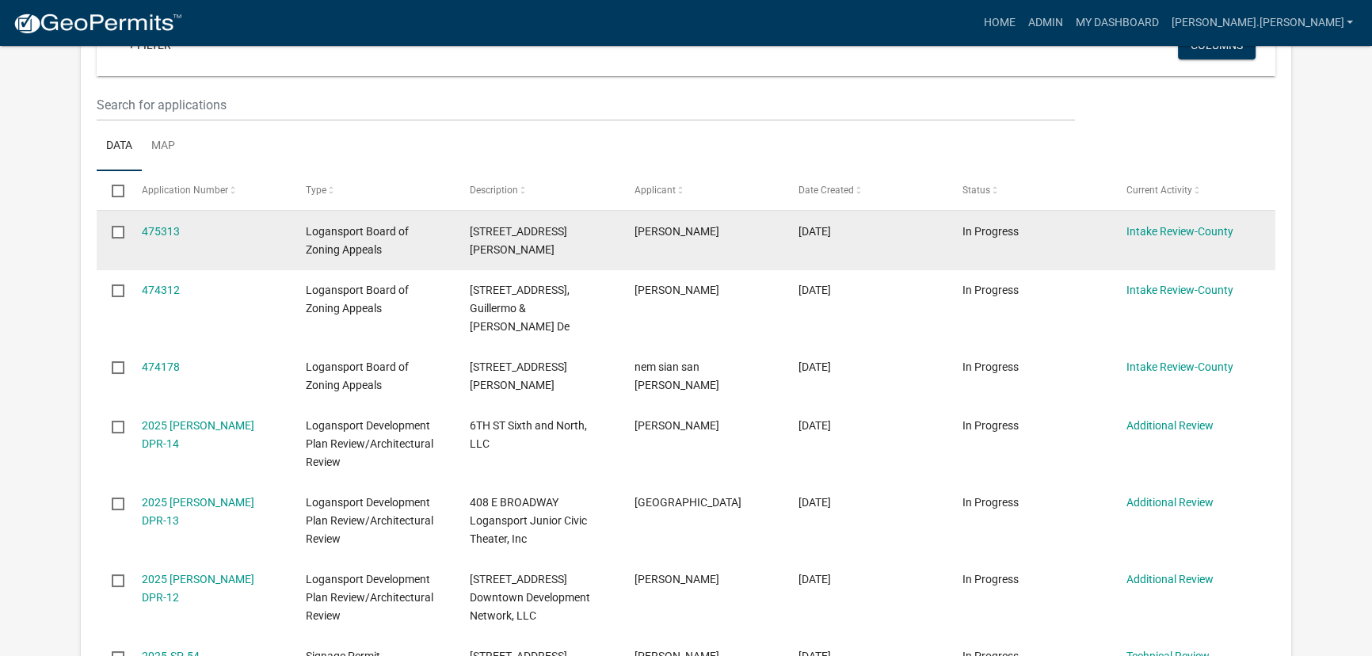
scroll to position [215, 0]
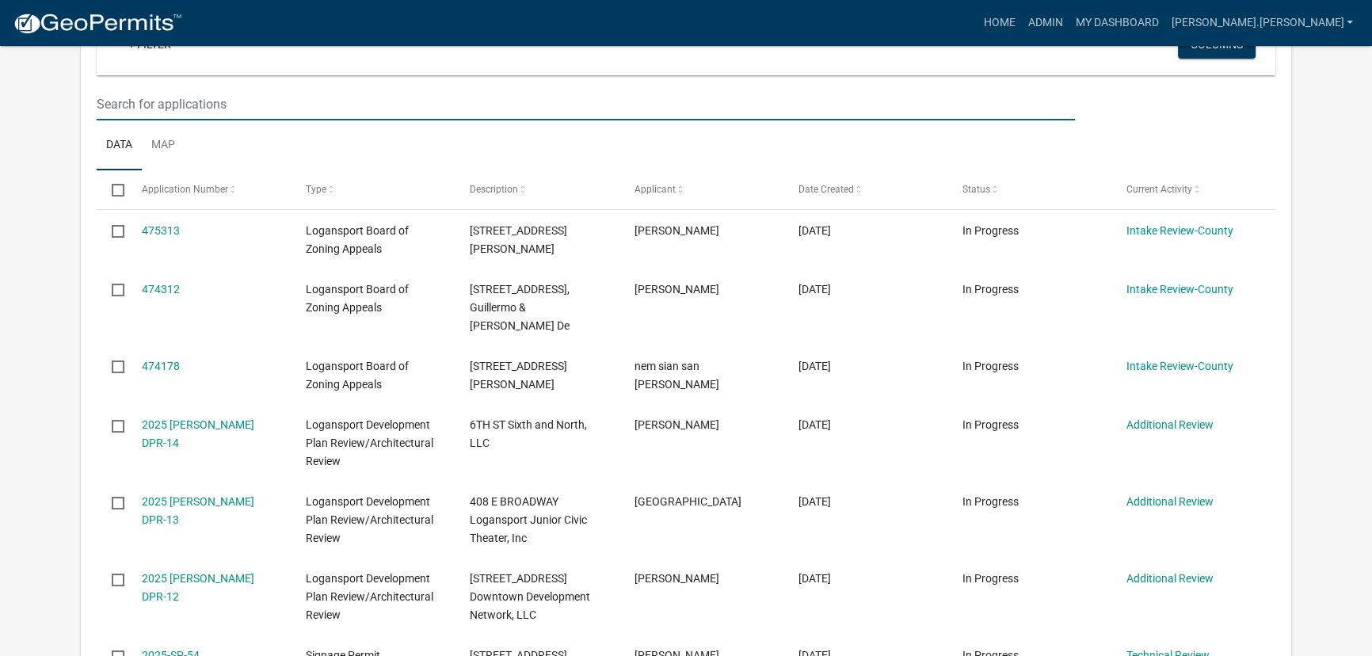
click at [279, 102] on input "text" at bounding box center [586, 104] width 979 height 32
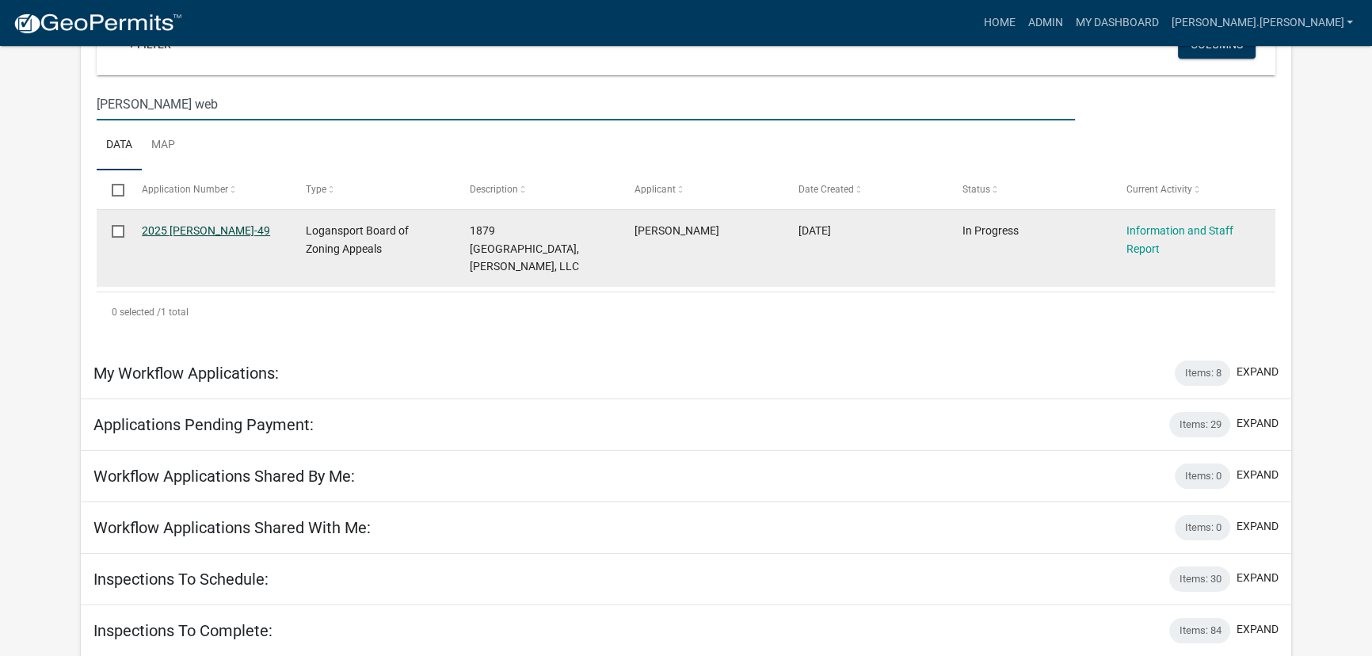
type input "[PERSON_NAME] web"
click at [192, 228] on link "2025 [PERSON_NAME]-49" at bounding box center [206, 230] width 128 height 13
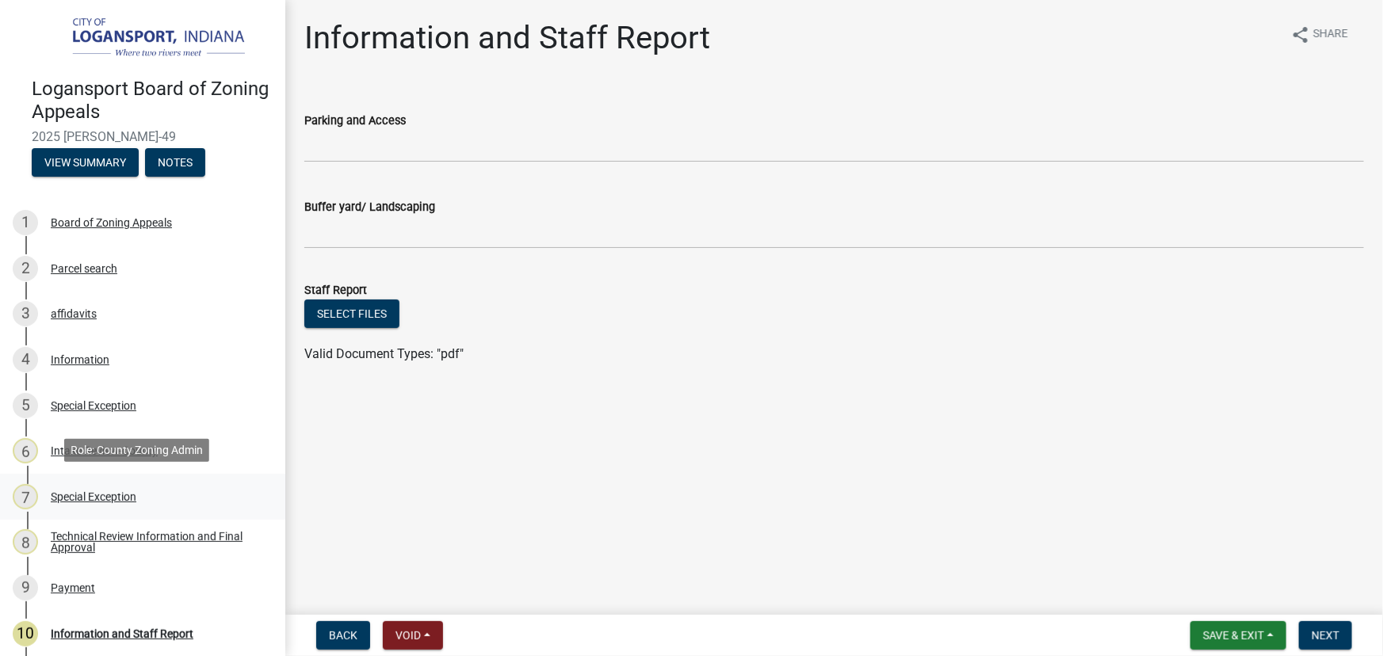
click at [85, 498] on div "Special Exception" at bounding box center [94, 496] width 86 height 11
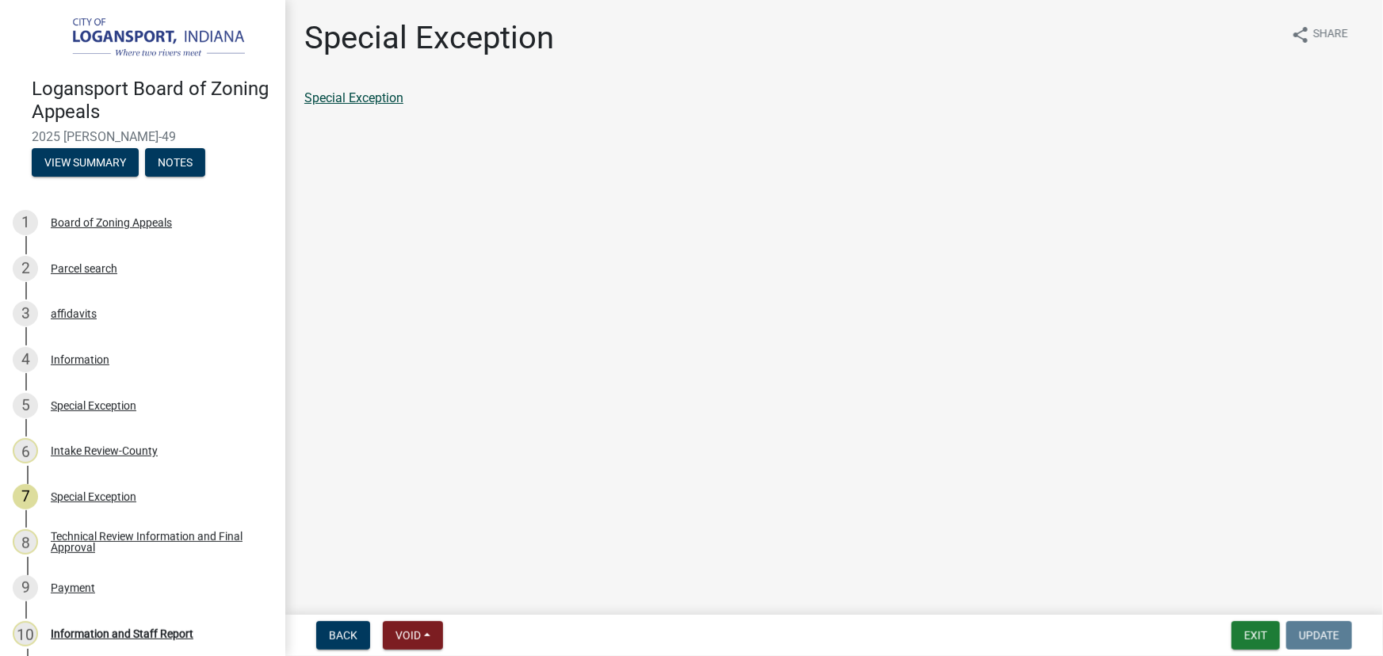
click at [380, 94] on link "Special Exception" at bounding box center [353, 97] width 99 height 15
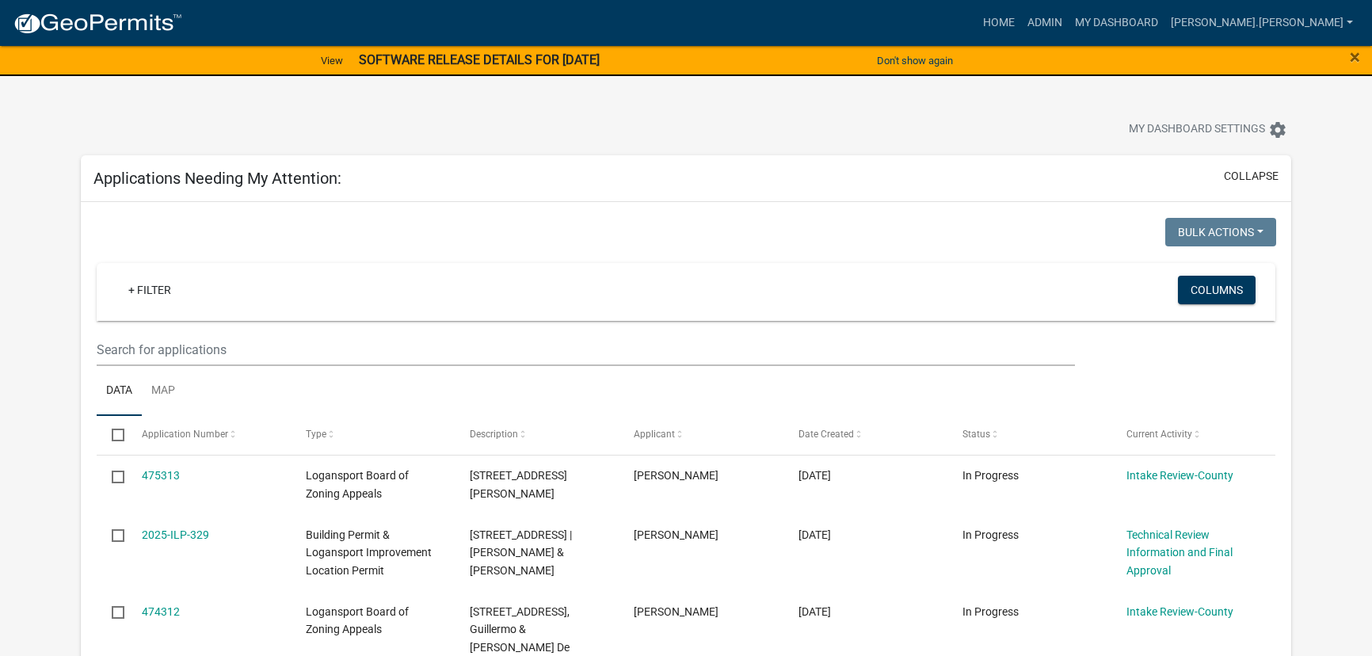
select select "3: 100"
click at [143, 288] on link "+ Filter" at bounding box center [150, 290] width 68 height 29
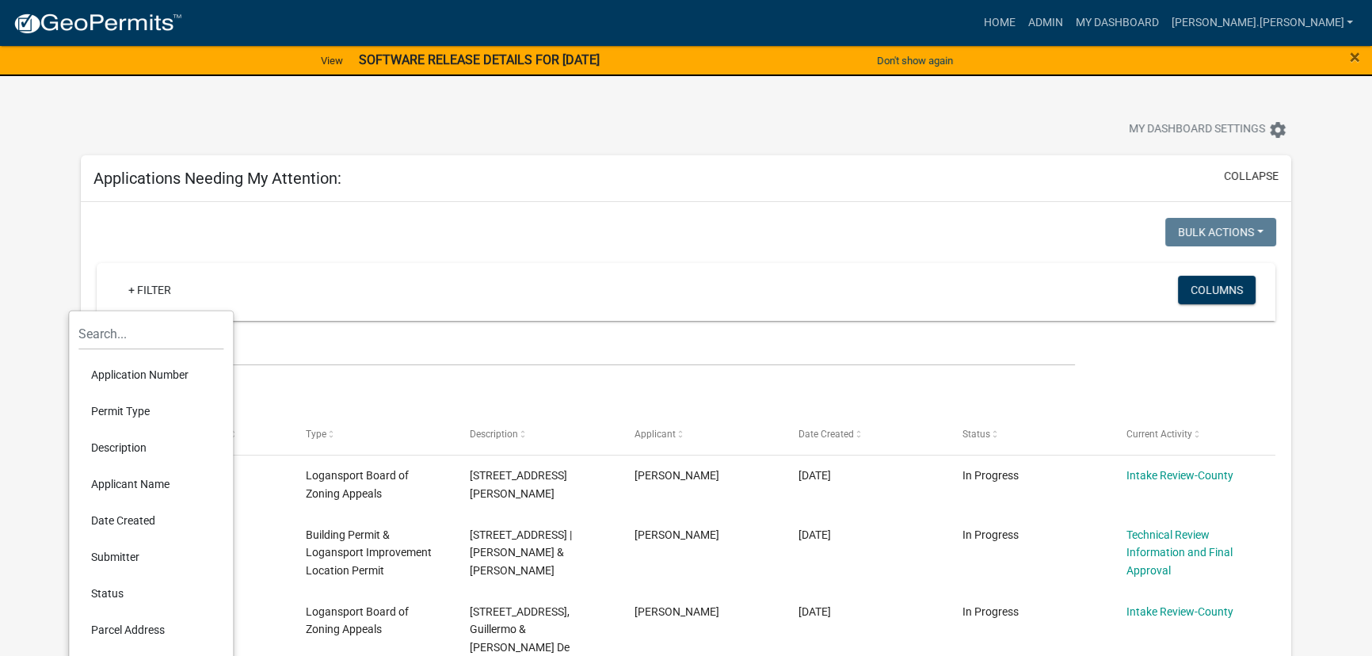
click at [129, 411] on li "Permit Type" at bounding box center [150, 411] width 145 height 36
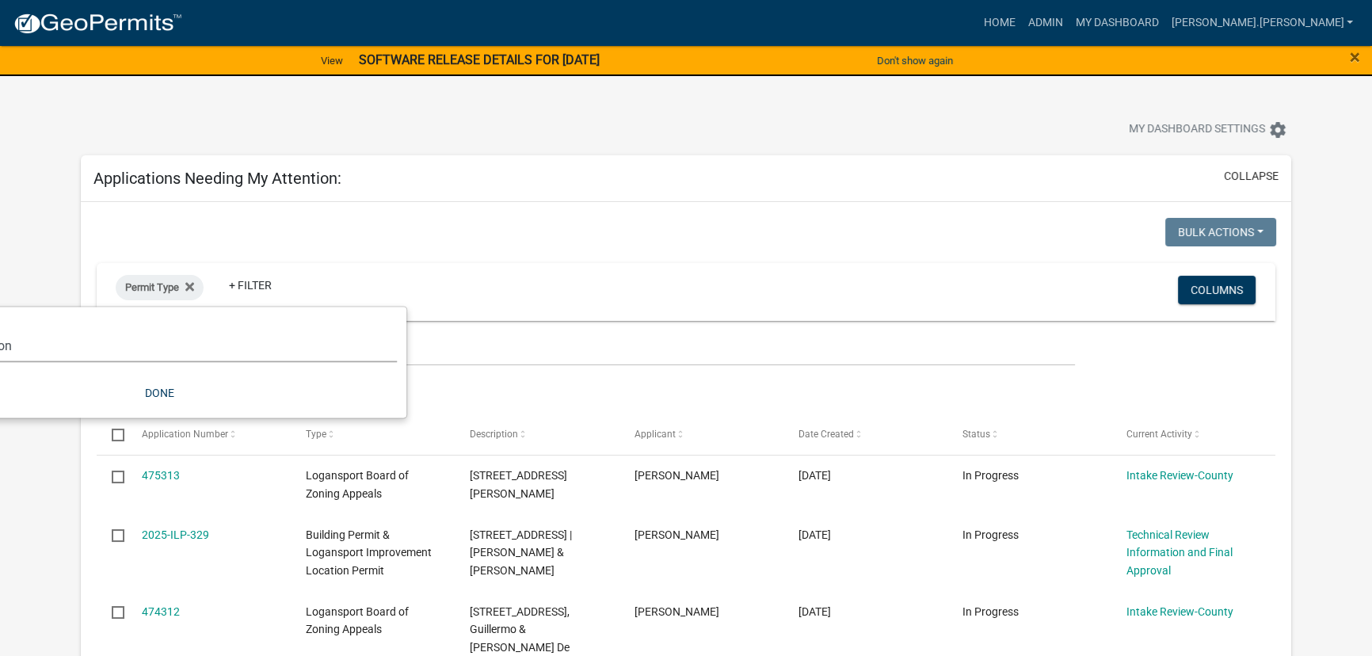
click at [151, 358] on select "Select an option *In Office GARAGE SALE Permit COMPLETED IN OFFICE ONLY Applica…" at bounding box center [159, 346] width 475 height 32
select select "3a11d98c-2603-46cb-a31c-febf36bd4333"
click at [63, 330] on select "Select an option *In Office GARAGE SALE Permit COMPLETED IN OFFICE ONLY Applica…" at bounding box center [159, 346] width 475 height 32
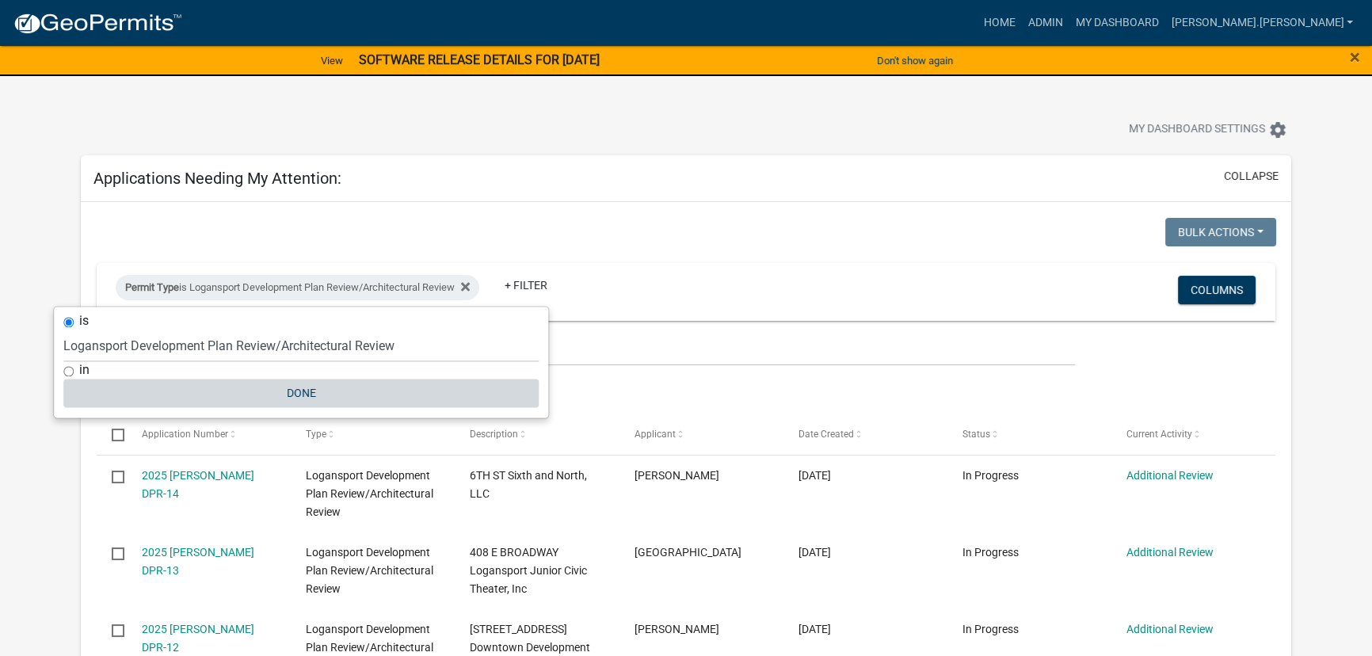
click at [308, 389] on button "Done" at bounding box center [300, 393] width 475 height 29
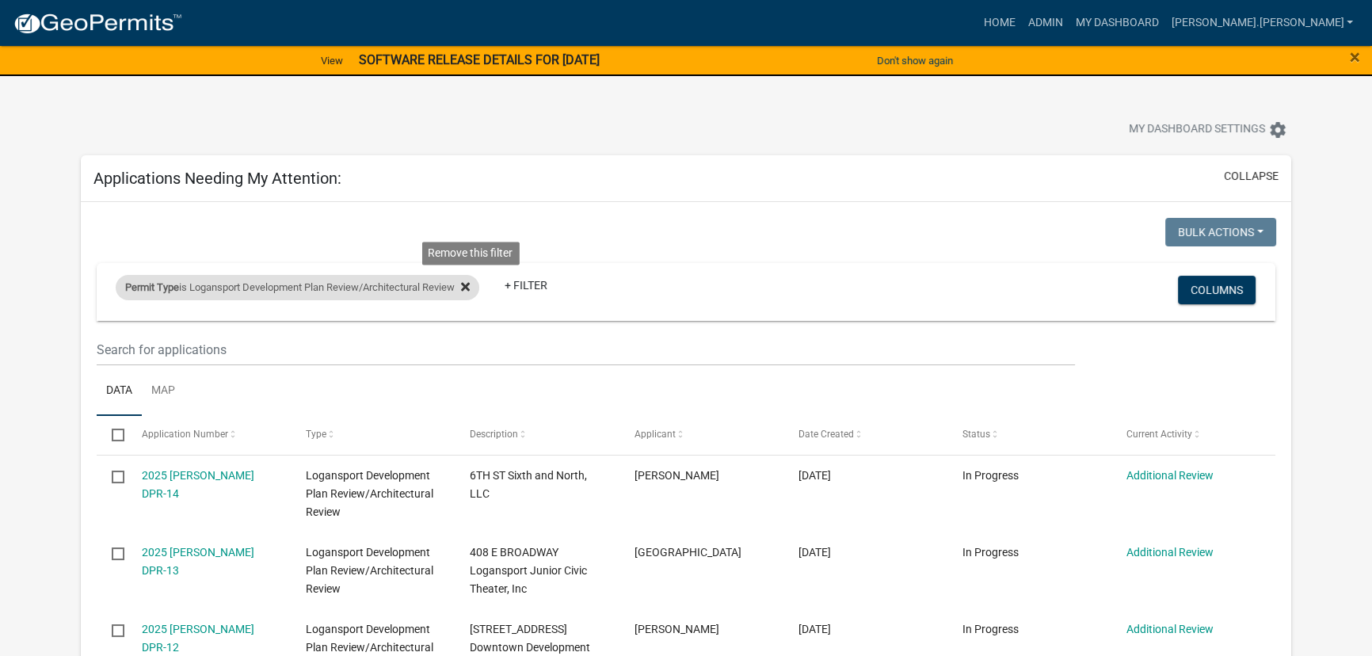
click at [470, 285] on icon at bounding box center [465, 286] width 9 height 13
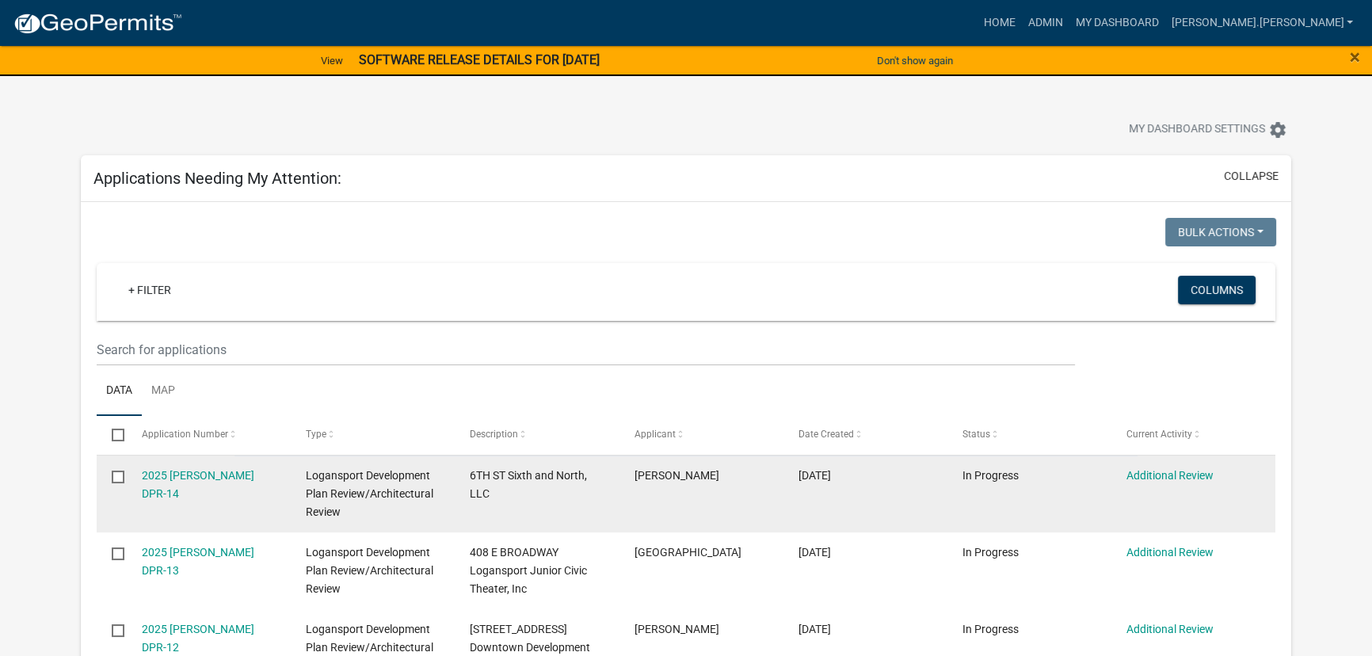
scroll to position [288, 0]
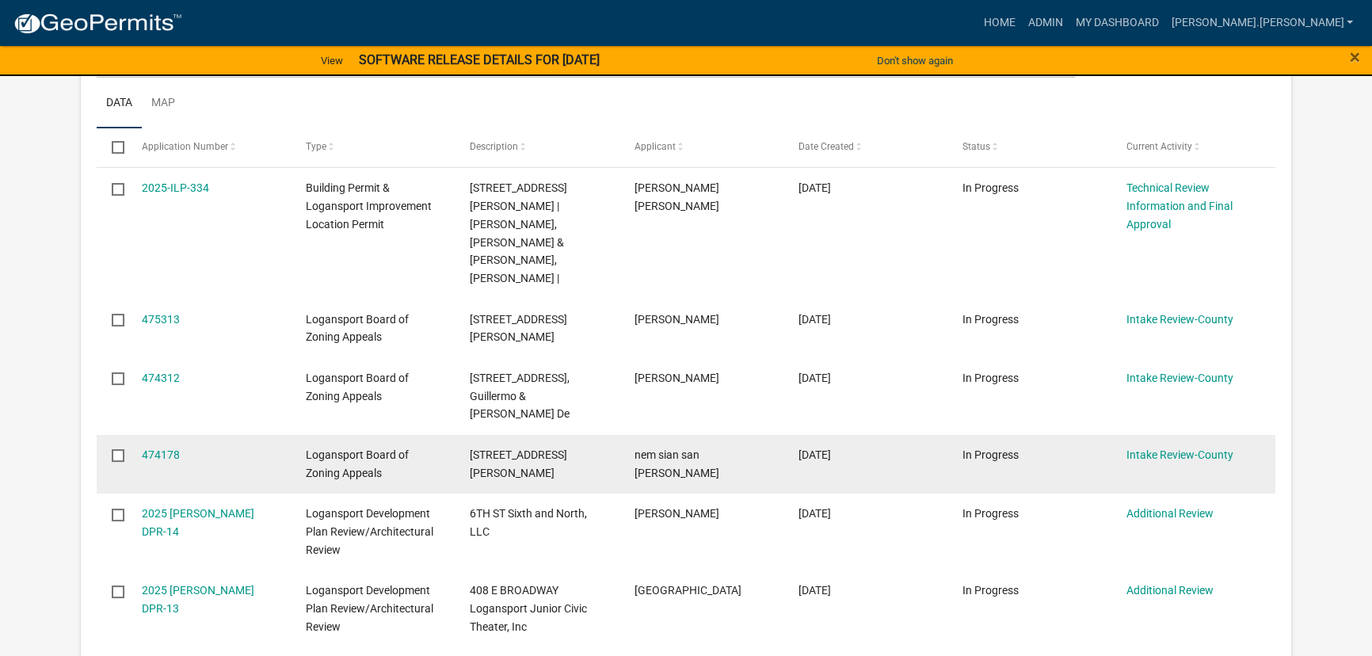
click at [200, 446] on div "474178" at bounding box center [209, 455] width 134 height 18
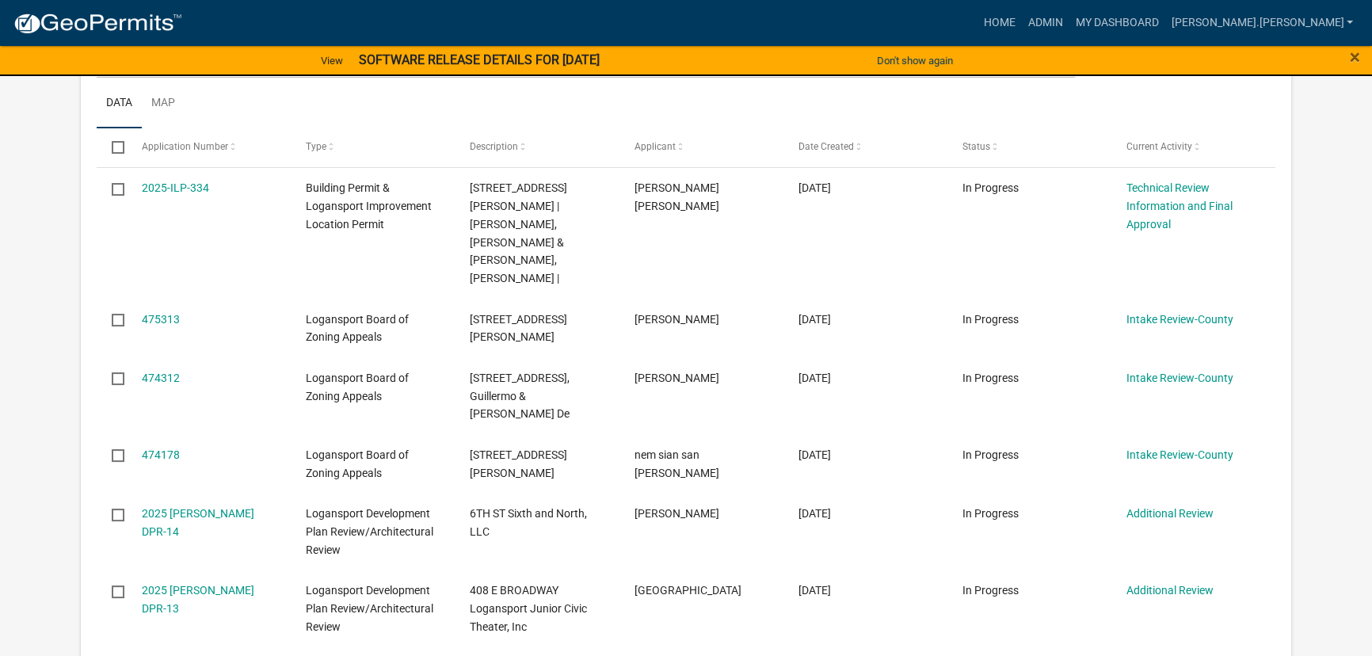
scroll to position [0, 0]
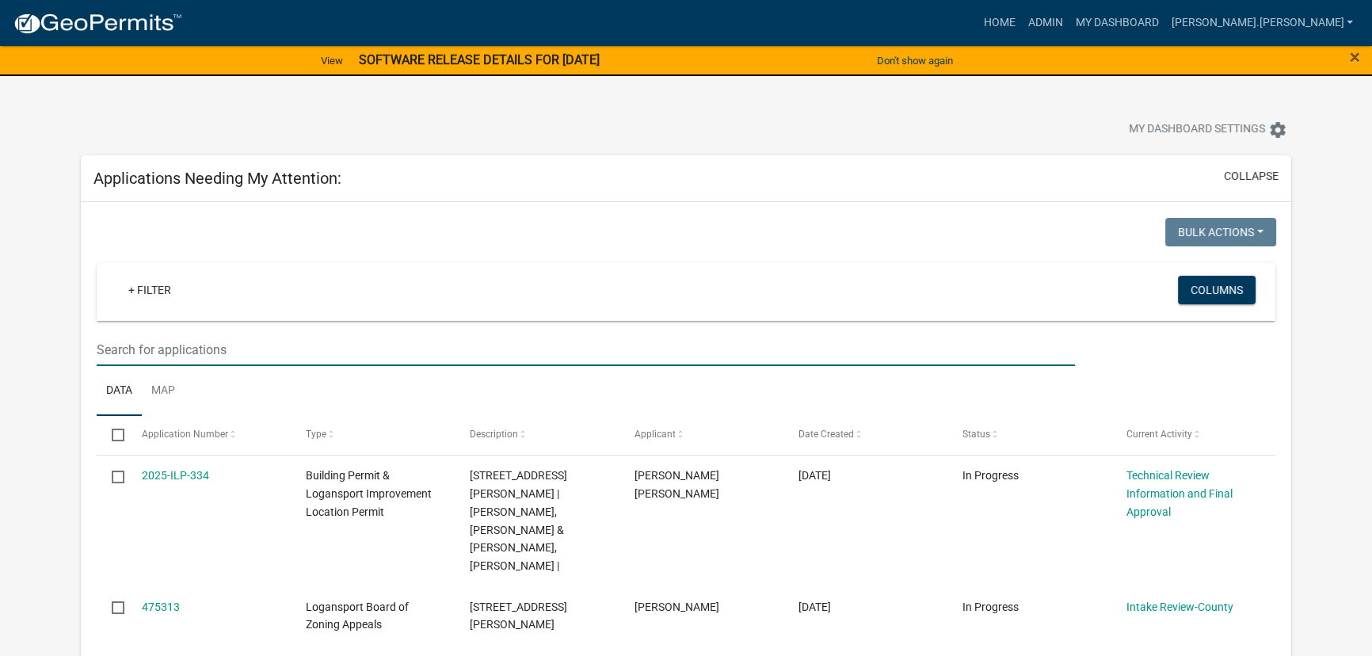
click at [192, 335] on input "text" at bounding box center [586, 350] width 979 height 32
click at [169, 294] on link "+ Filter" at bounding box center [150, 290] width 68 height 29
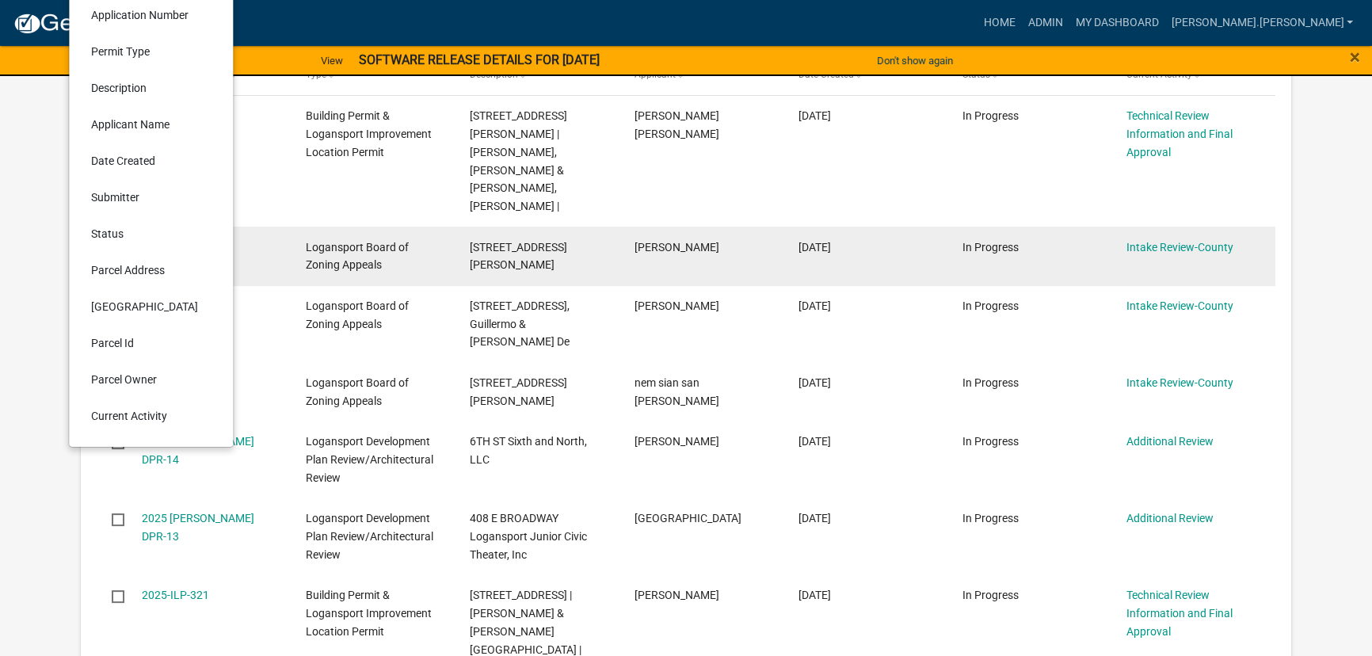
scroll to position [288, 0]
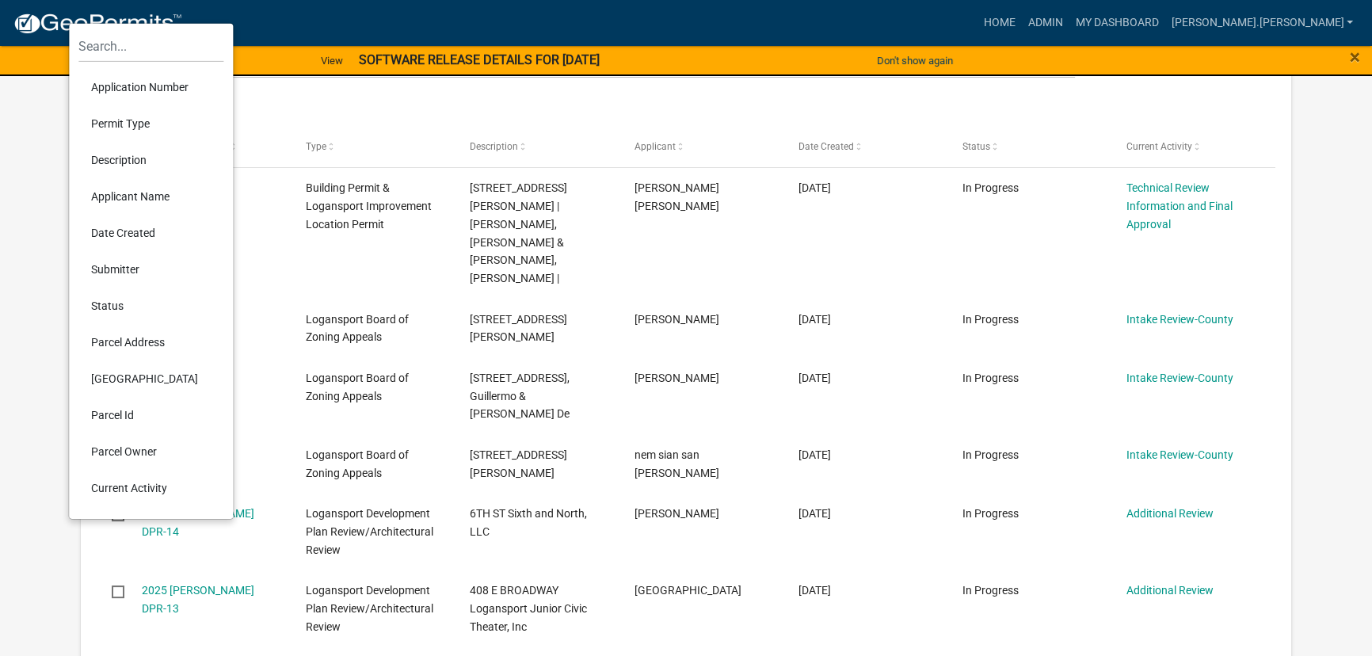
click at [120, 122] on li "Permit Type" at bounding box center [150, 123] width 145 height 36
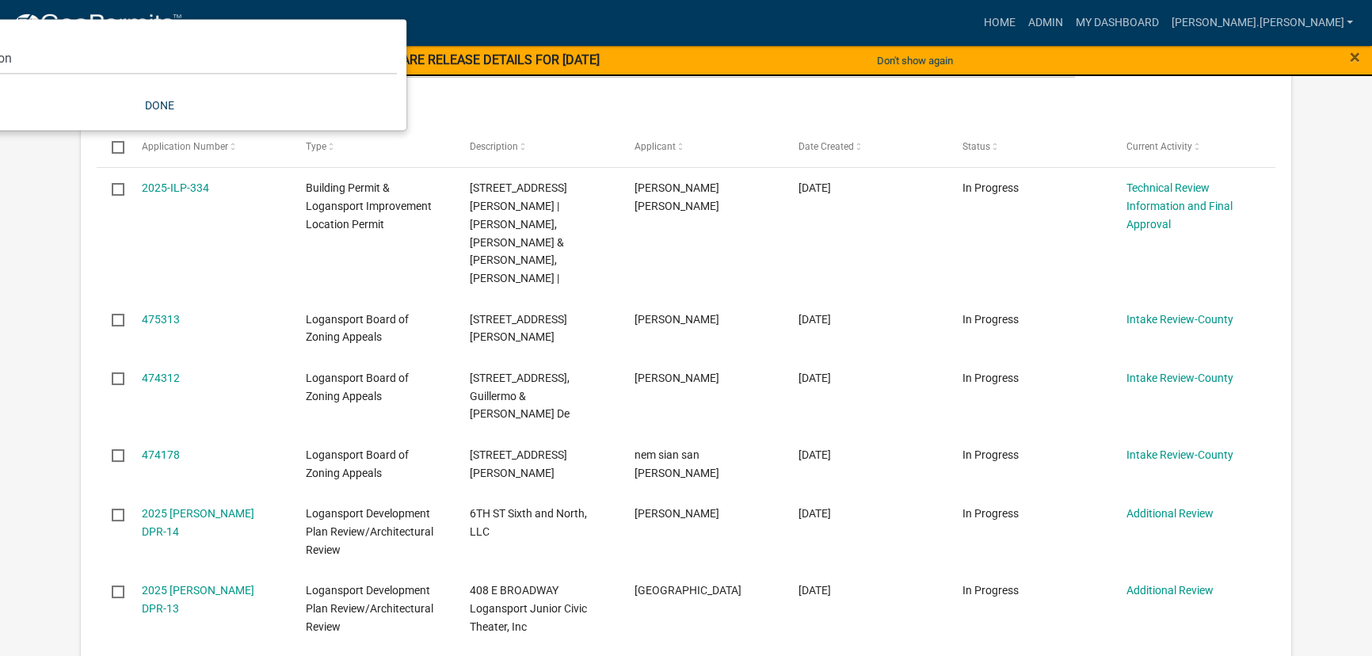
scroll to position [284, 0]
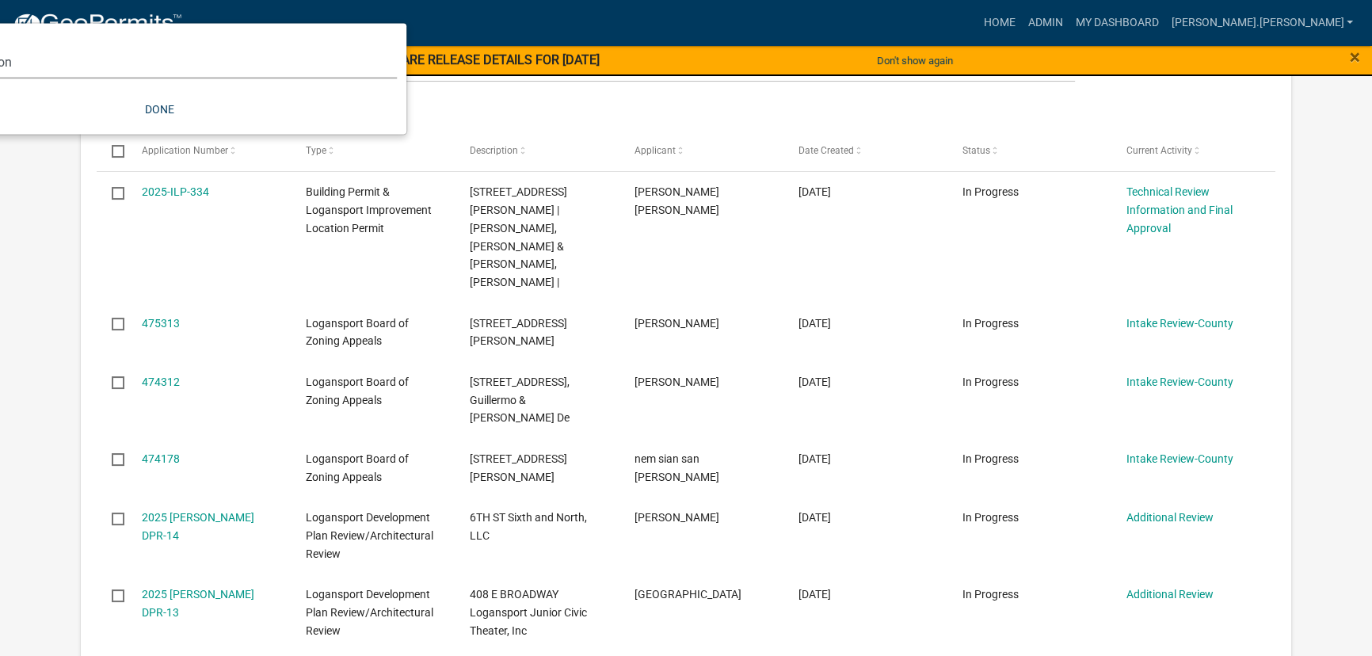
click at [167, 67] on select "Select an option *In Office GARAGE SALE Permit COMPLETED IN OFFICE ONLY Applica…" at bounding box center [159, 62] width 475 height 32
select select "3a11d98c-2603-46cb-a31c-febf36bd4333"
click at [63, 46] on select "Select an option *In Office GARAGE SALE Permit COMPLETED IN OFFICE ONLY Applica…" at bounding box center [159, 62] width 475 height 32
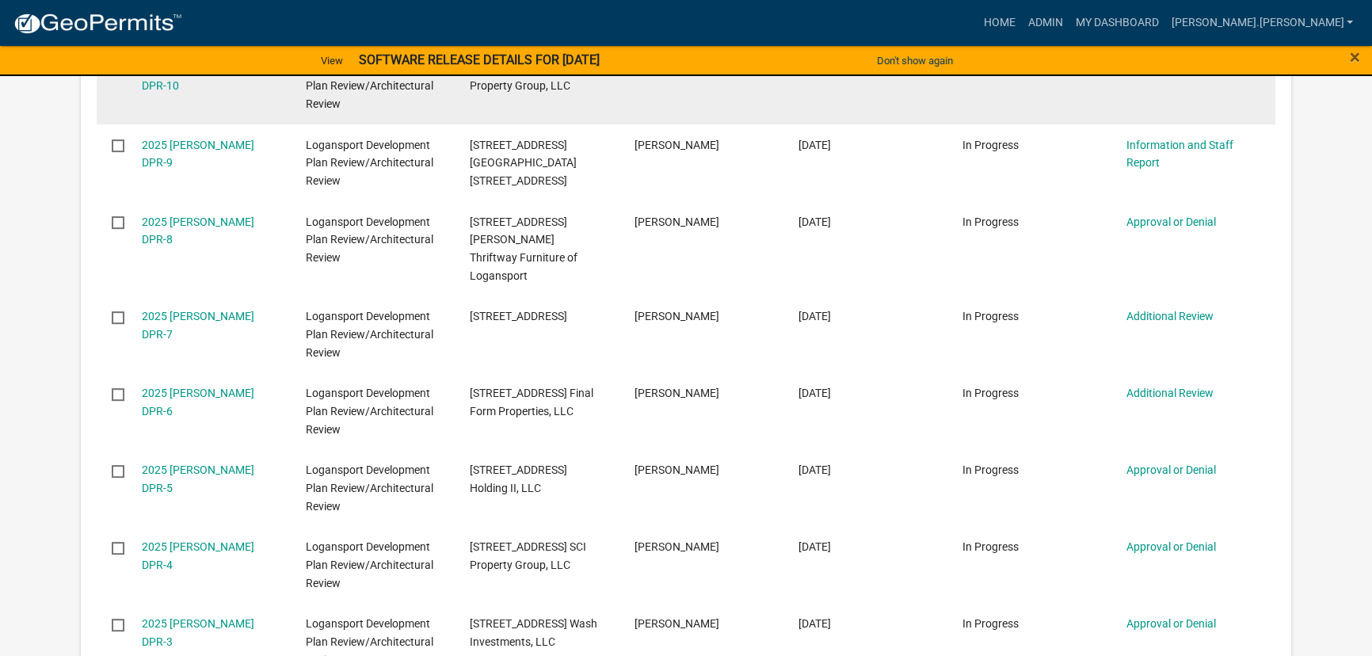
scroll to position [788, 0]
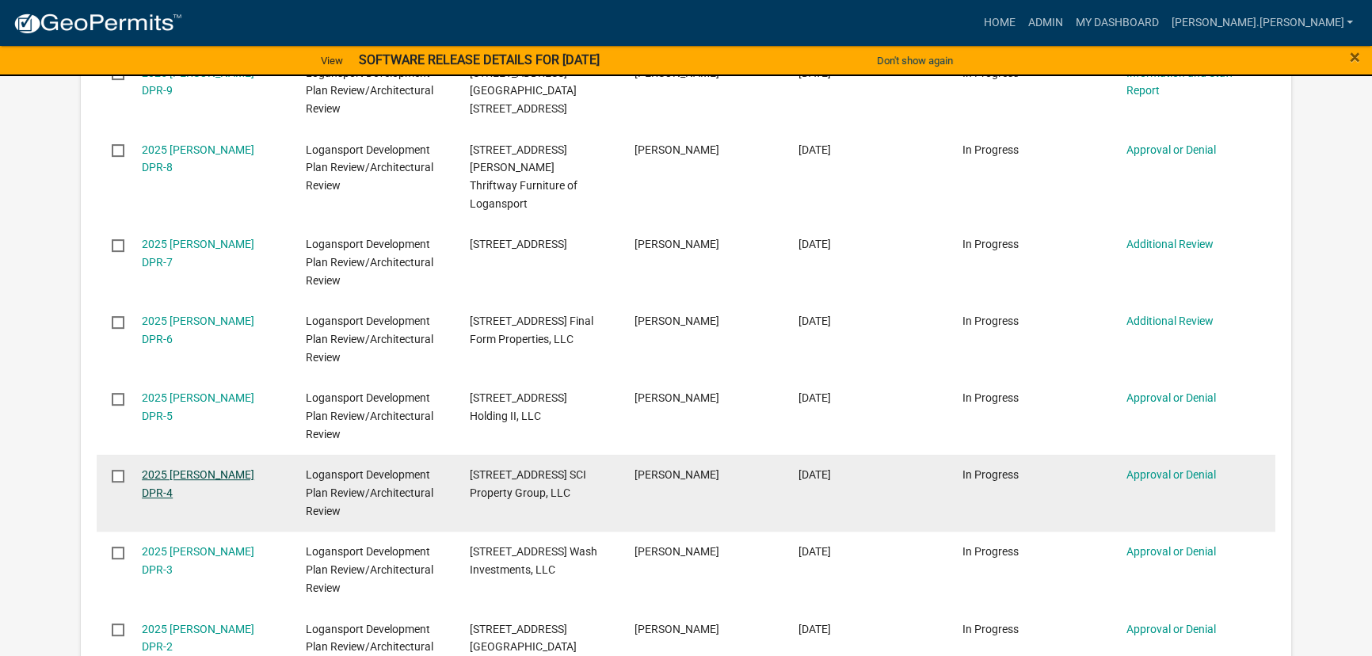
click at [200, 468] on link "2025 [PERSON_NAME] DPR-4" at bounding box center [198, 483] width 113 height 31
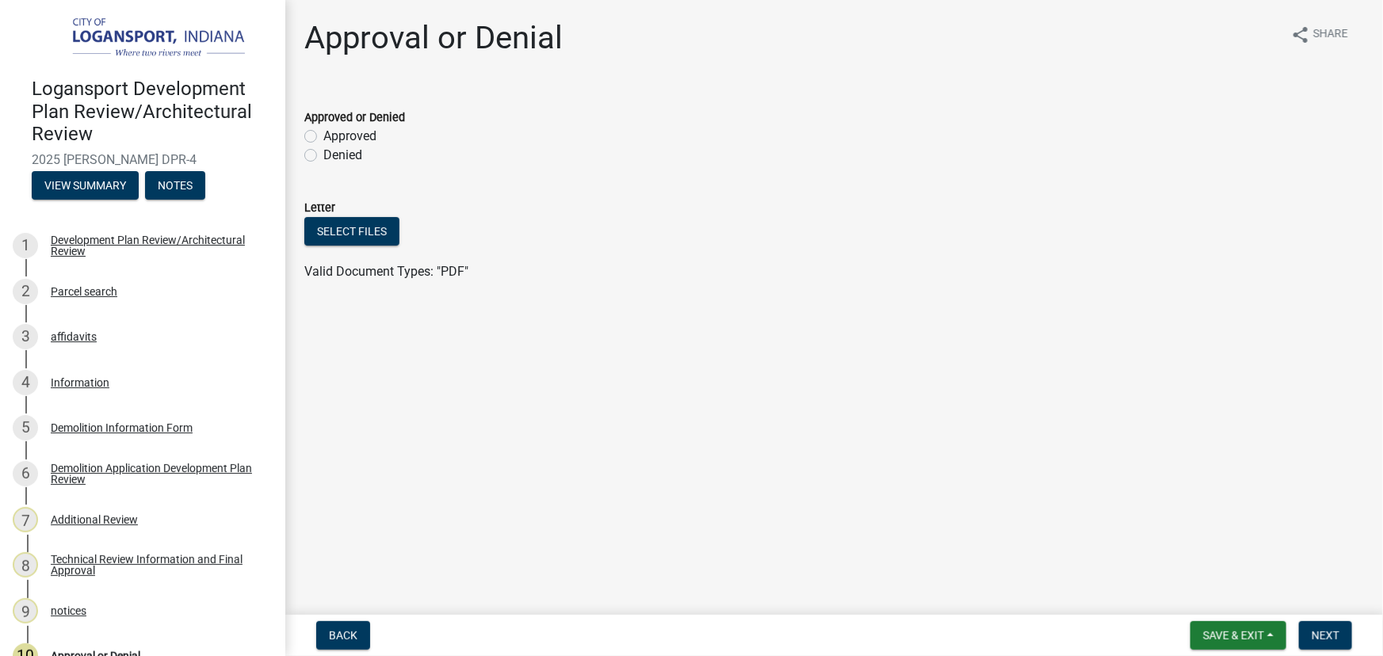
click at [323, 136] on label "Approved" at bounding box center [349, 136] width 53 height 19
click at [323, 136] on input "Approved" at bounding box center [328, 132] width 10 height 10
radio input "true"
click at [1257, 635] on span "Save & Exit" at bounding box center [1233, 635] width 61 height 13
click at [1228, 601] on button "Save & Exit" at bounding box center [1222, 594] width 127 height 38
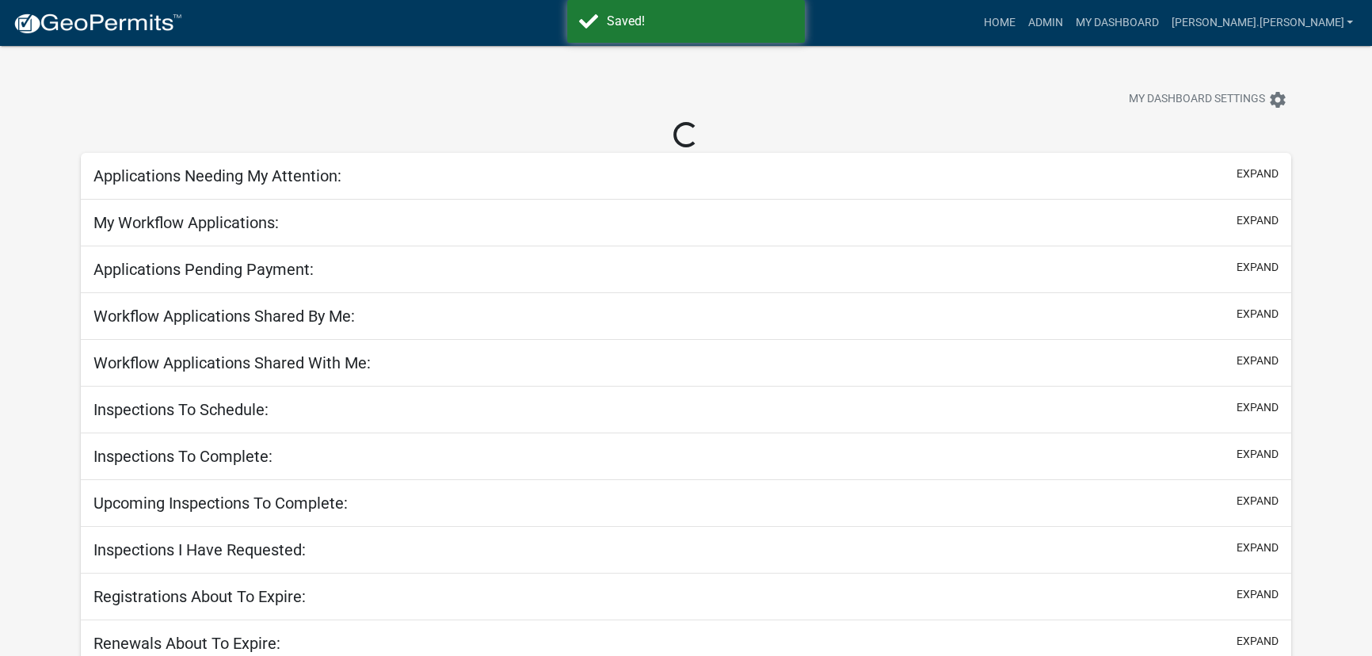
select select "3: 100"
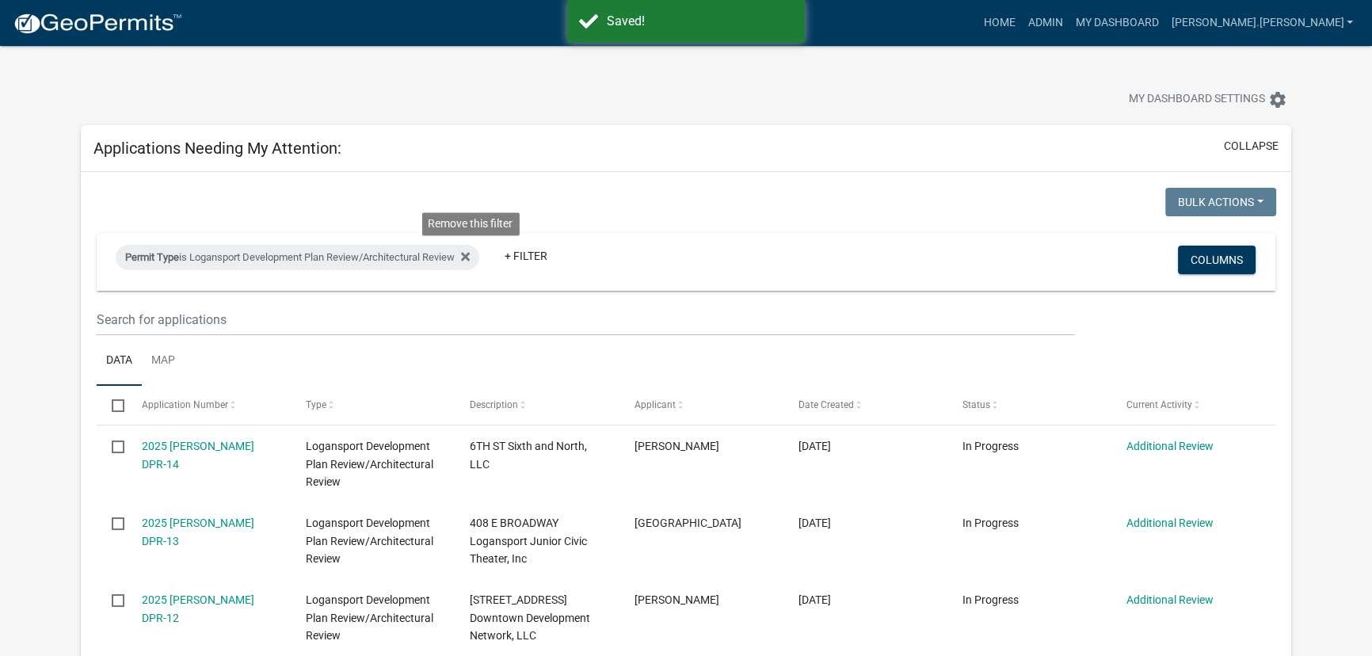
click at [470, 254] on icon at bounding box center [465, 256] width 9 height 13
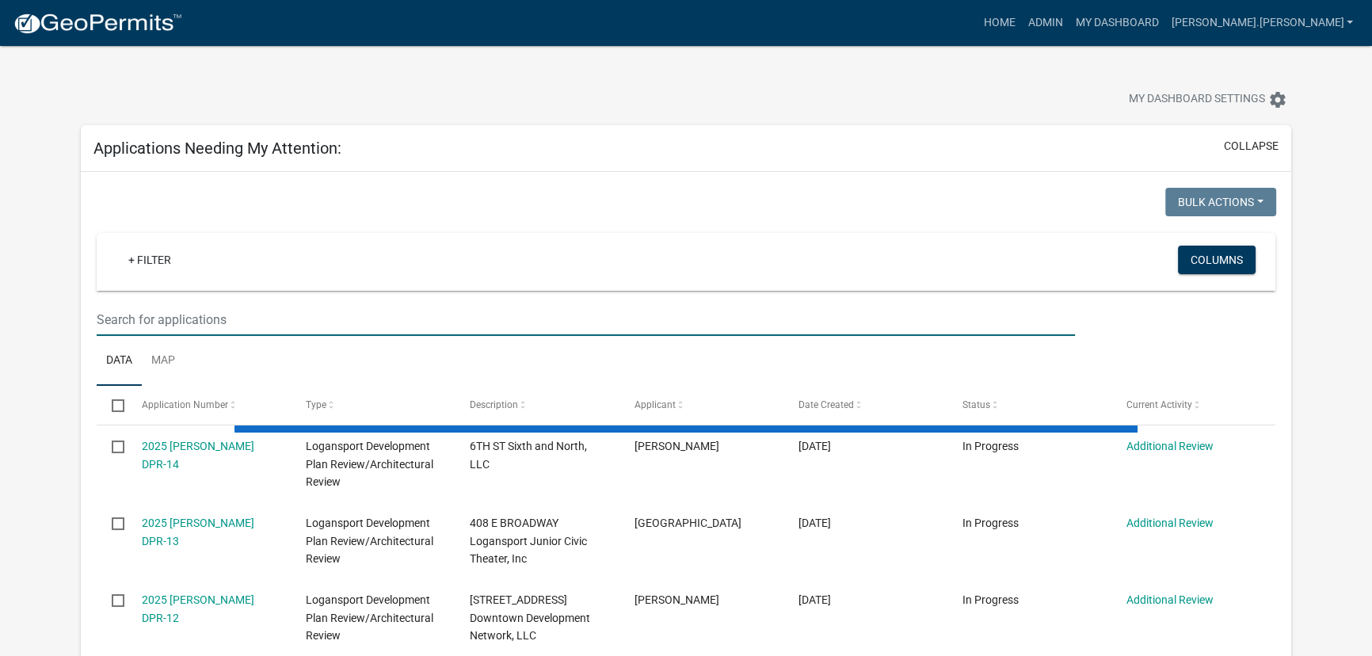
click at [277, 320] on input "text" at bounding box center [586, 319] width 979 height 32
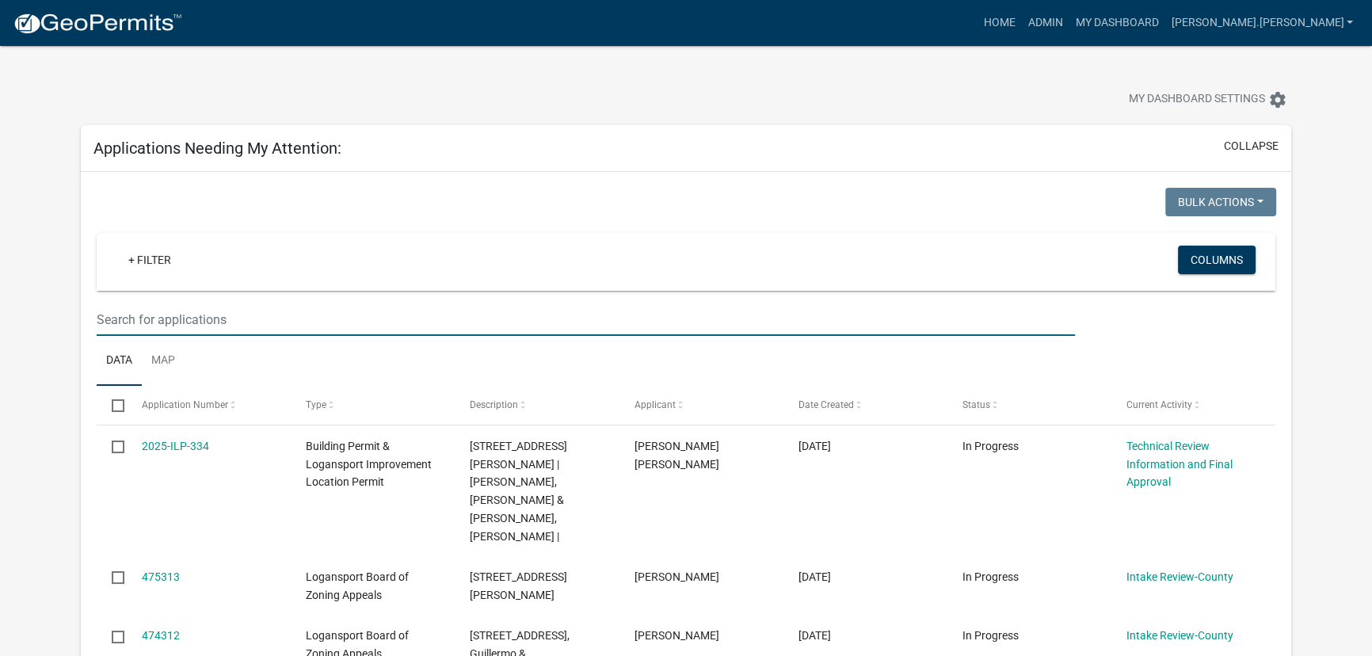
click at [273, 329] on input "text" at bounding box center [586, 319] width 979 height 32
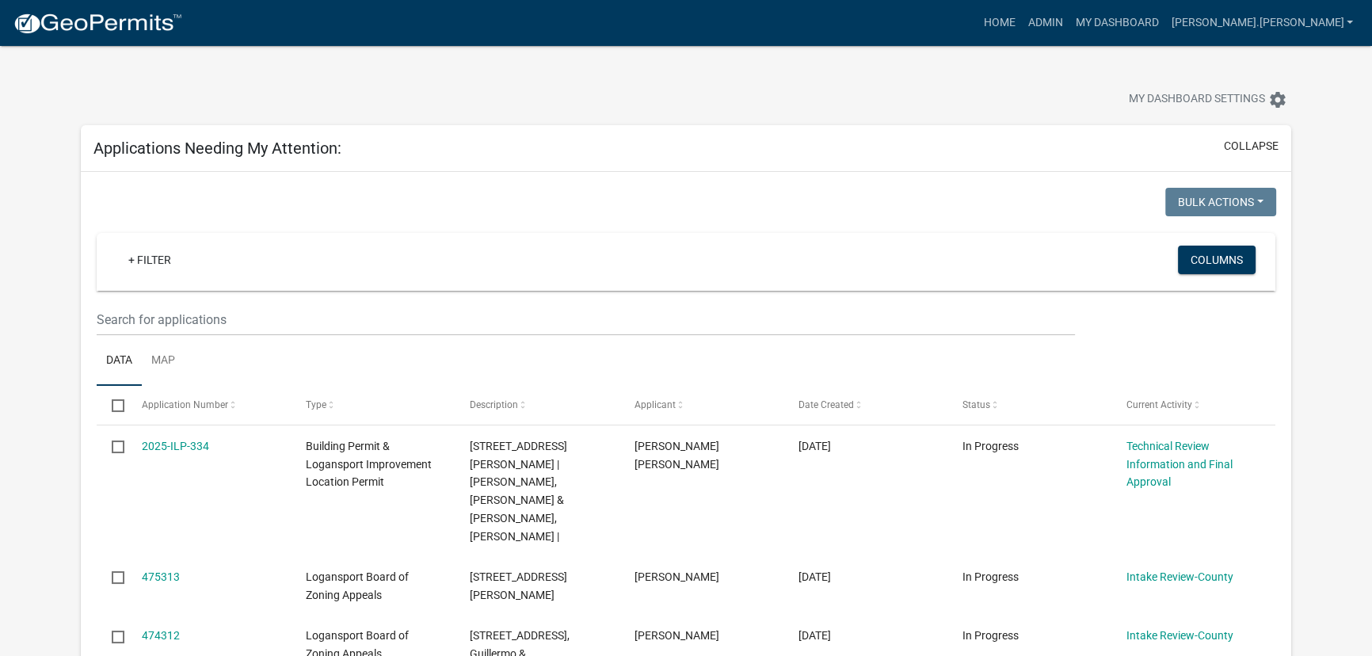
click at [353, 104] on div at bounding box center [429, 101] width 720 height 35
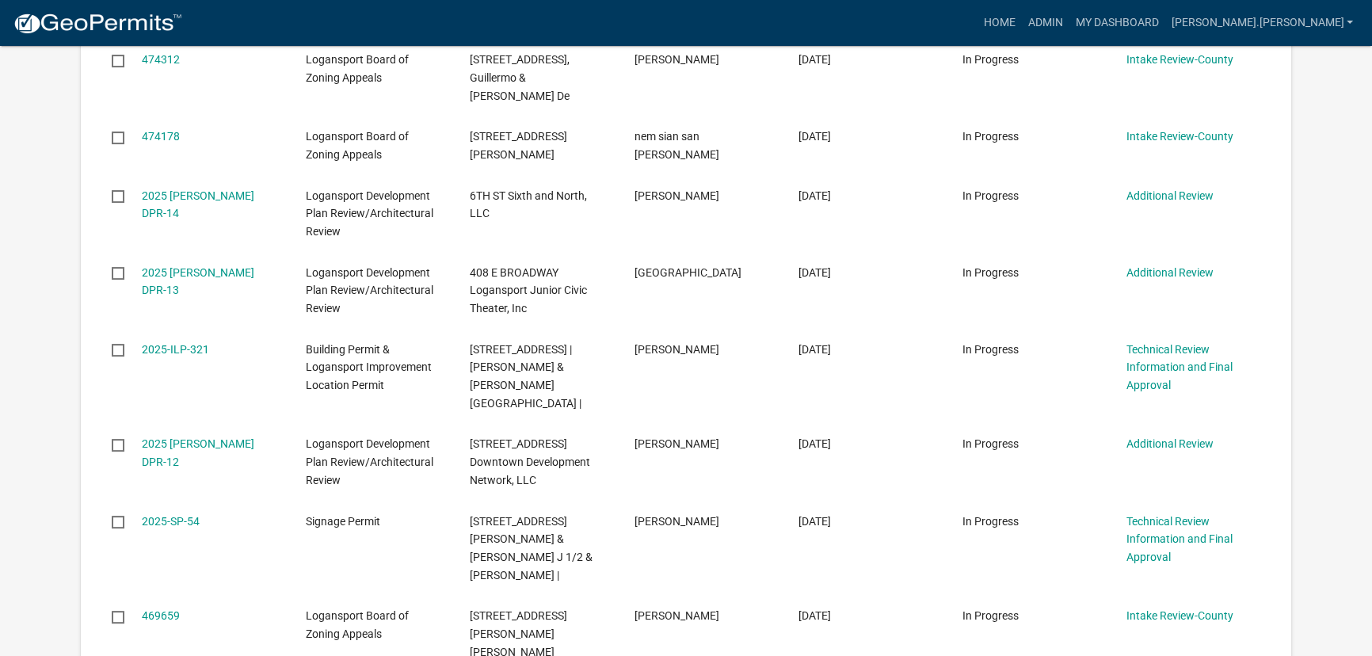
scroll to position [648, 0]
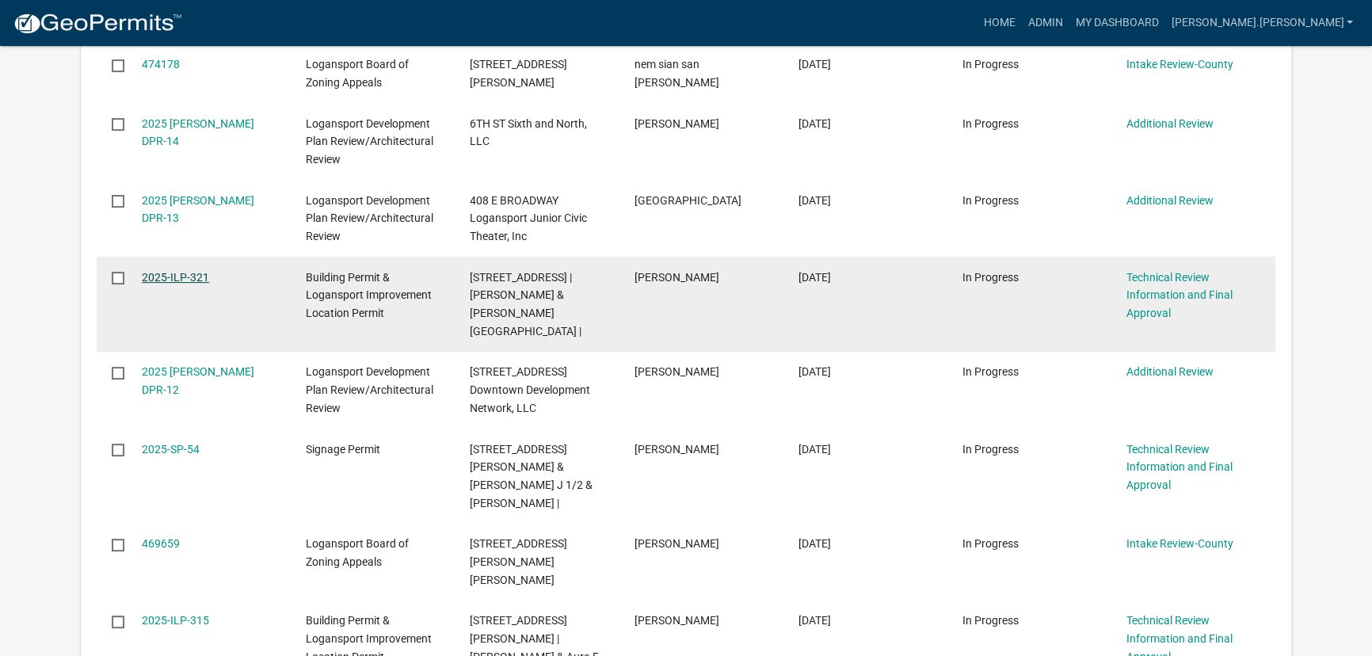
click at [174, 271] on link "2025-ILP-321" at bounding box center [175, 277] width 67 height 13
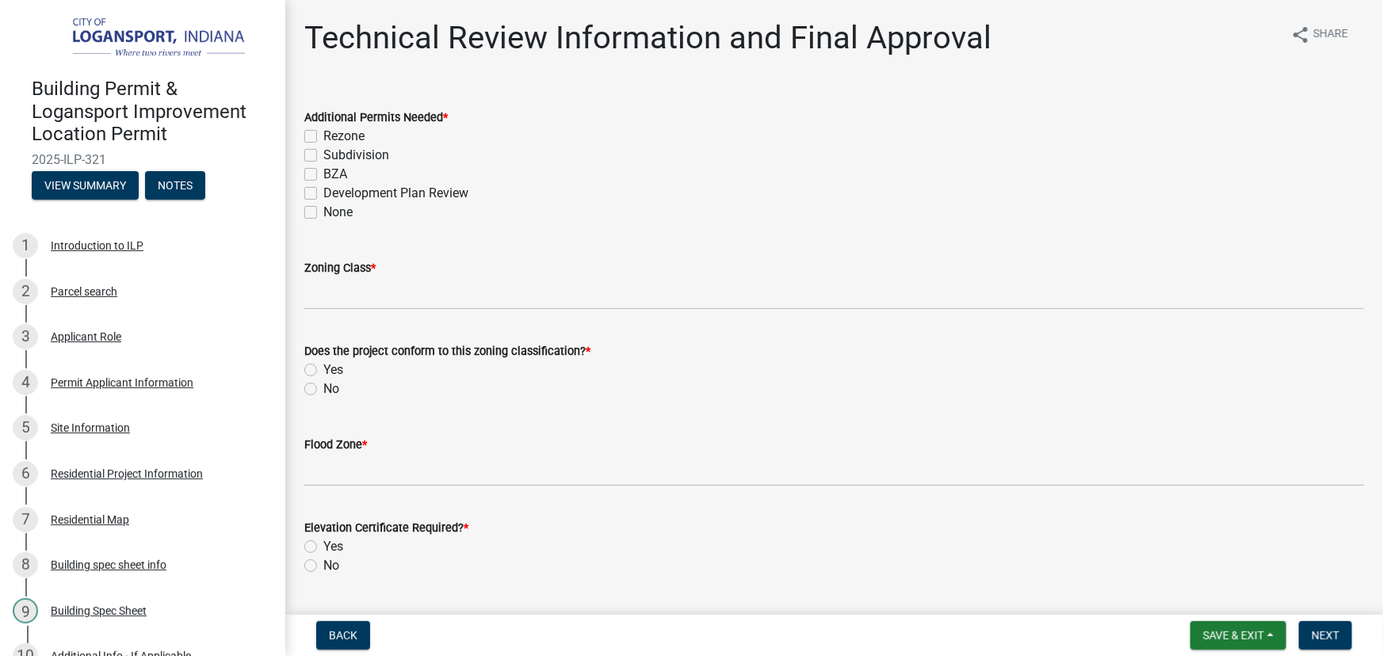
click at [323, 214] on label "None" at bounding box center [337, 212] width 29 height 19
click at [323, 213] on input "None" at bounding box center [328, 208] width 10 height 10
checkbox input "true"
checkbox input "false"
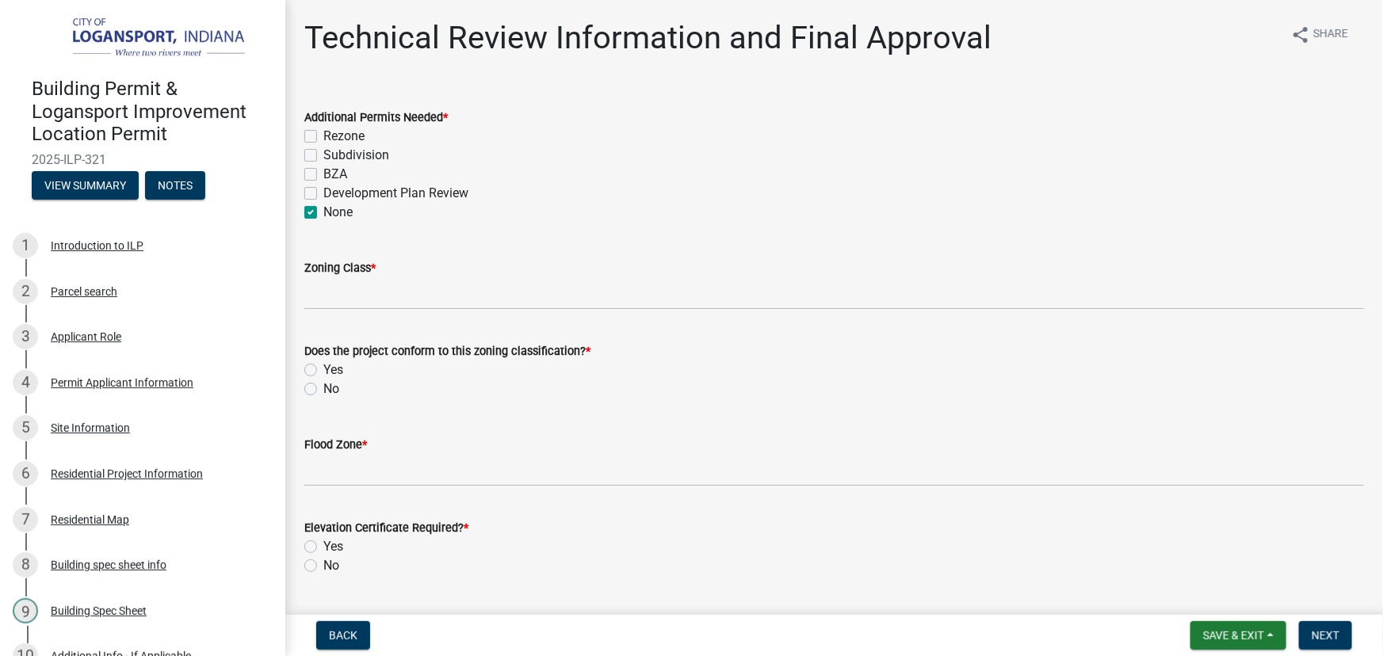
checkbox input "false"
checkbox input "true"
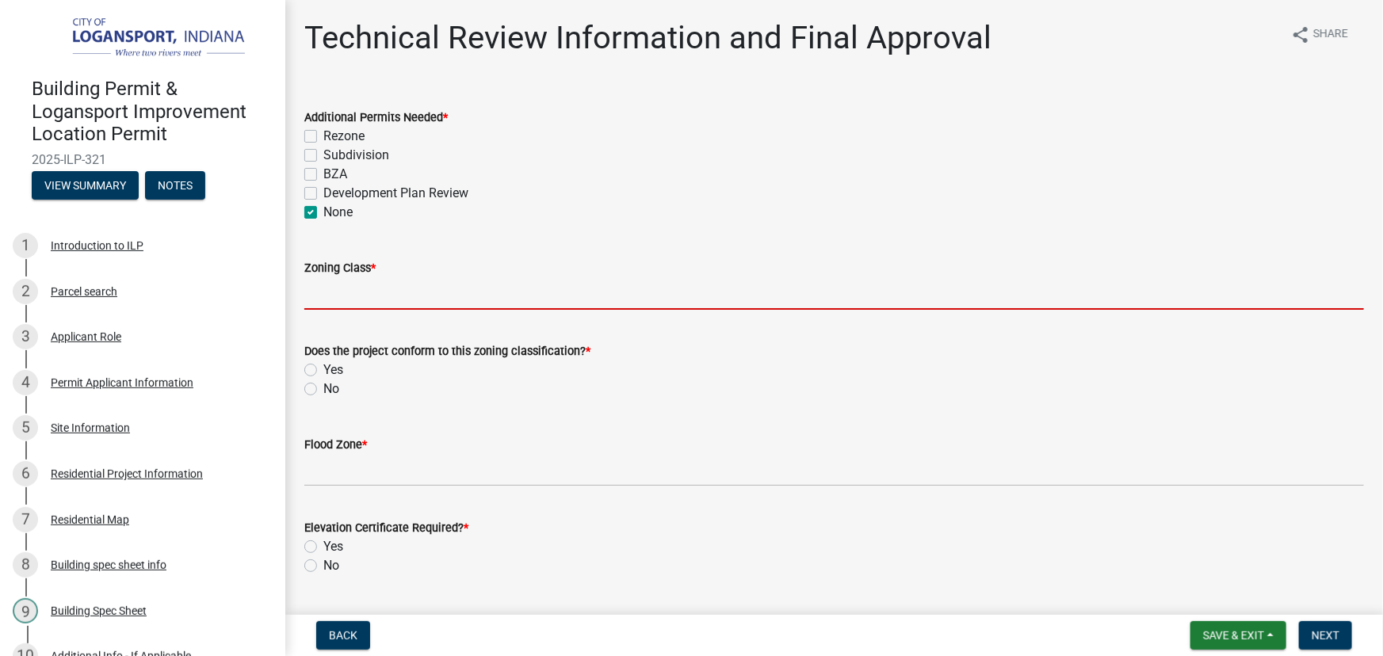
click at [344, 292] on input "Zoning Class *" at bounding box center [833, 293] width 1059 height 32
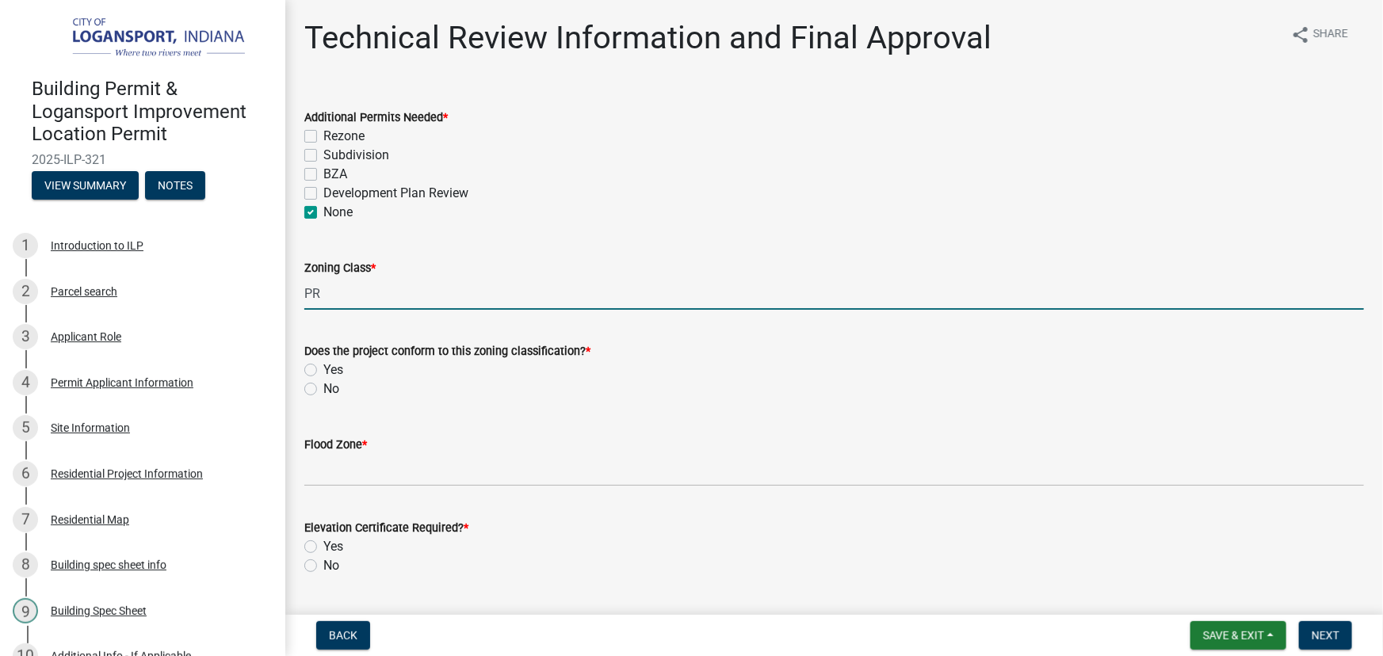
type input "PR"
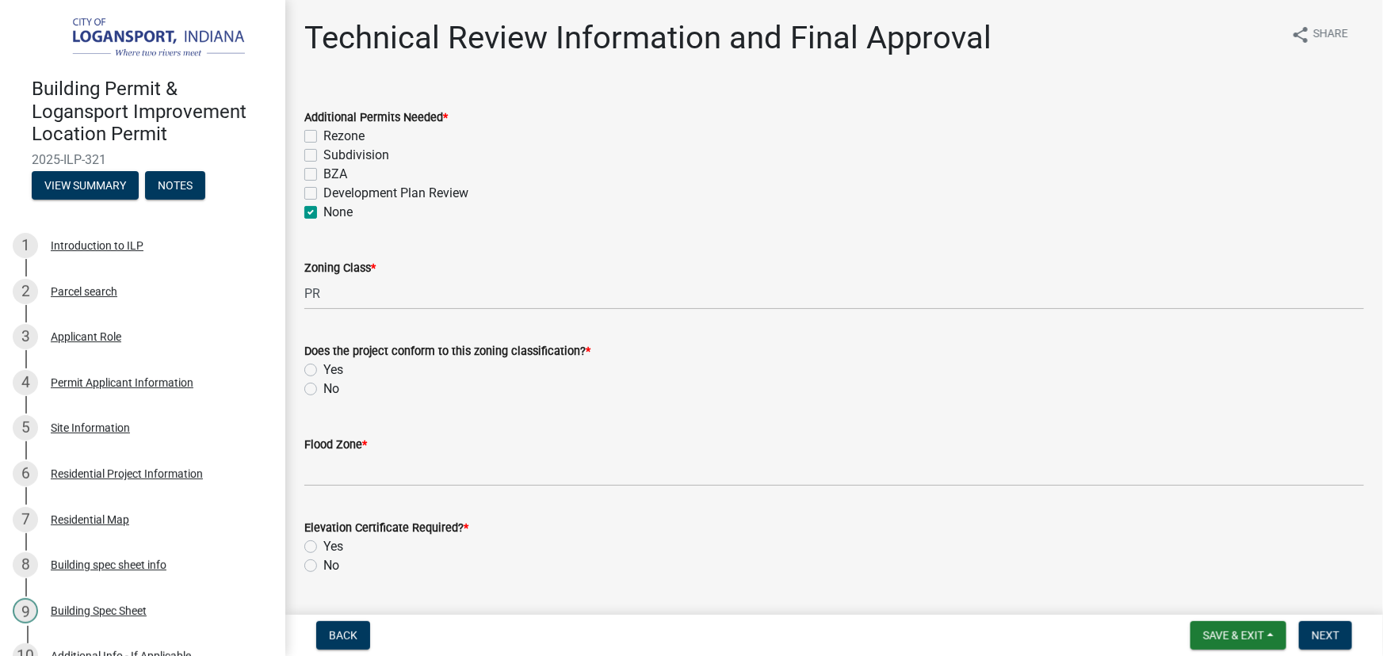
click at [323, 368] on label "Yes" at bounding box center [333, 369] width 20 height 19
click at [323, 368] on input "Yes" at bounding box center [328, 365] width 10 height 10
radio input "true"
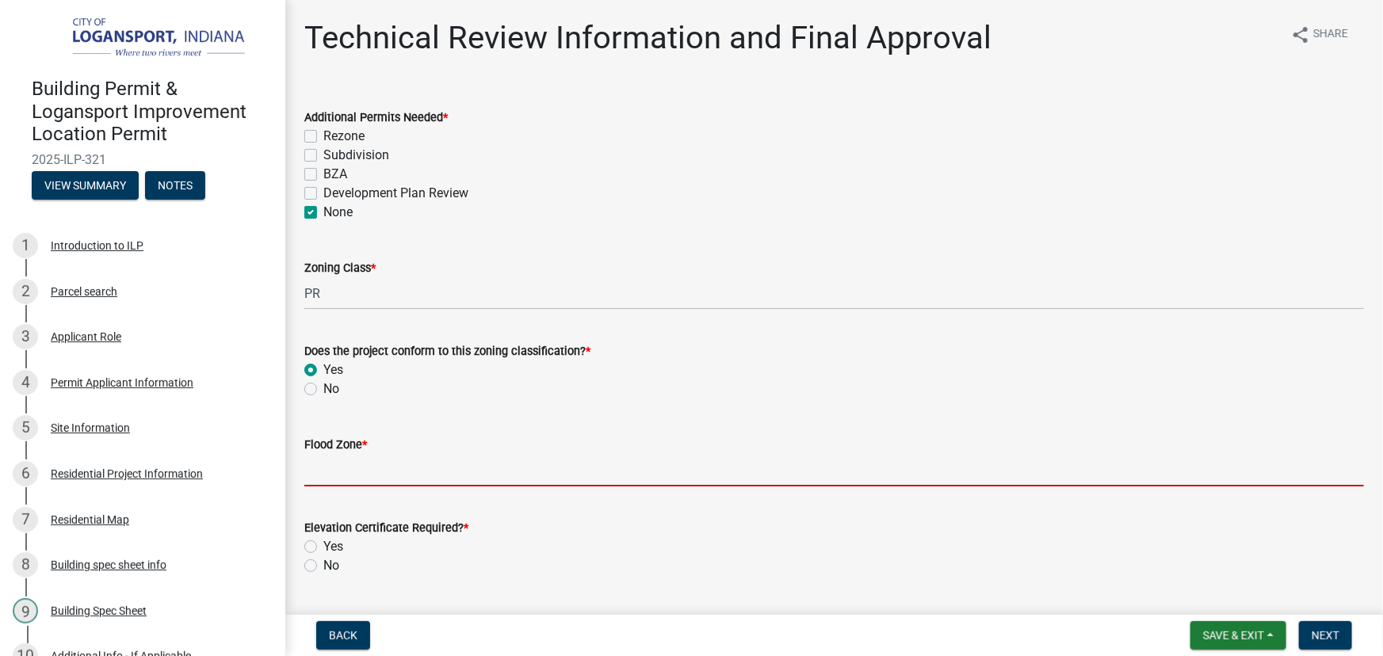
click at [341, 473] on input "Flood Zone *" at bounding box center [833, 470] width 1059 height 32
type input "X"
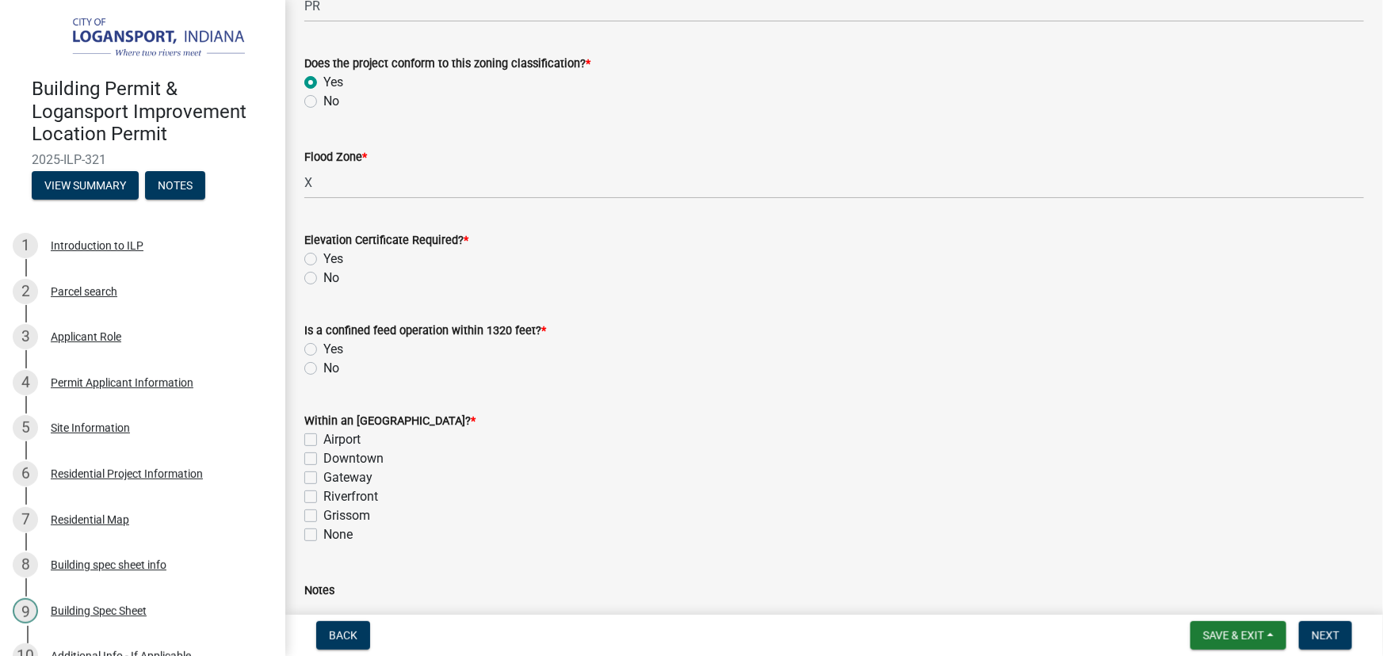
scroll to position [432, 0]
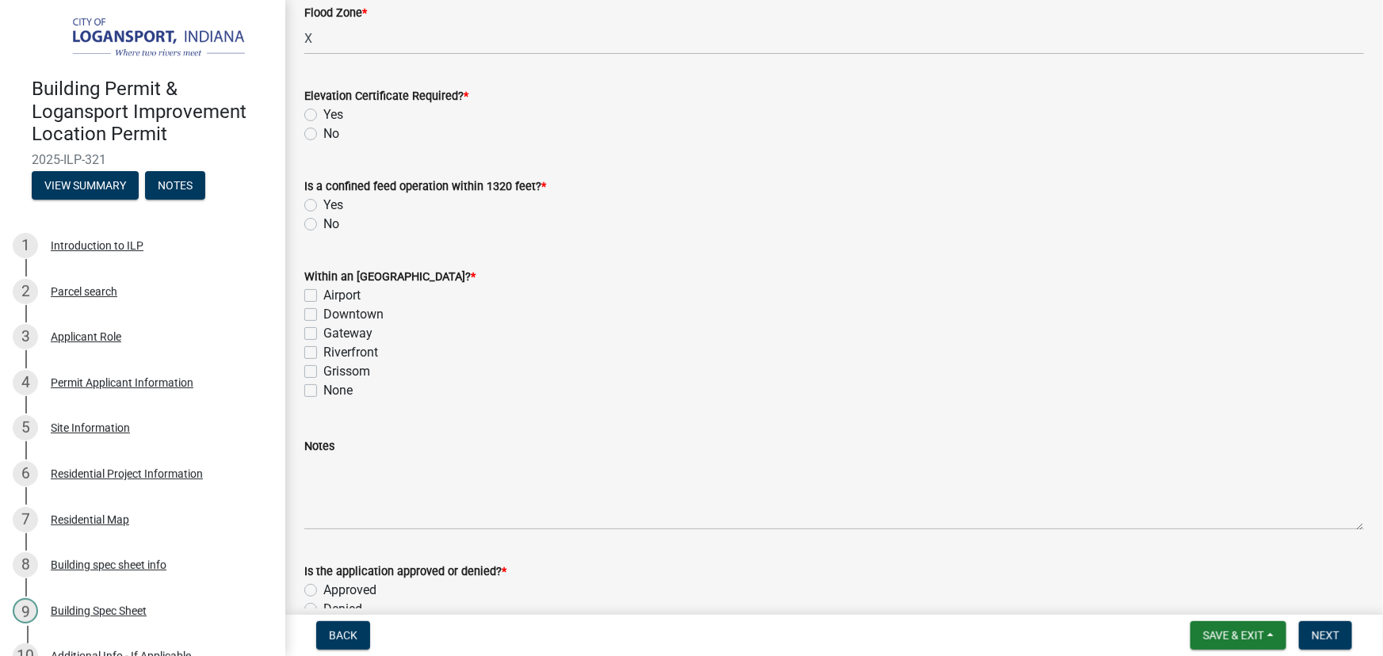
click at [323, 137] on label "No" at bounding box center [331, 133] width 16 height 19
click at [323, 135] on input "No" at bounding box center [328, 129] width 10 height 10
radio input "true"
click at [323, 221] on label "No" at bounding box center [331, 224] width 16 height 19
click at [323, 221] on input "No" at bounding box center [328, 220] width 10 height 10
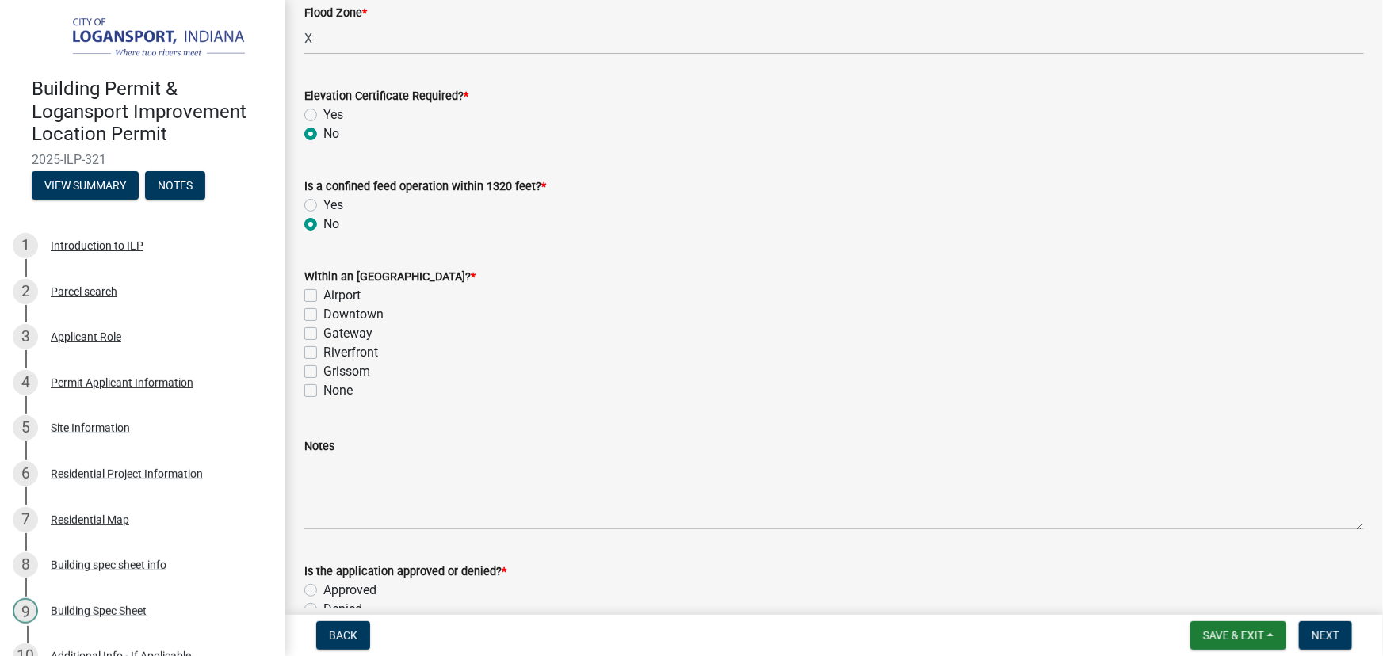
radio input "true"
click at [323, 391] on label "None" at bounding box center [337, 390] width 29 height 19
click at [323, 391] on input "None" at bounding box center [328, 386] width 10 height 10
checkbox input "true"
checkbox input "false"
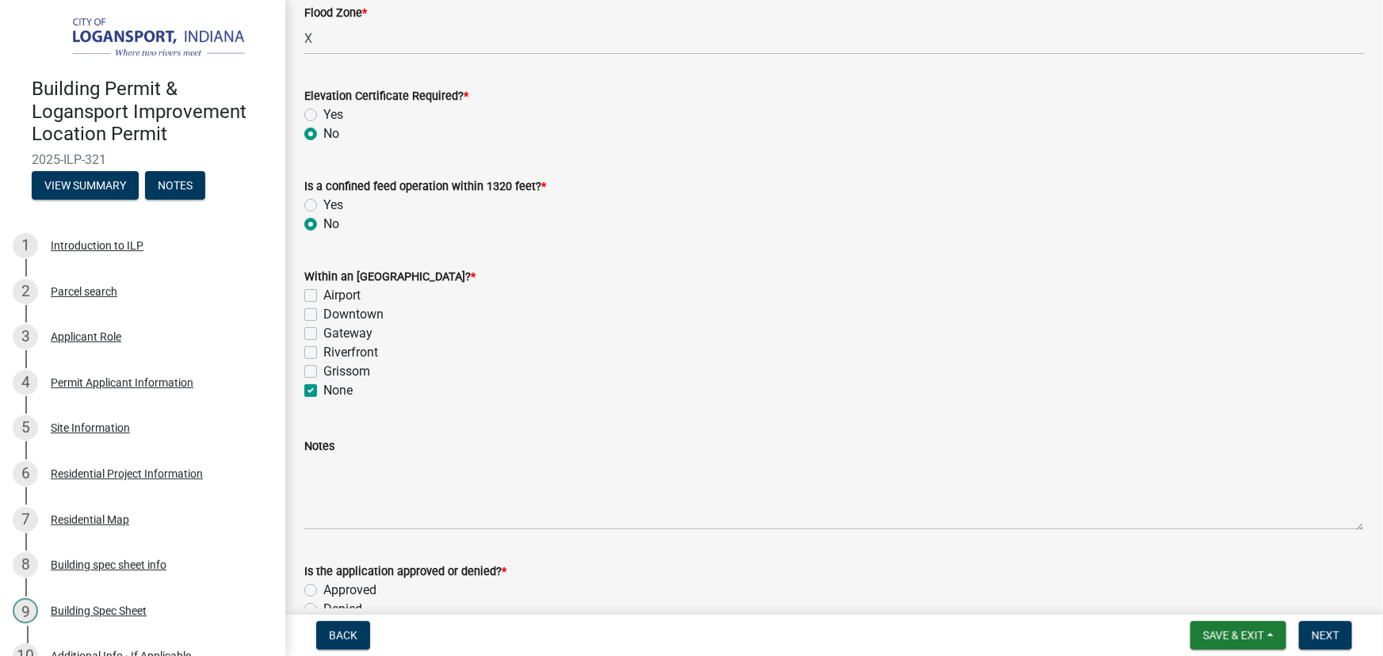
checkbox input "false"
checkbox input "true"
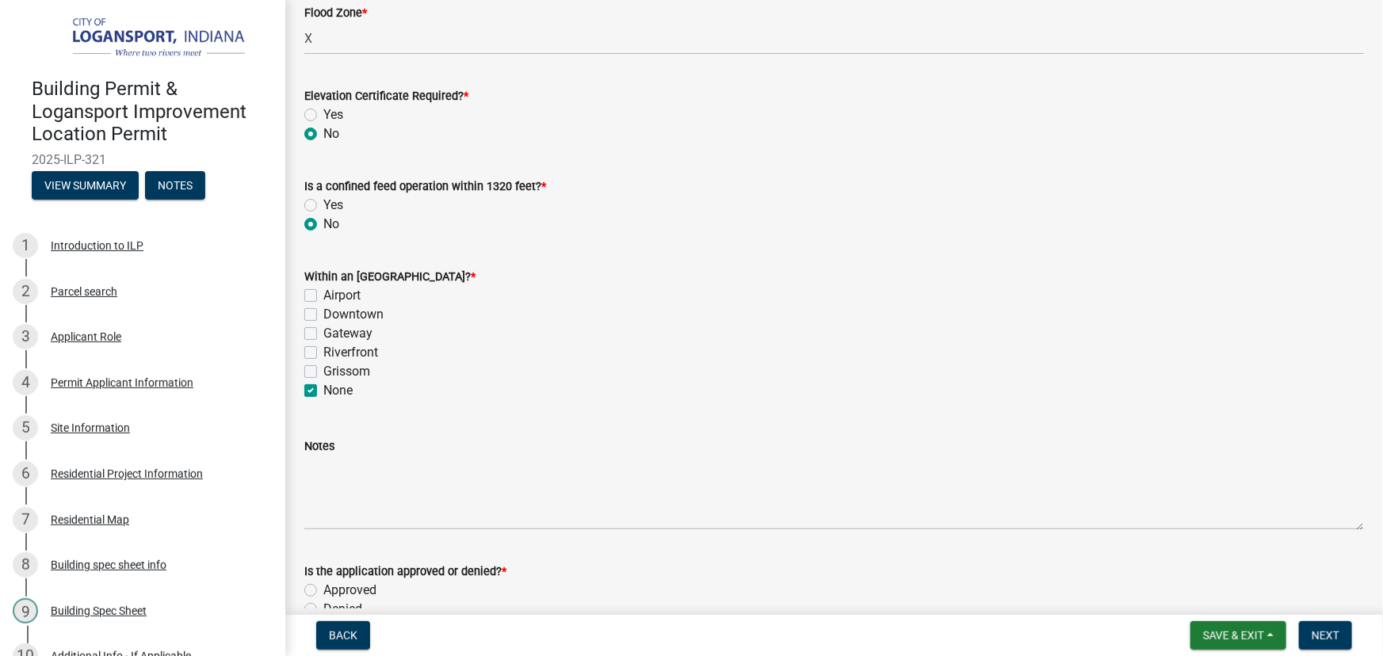
scroll to position [720, 0]
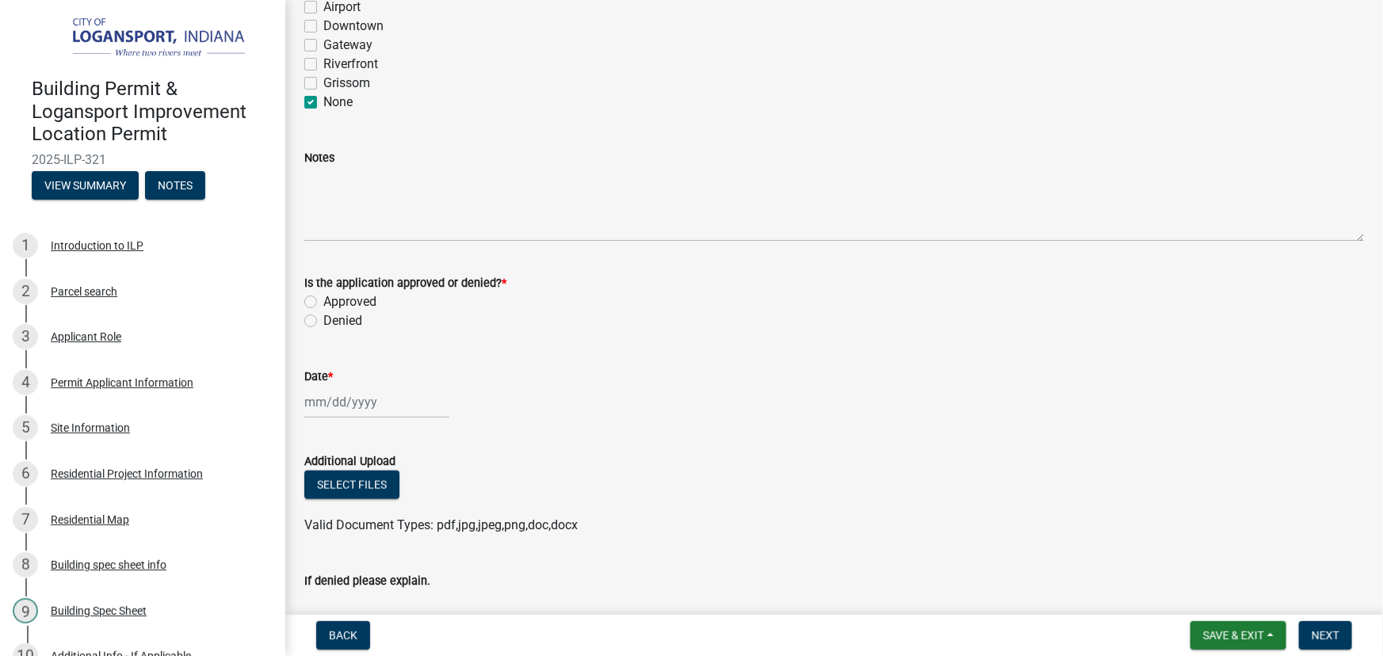
click at [323, 304] on label "Approved" at bounding box center [349, 301] width 53 height 19
click at [323, 303] on input "Approved" at bounding box center [328, 297] width 10 height 10
radio input "true"
click at [348, 395] on div at bounding box center [376, 402] width 145 height 32
select select "9"
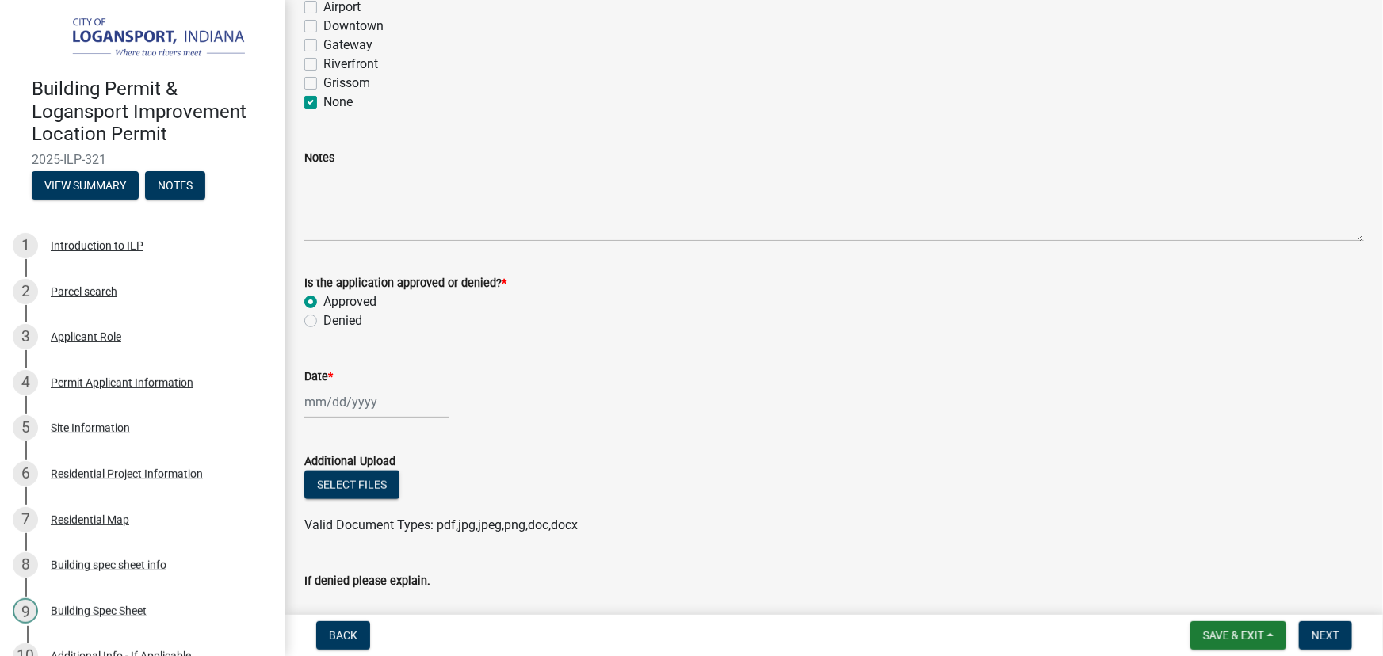
select select "2025"
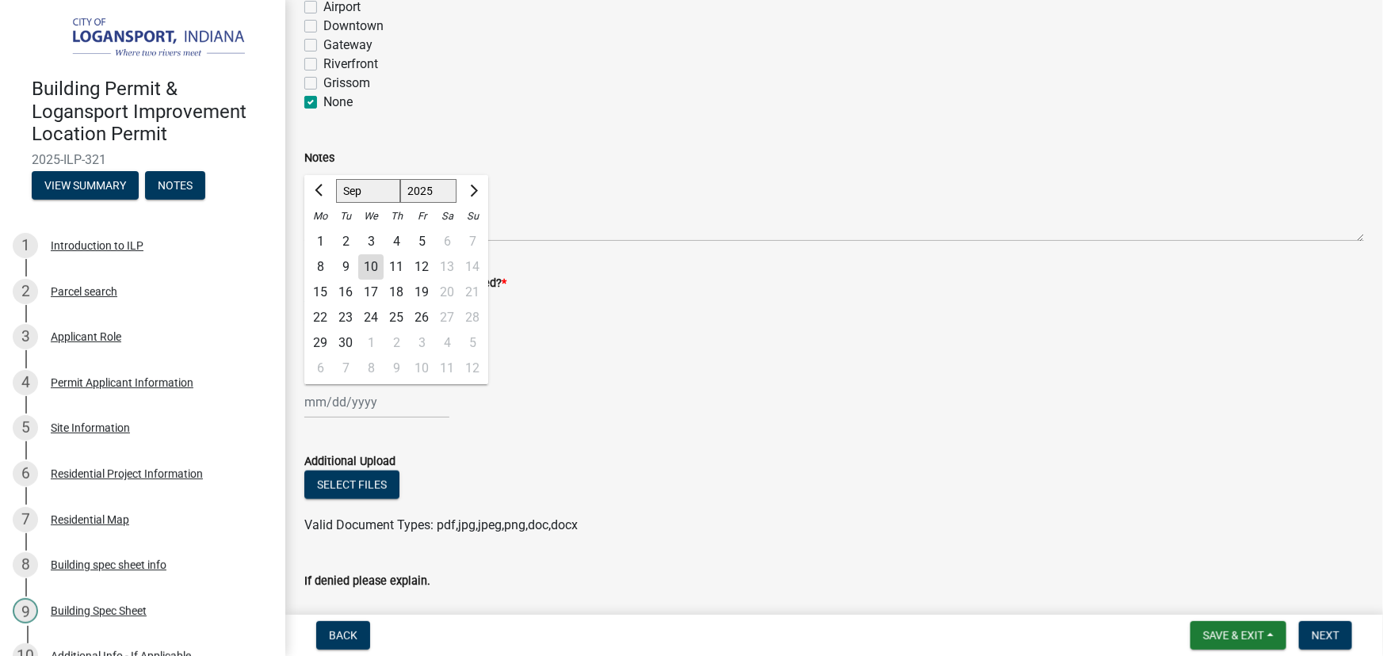
click at [374, 266] on div "10" at bounding box center [370, 266] width 25 height 25
type input "[DATE]"
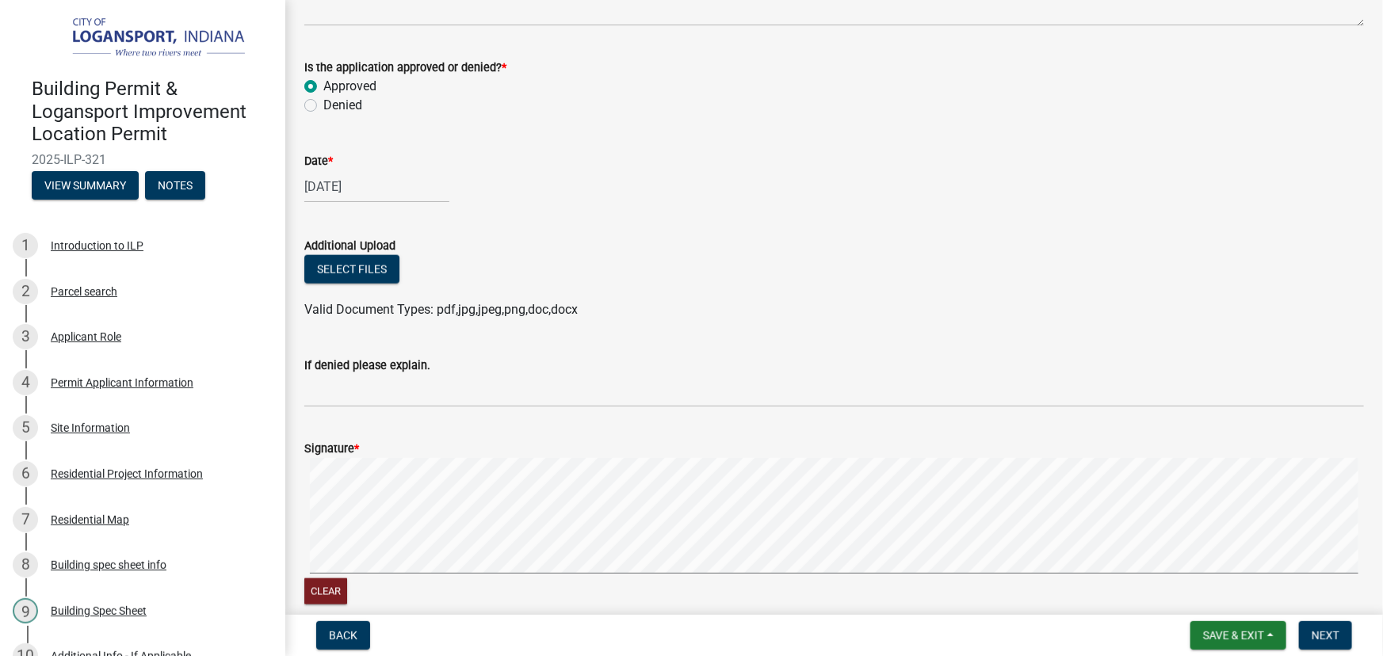
scroll to position [1080, 0]
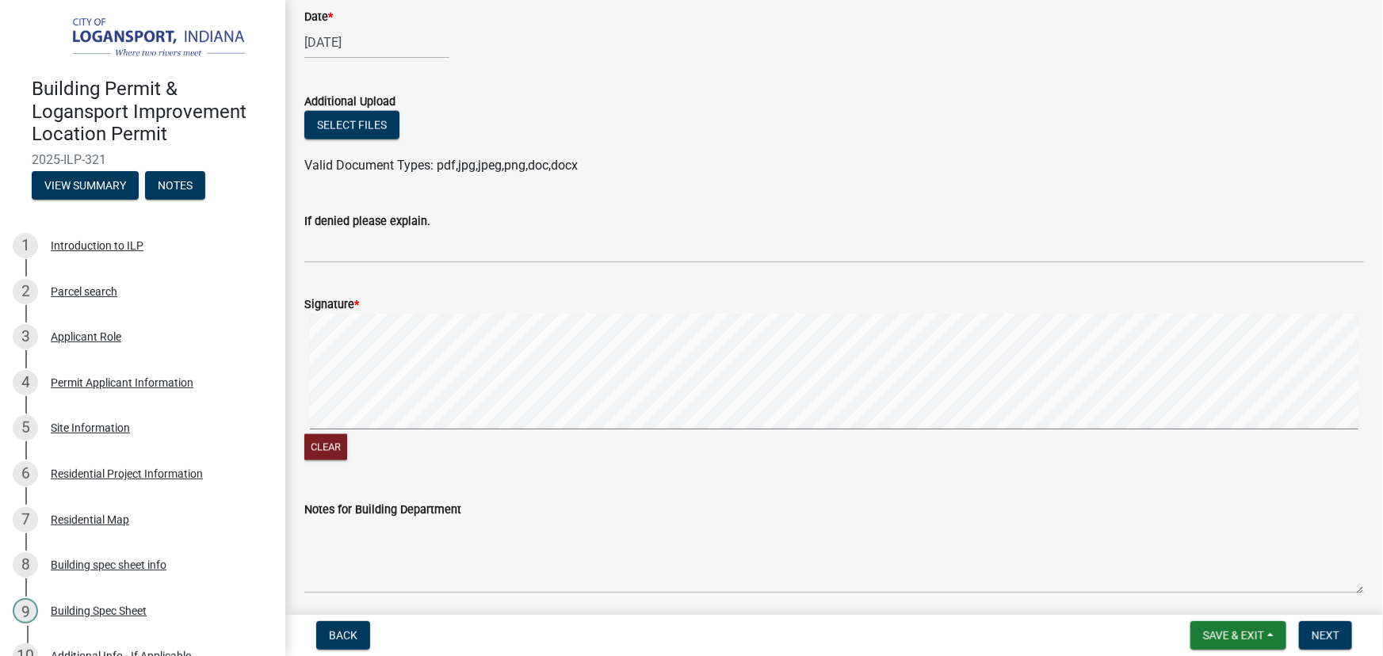
click at [575, 311] on form "Signature * Clear" at bounding box center [833, 370] width 1059 height 188
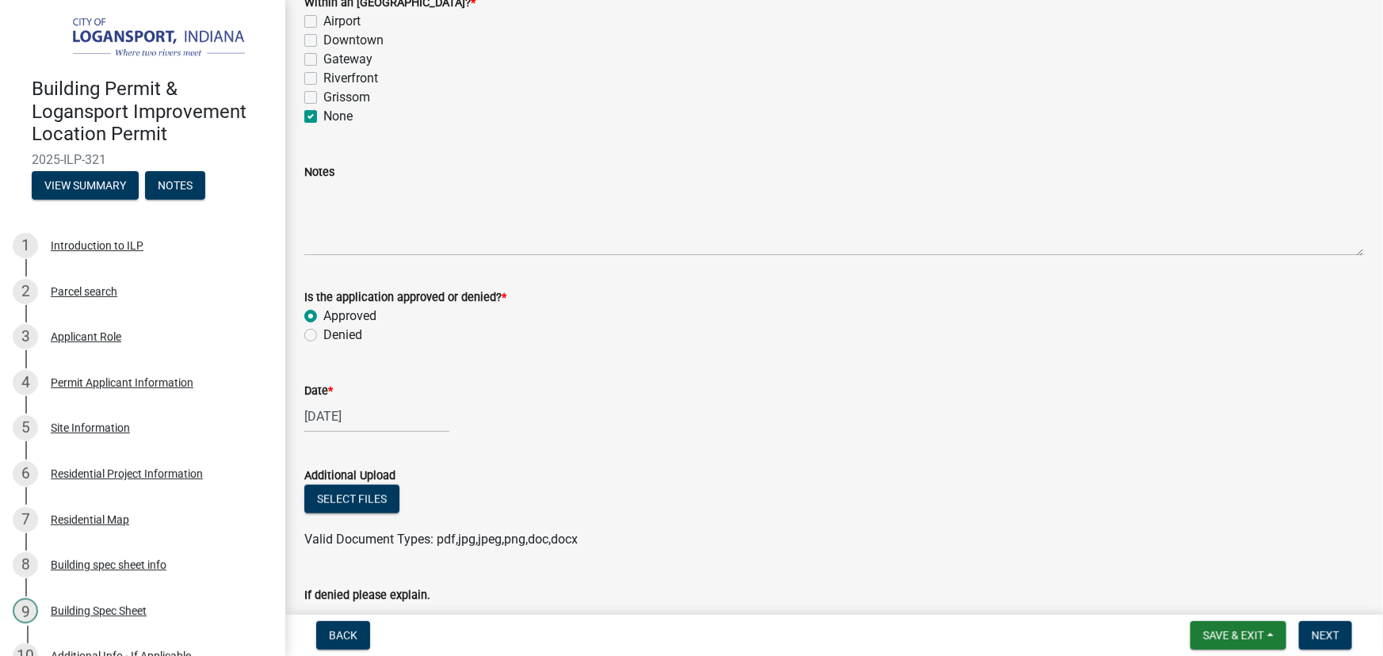
scroll to position [346, 0]
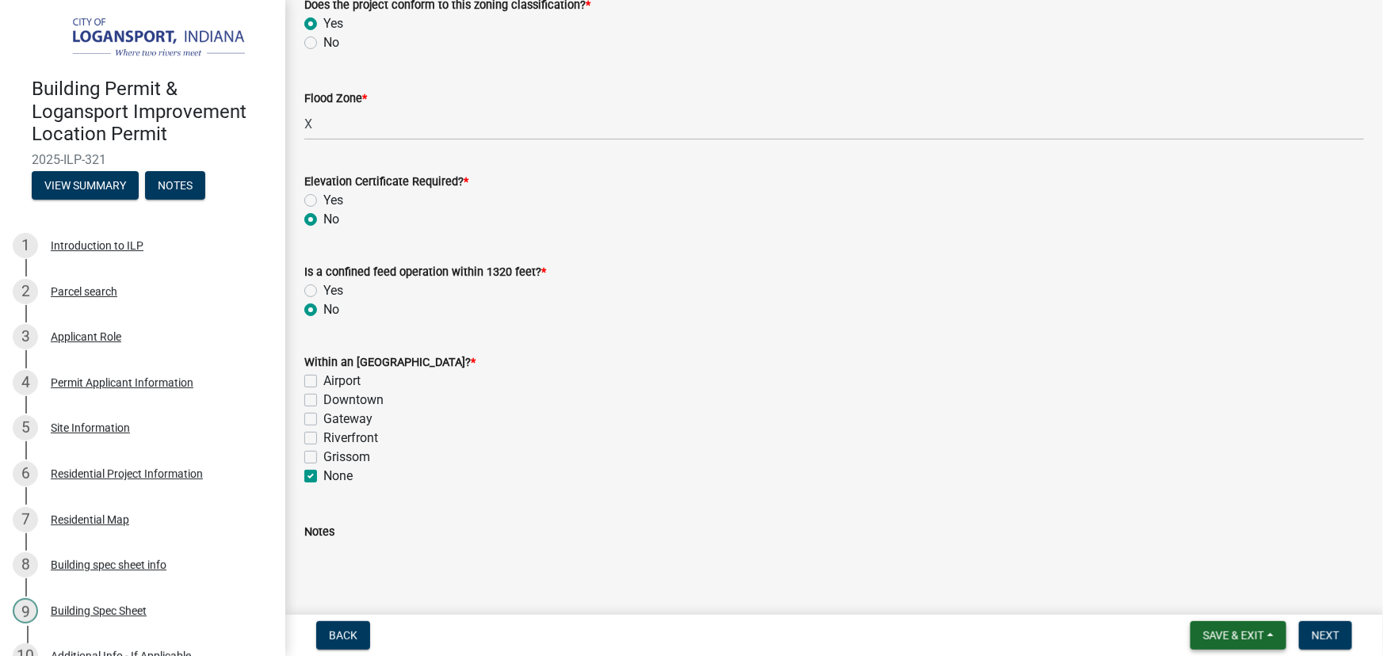
click at [1220, 634] on span "Save & Exit" at bounding box center [1233, 635] width 61 height 13
click at [1215, 556] on button "Save" at bounding box center [1222, 556] width 127 height 38
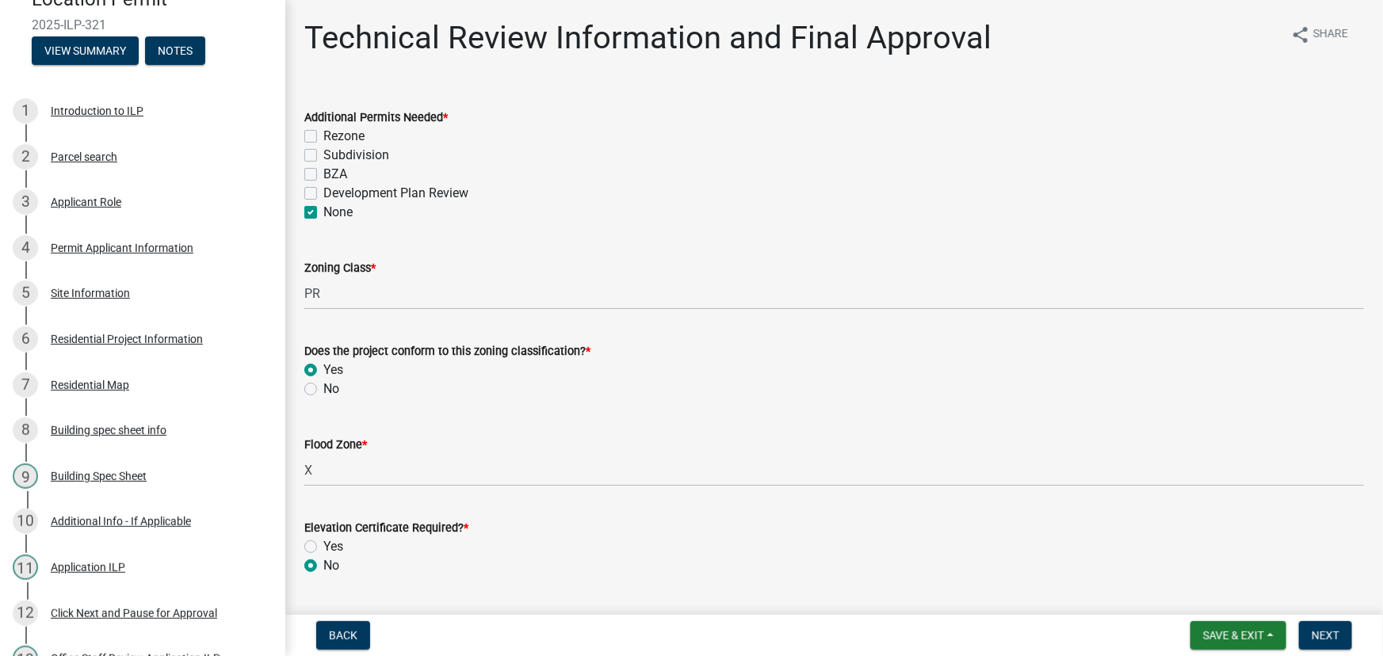
scroll to position [127, 0]
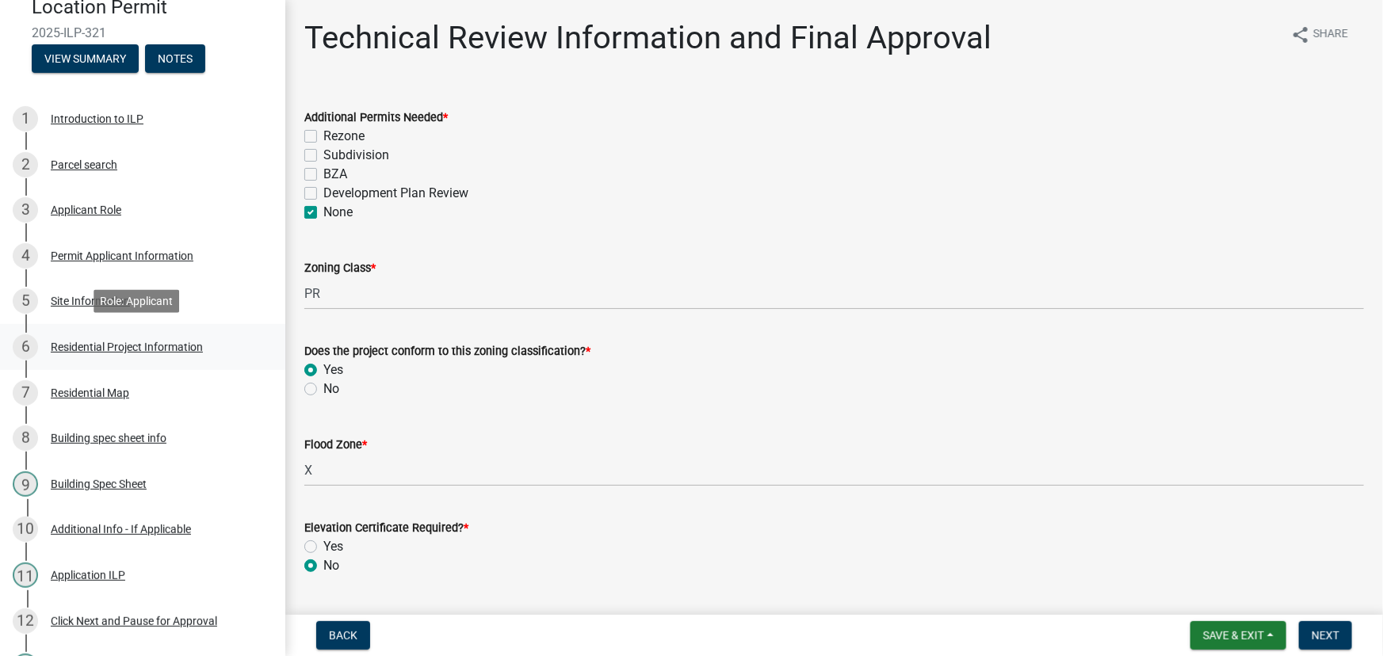
click at [116, 346] on div "Residential Project Information" at bounding box center [127, 346] width 152 height 11
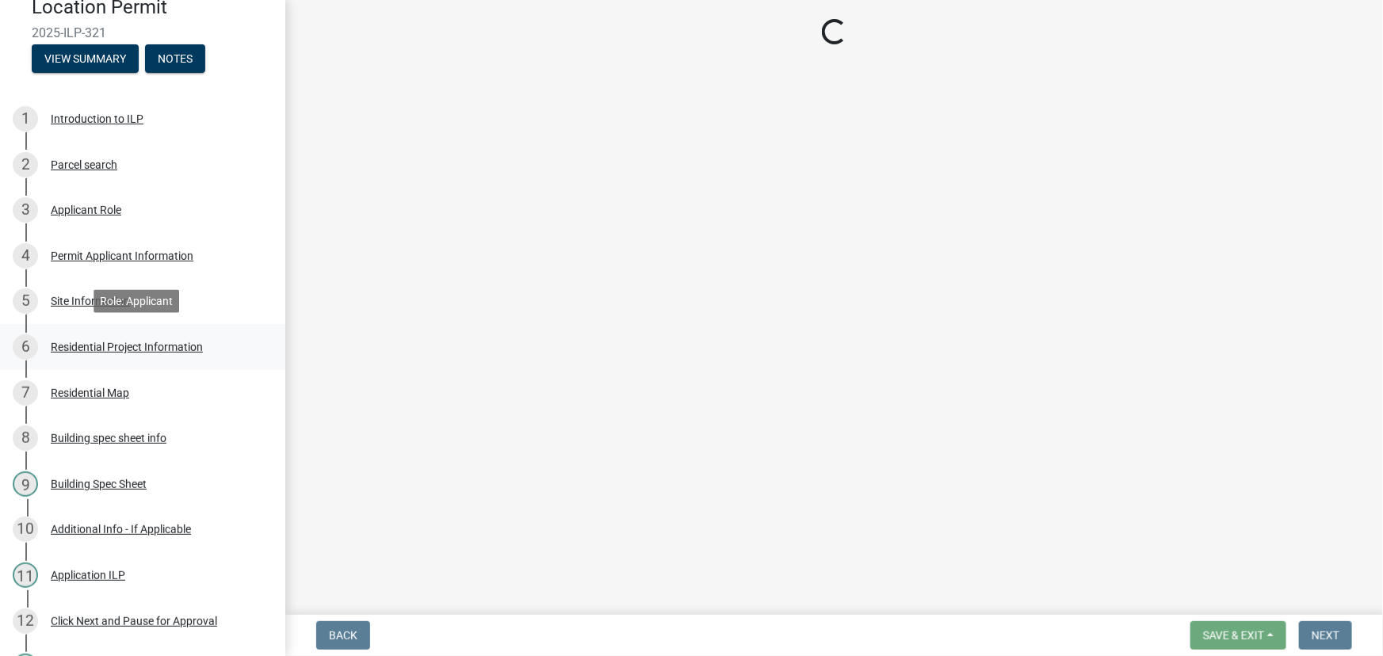
select select "b8a7655a-e911-4aac-a321-69e5bfba2fef"
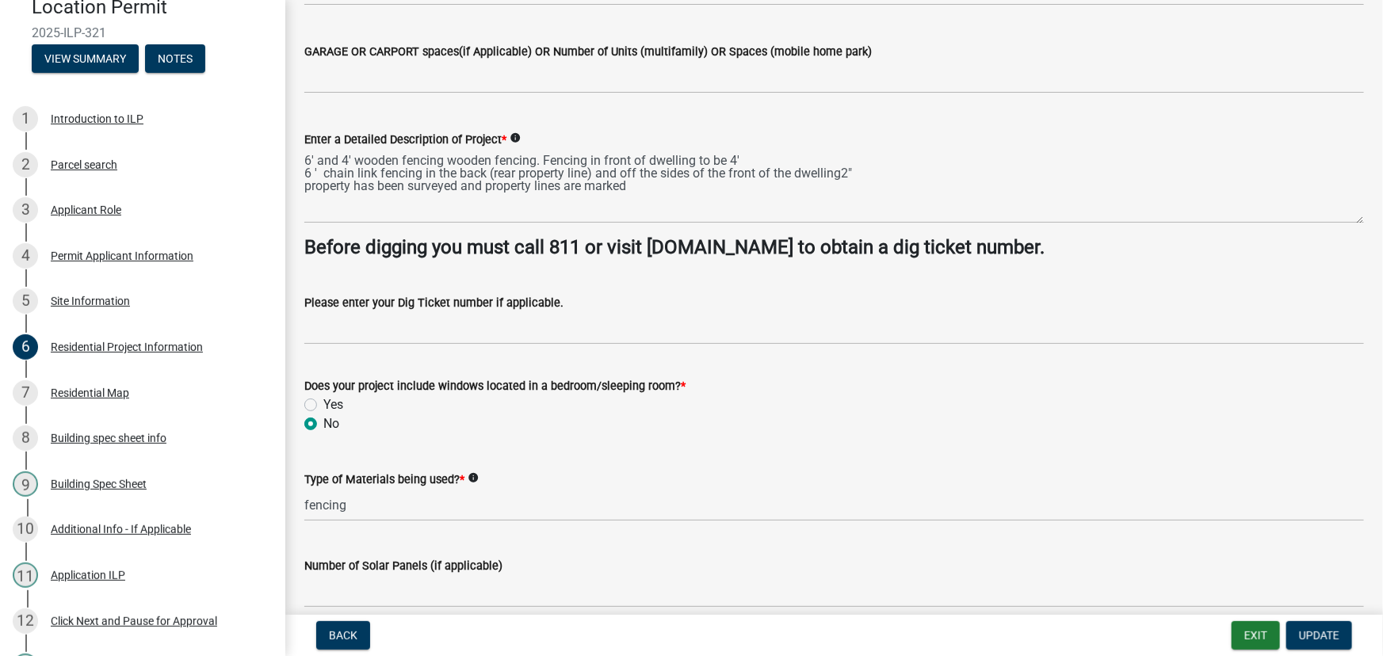
scroll to position [0, 0]
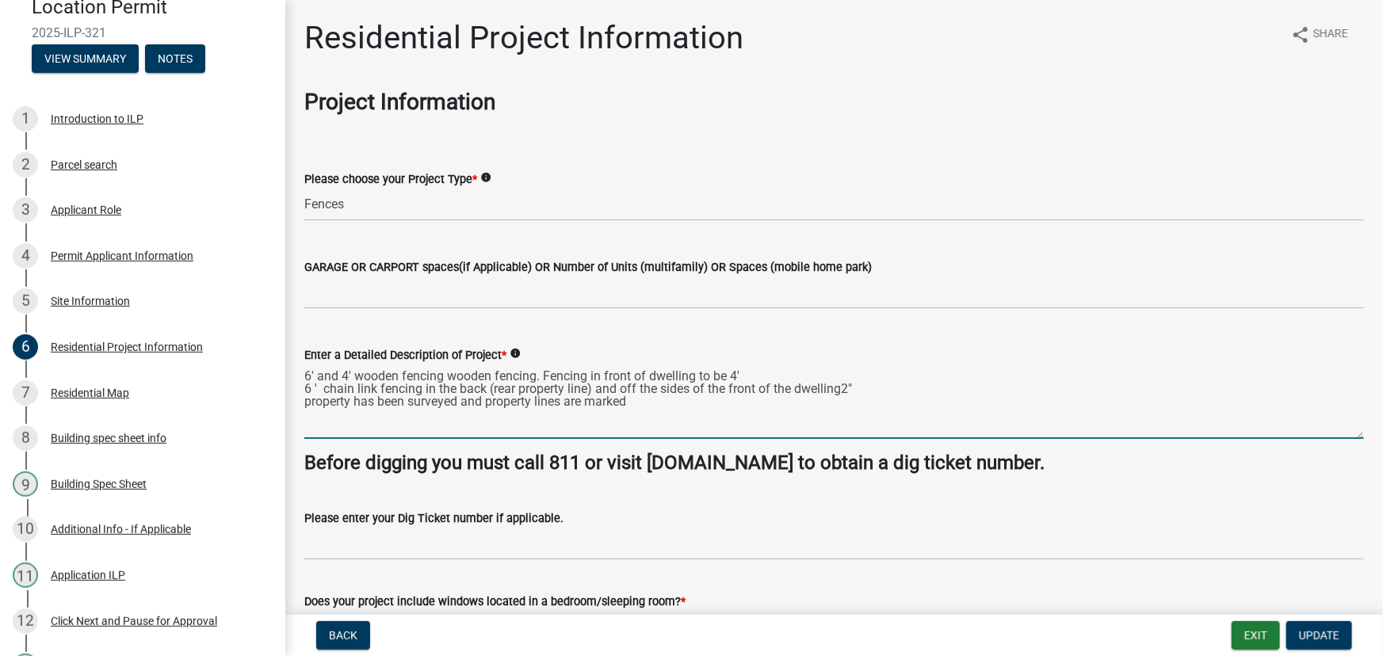
click at [843, 387] on textarea "6' and 4' wooden fencing wooden fencing. Fencing in front of dwelling to be 4' …" at bounding box center [833, 401] width 1059 height 74
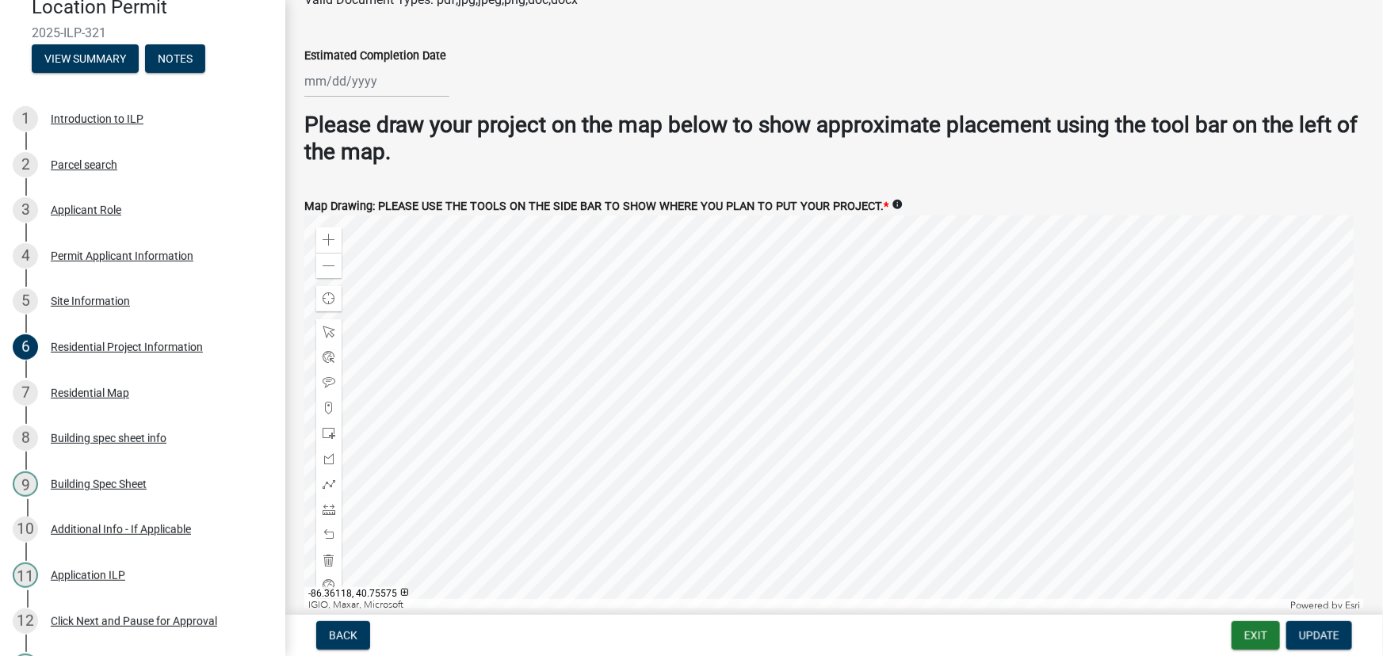
scroll to position [3060, 0]
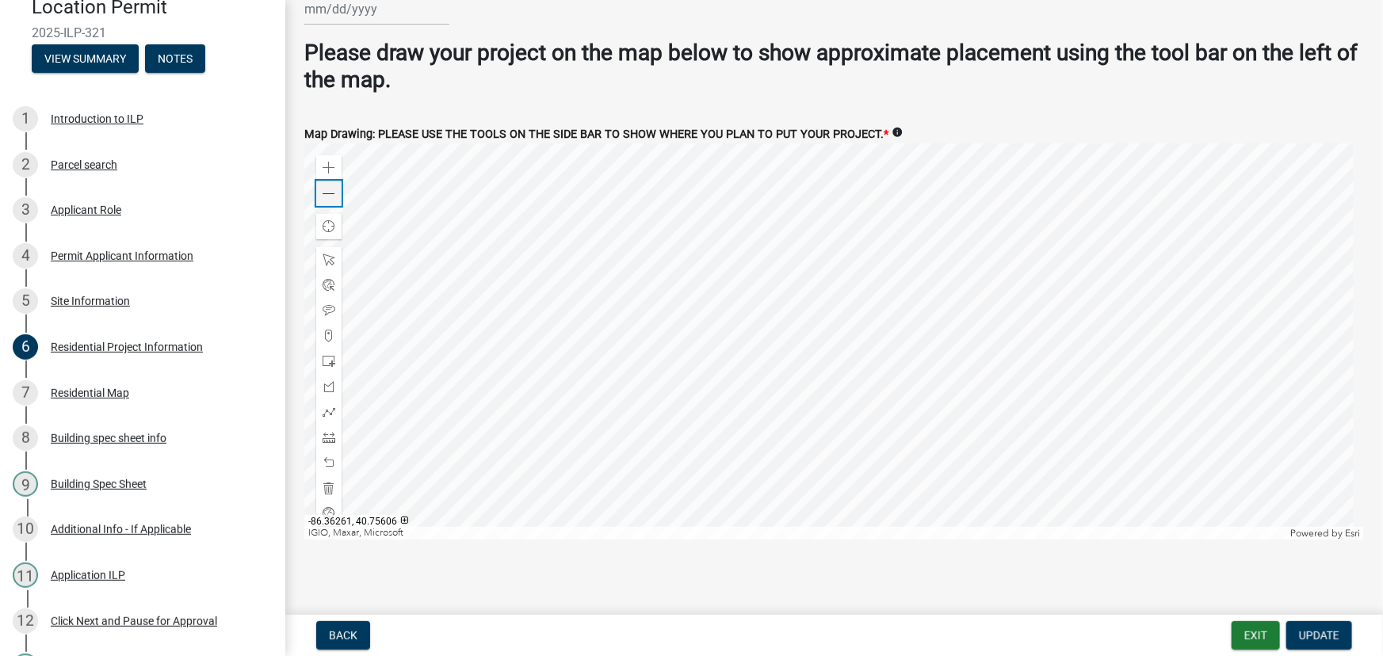
click at [328, 188] on span at bounding box center [328, 194] width 13 height 13
click at [325, 162] on span at bounding box center [328, 168] width 13 height 13
click at [566, 294] on div at bounding box center [833, 341] width 1059 height 396
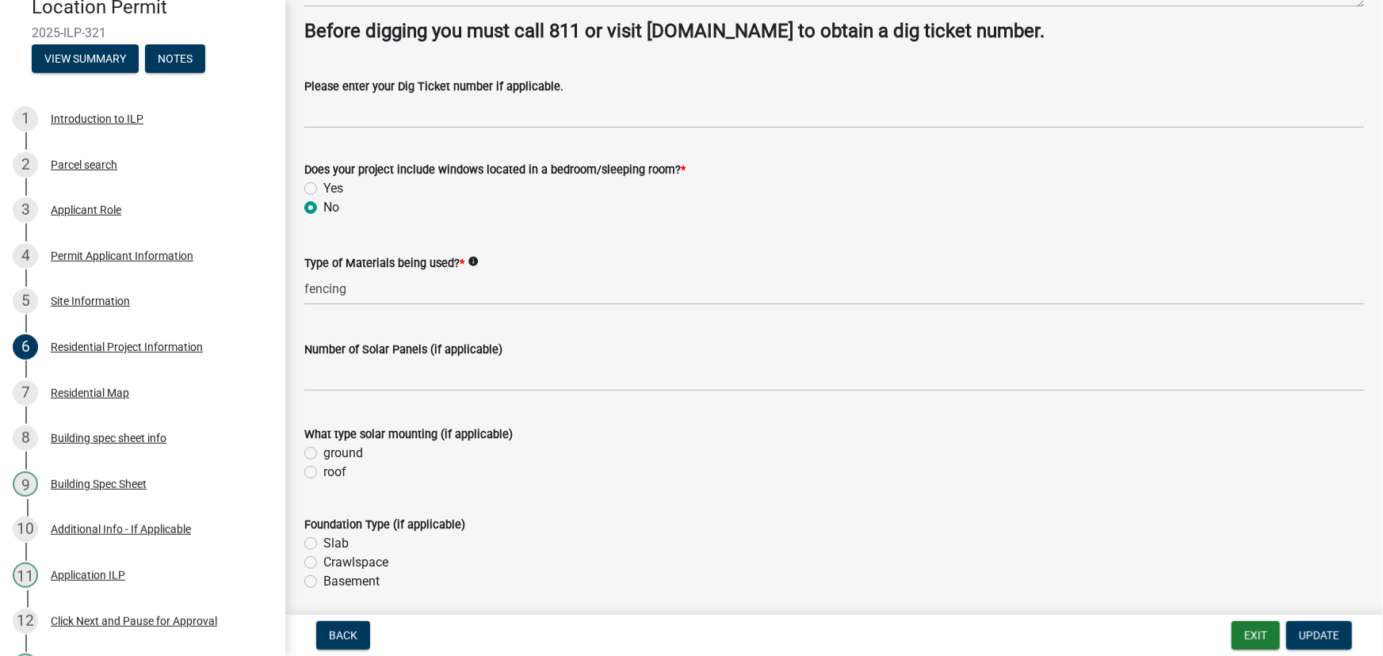
scroll to position [0, 0]
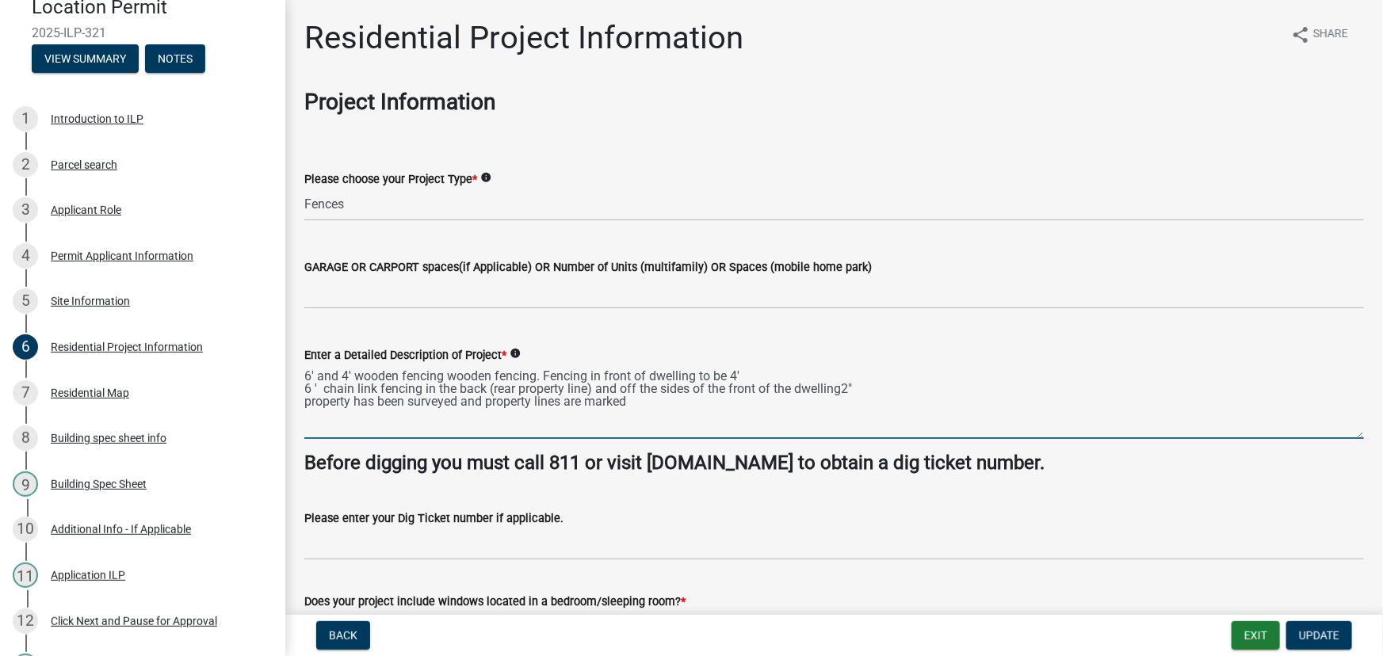
drag, startPoint x: 840, startPoint y: 387, endPoint x: 853, endPoint y: 387, distance: 13.5
drag, startPoint x: 853, startPoint y: 387, endPoint x: 630, endPoint y: 349, distance: 226.6
click at [630, 349] on div "Enter a Detailed Description of Project * info" at bounding box center [833, 354] width 1059 height 19
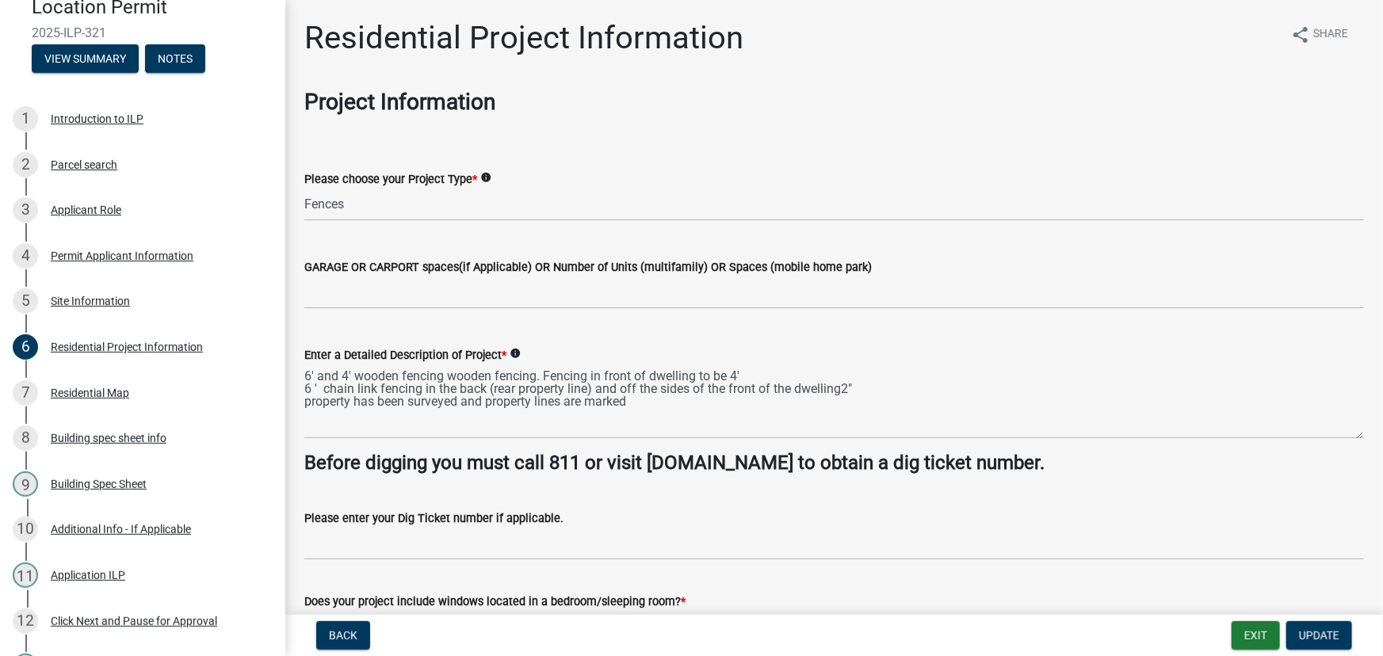
drag, startPoint x: 310, startPoint y: 411, endPoint x: 602, endPoint y: 378, distance: 294.2
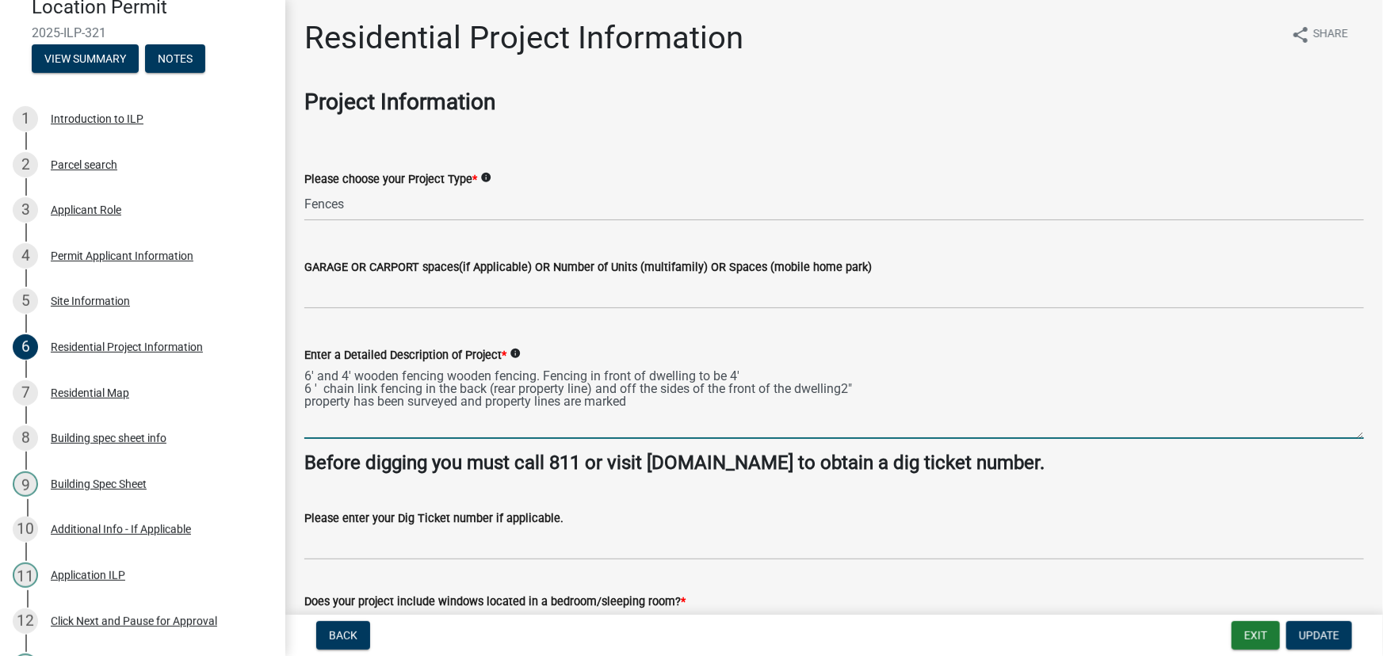
drag, startPoint x: 602, startPoint y: 378, endPoint x: 824, endPoint y: 410, distance: 224.1
click at [824, 410] on textarea "6' and 4' wooden fencing wooden fencing. Fencing in front of dwelling to be 4' …" at bounding box center [833, 401] width 1059 height 74
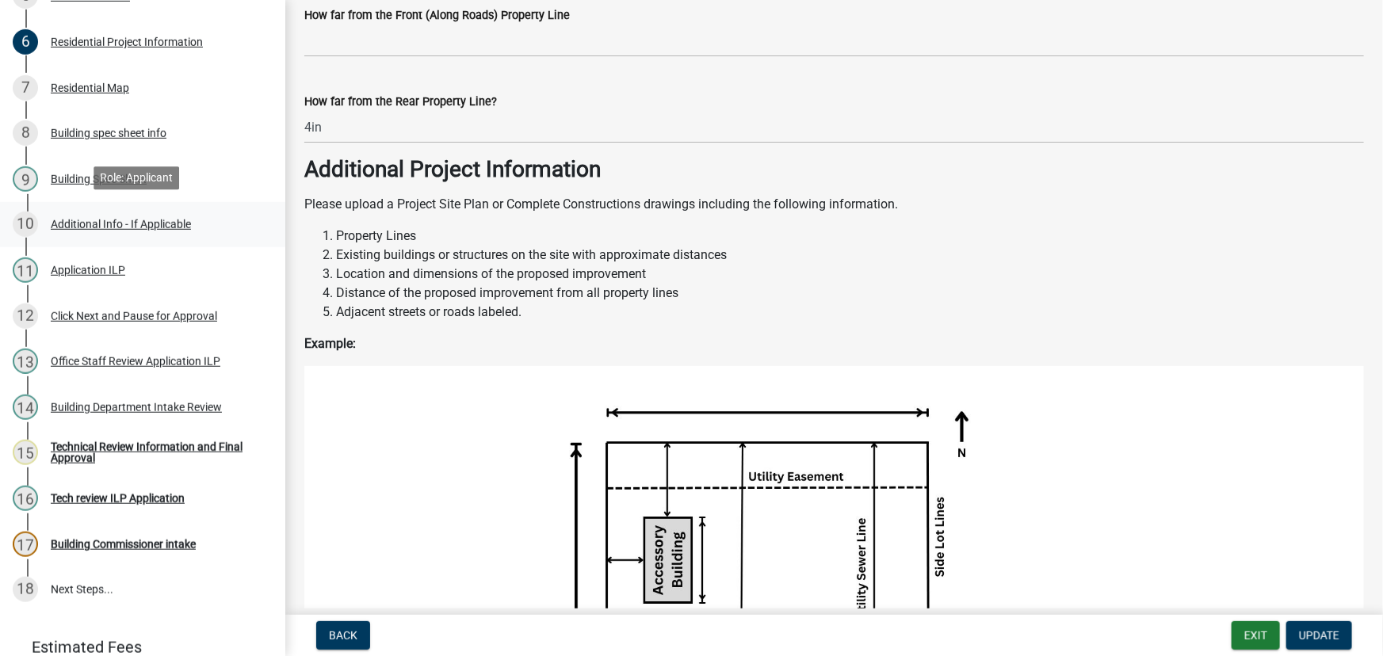
scroll to position [504, 0]
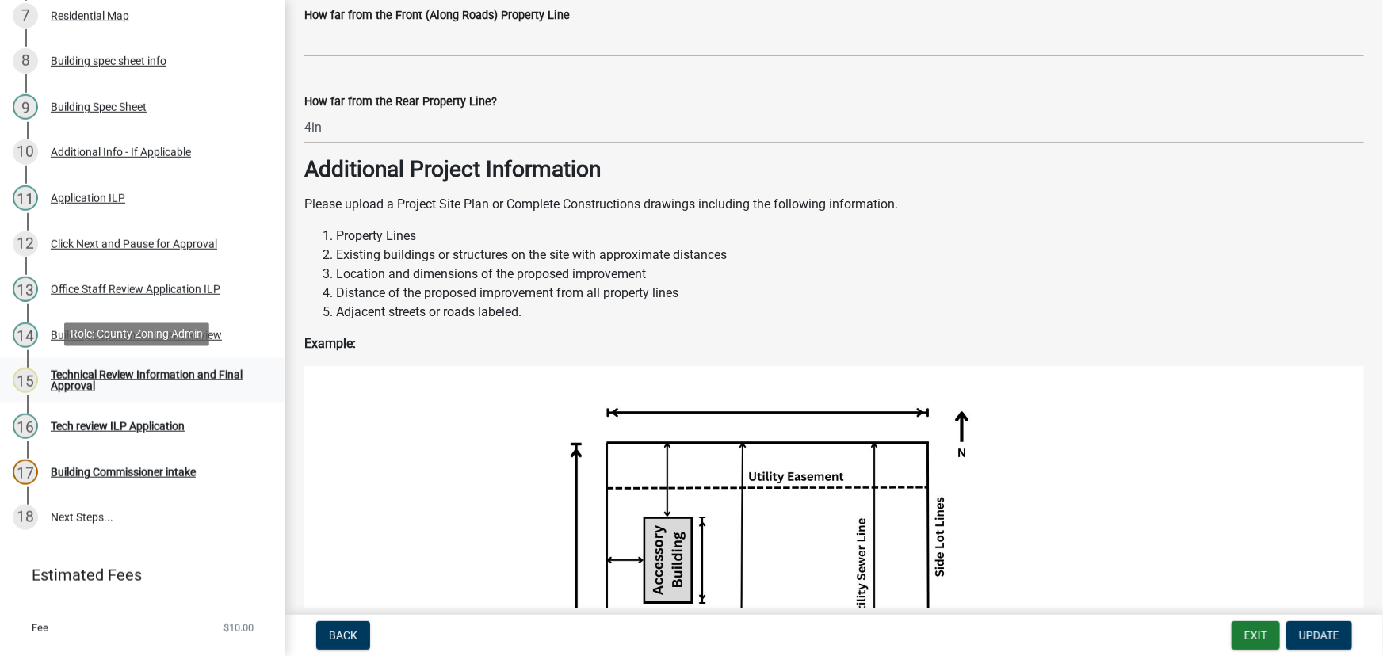
click at [86, 373] on div "Technical Review Information and Final Approval" at bounding box center [155, 380] width 209 height 22
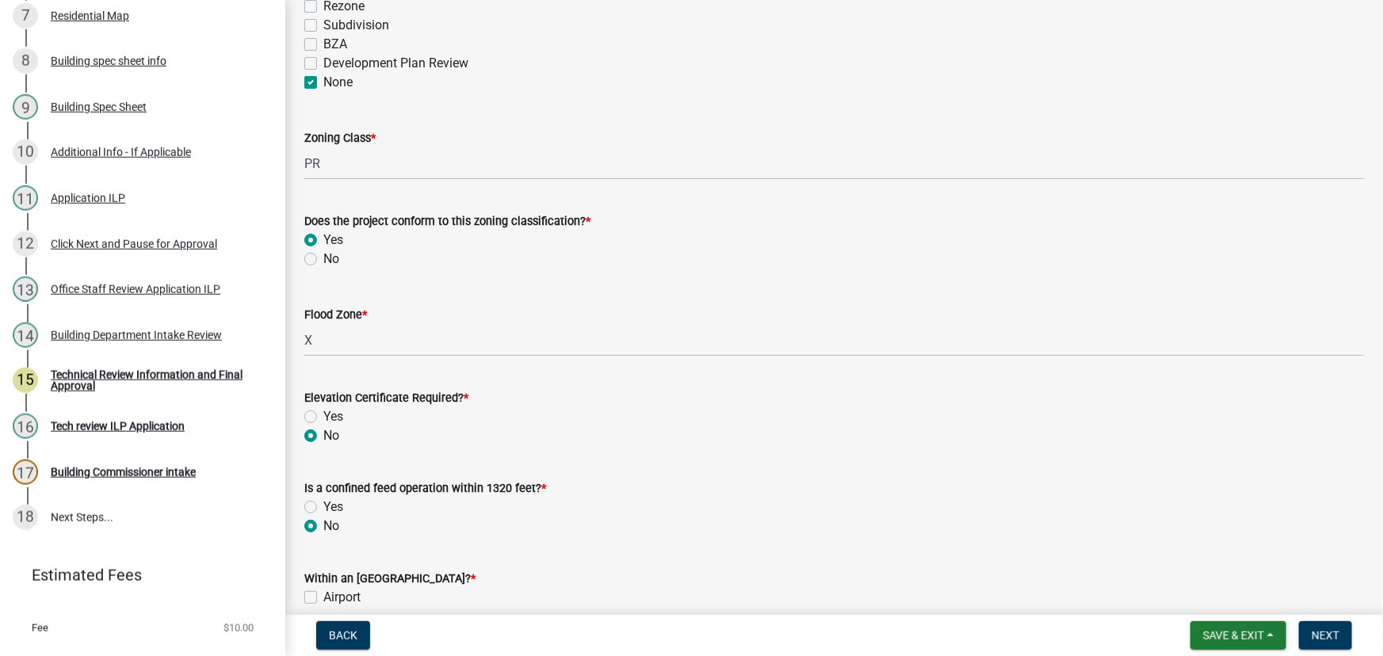
scroll to position [0, 0]
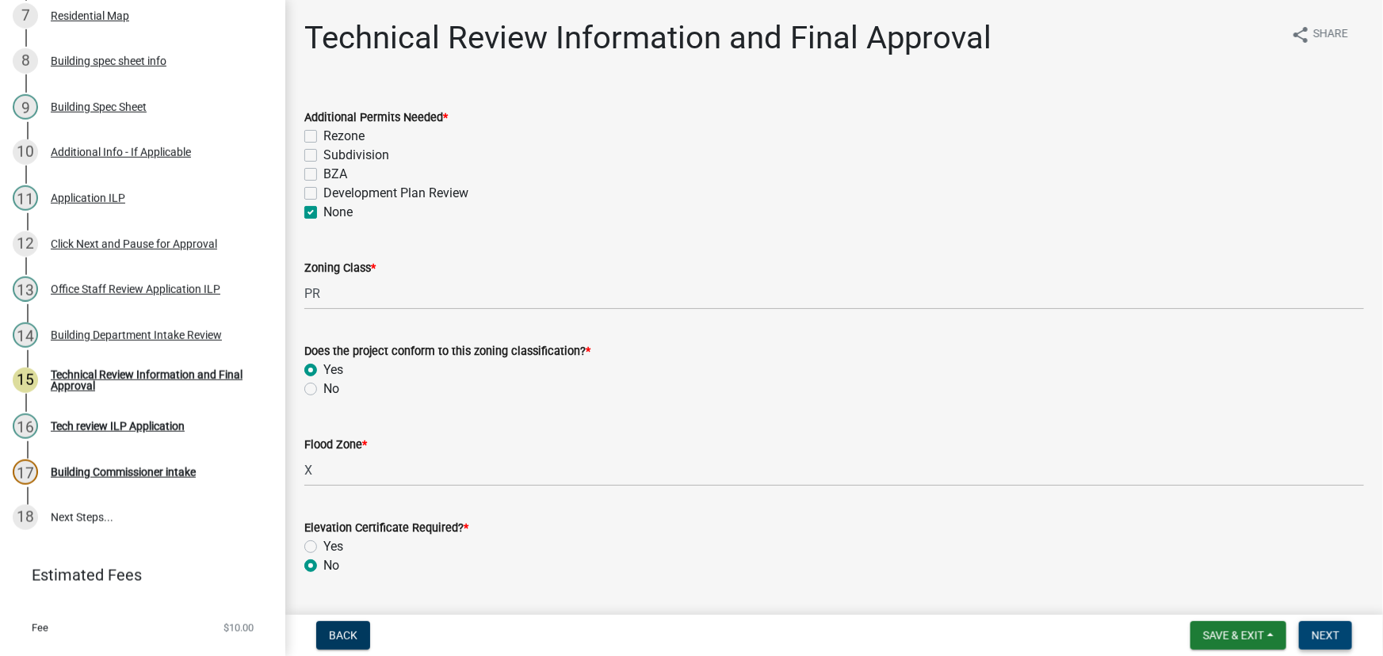
drag, startPoint x: 1325, startPoint y: 634, endPoint x: 1312, endPoint y: 634, distance: 12.7
click at [1312, 634] on span "Next" at bounding box center [1325, 635] width 28 height 13
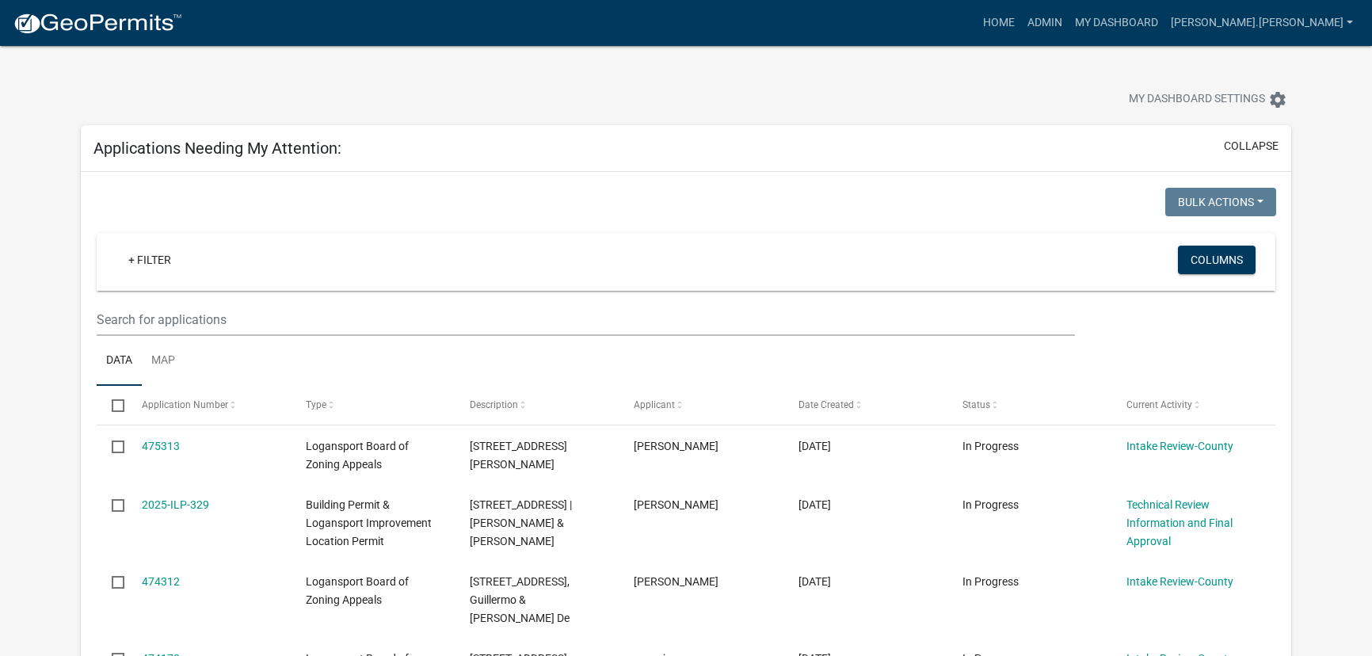
select select "3: 100"
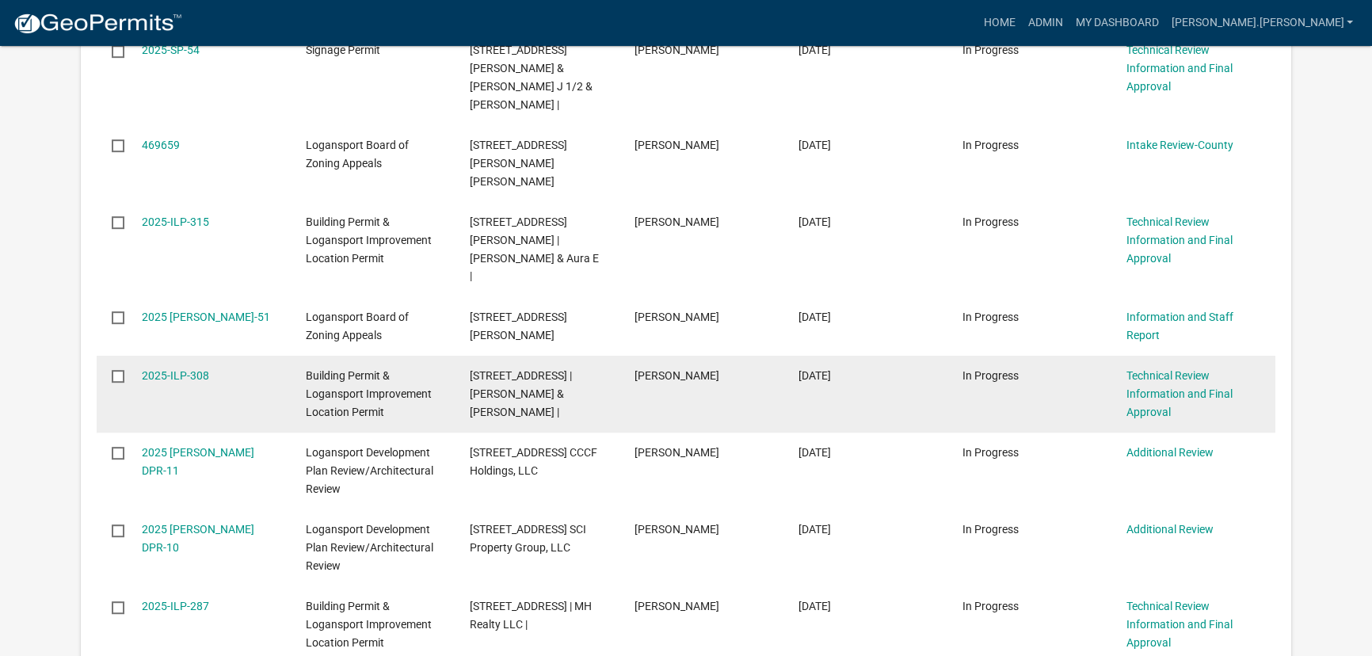
scroll to position [1008, 0]
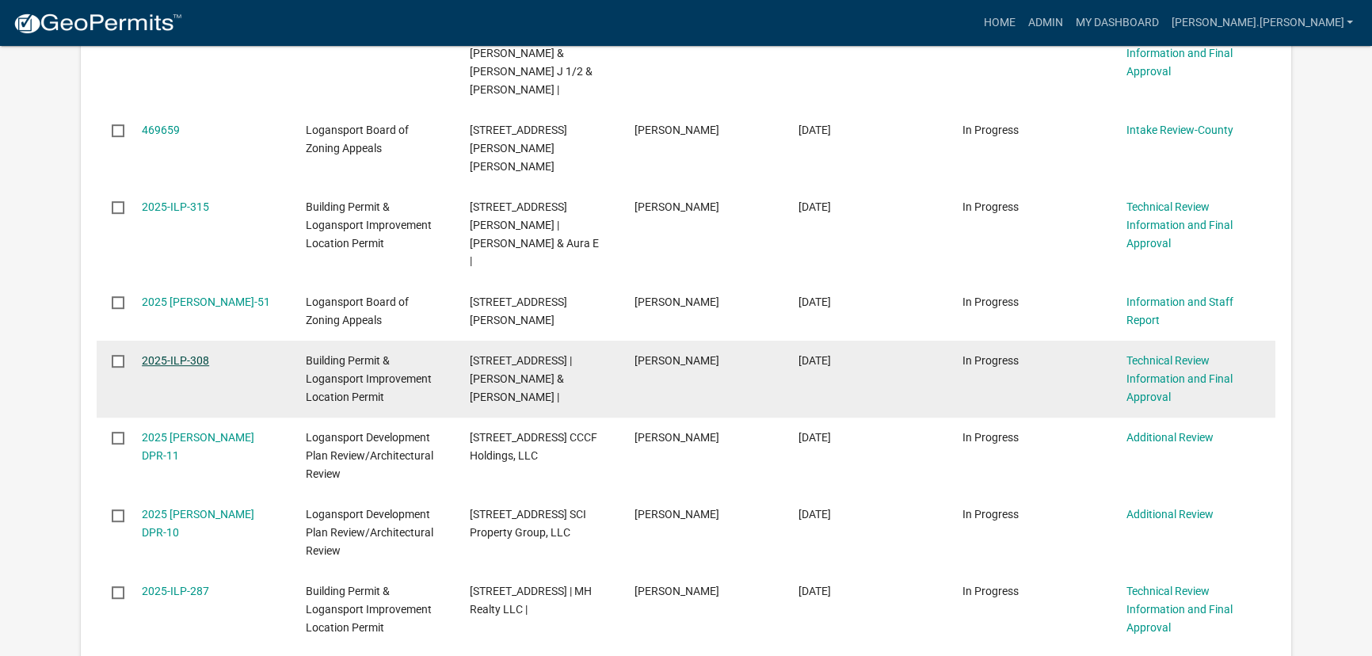
click at [186, 354] on link "2025-ILP-308" at bounding box center [175, 360] width 67 height 13
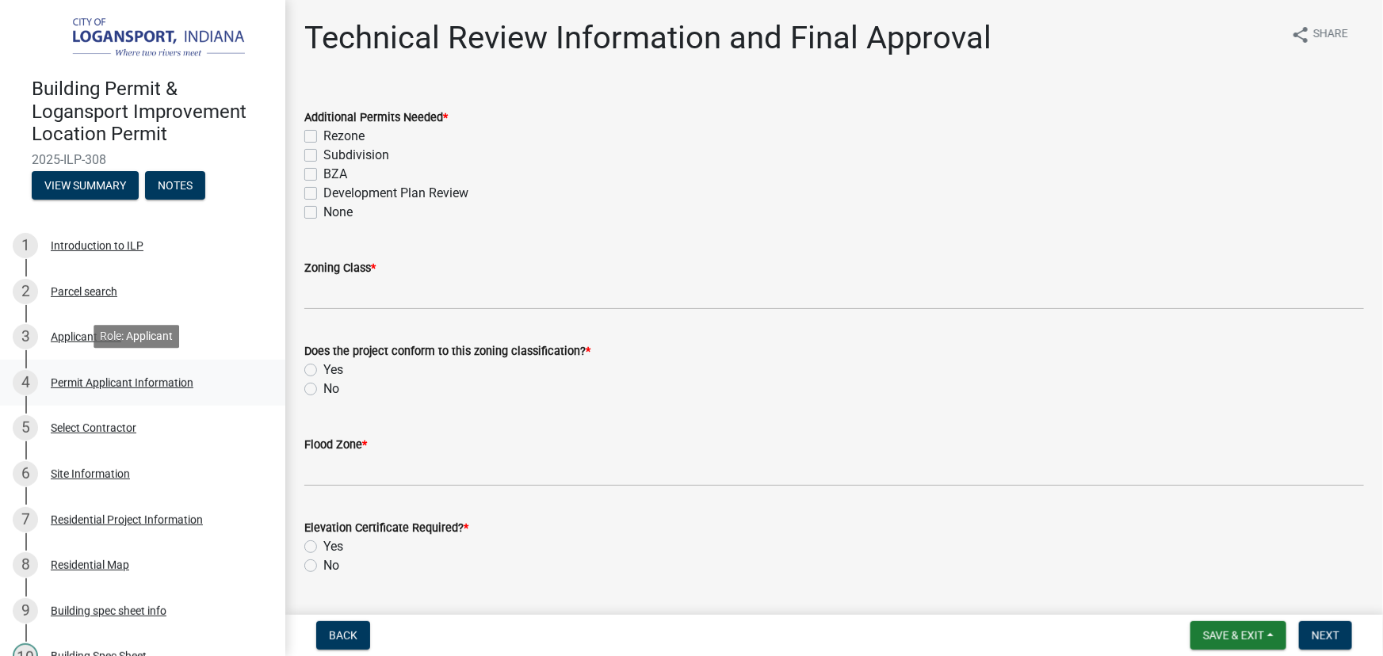
click at [101, 380] on div "Permit Applicant Information" at bounding box center [122, 382] width 143 height 11
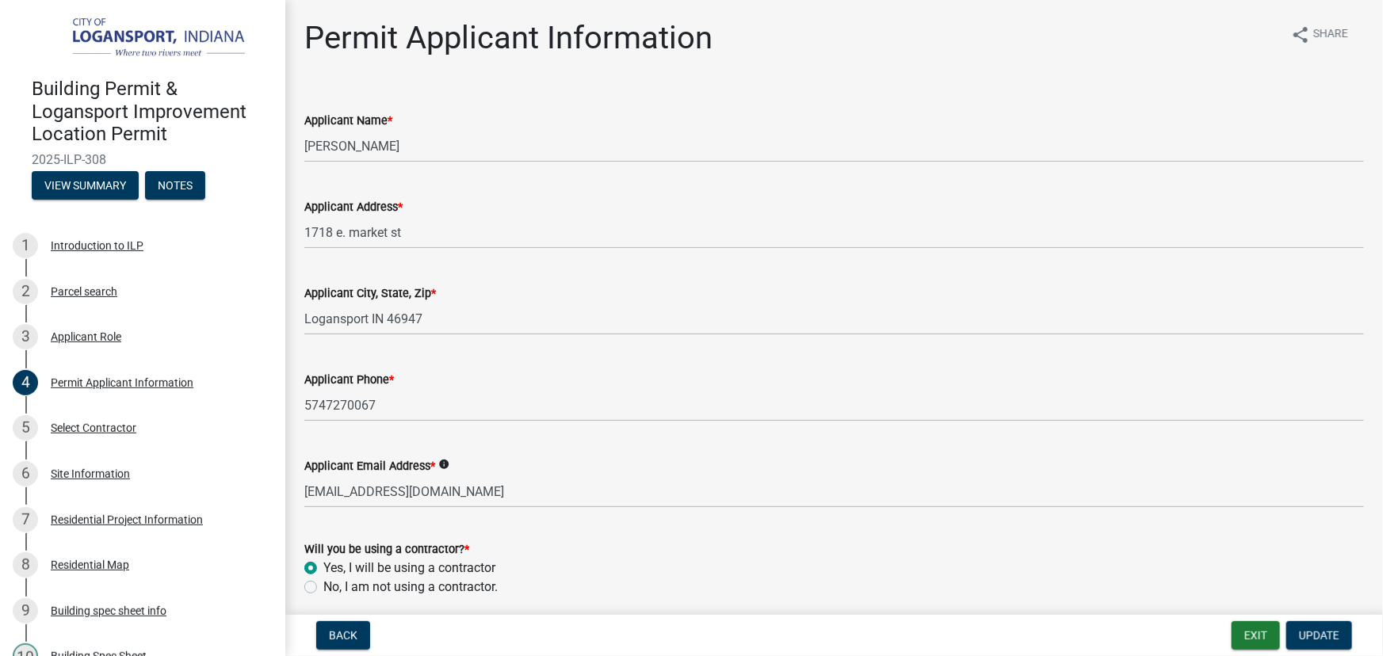
scroll to position [63, 0]
